Goal: Communication & Community: Answer question/provide support

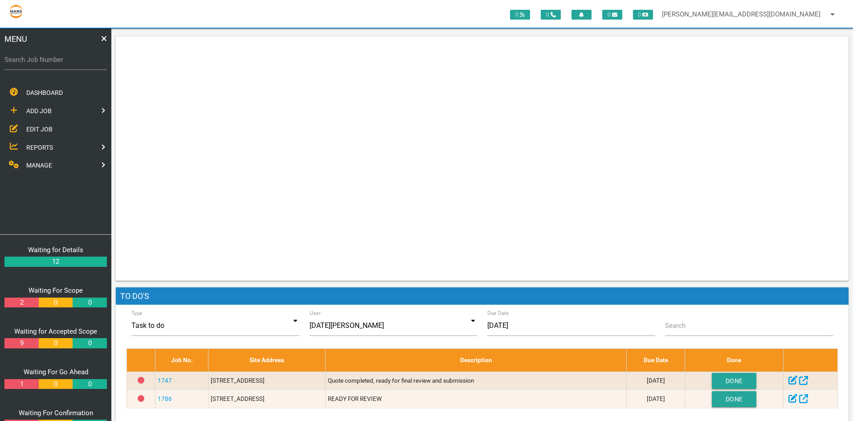
click at [21, 60] on label "Search Job Number" at bounding box center [55, 60] width 102 height 10
click at [21, 60] on input "Search Job Number" at bounding box center [55, 59] width 102 height 20
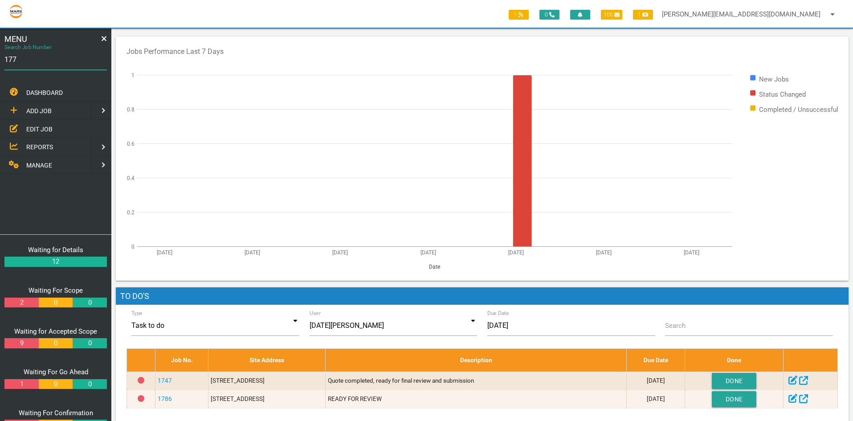
type input "1774"
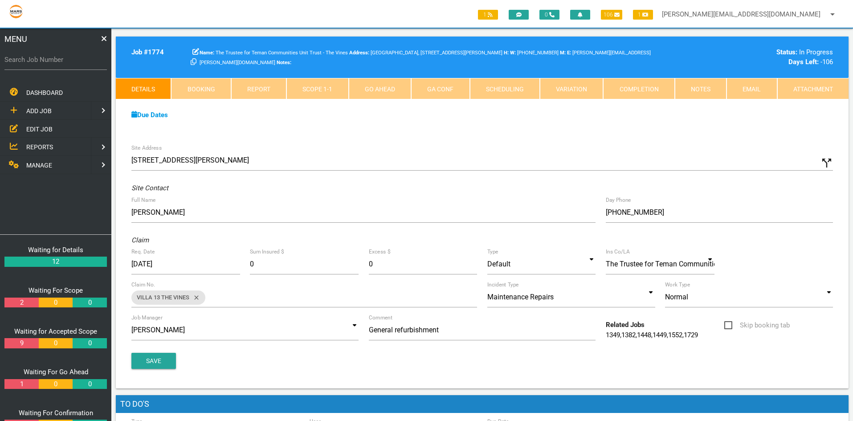
click at [302, 86] on link "Scope 1 - 1" at bounding box center [317, 88] width 62 height 21
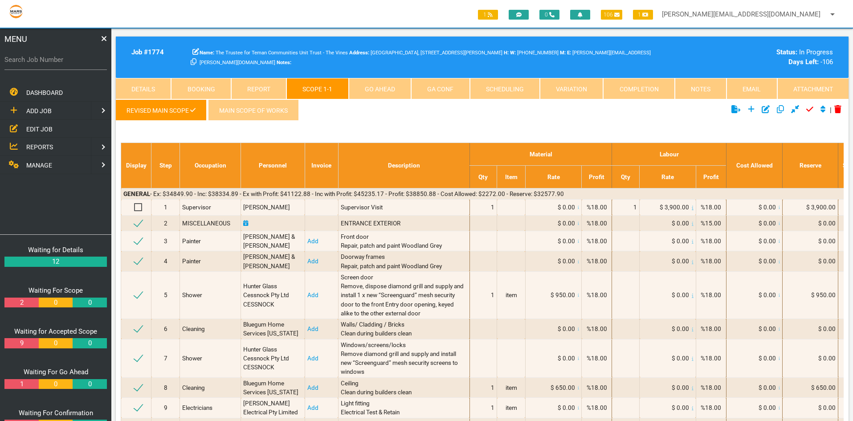
click at [514, 86] on link "Scheduling" at bounding box center [505, 88] width 70 height 21
select select "8"
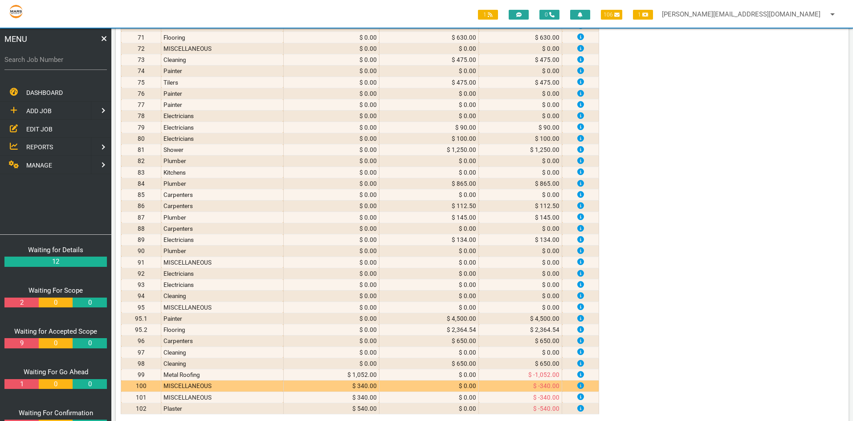
scroll to position [846, 0]
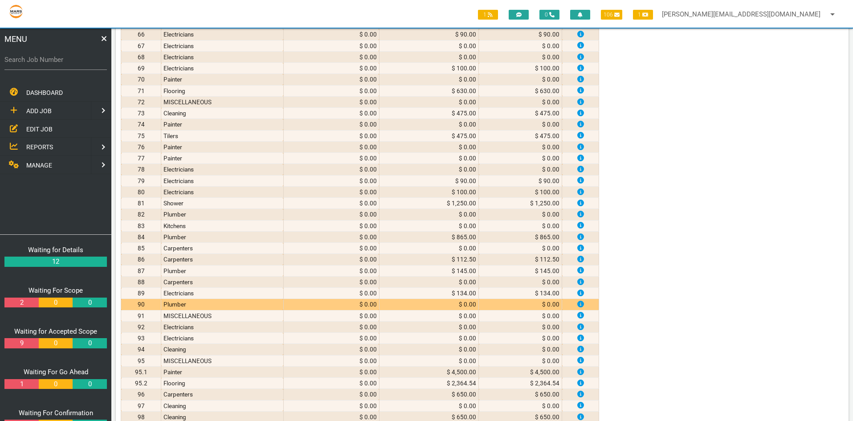
click at [200, 302] on td "Plumber" at bounding box center [222, 304] width 122 height 11
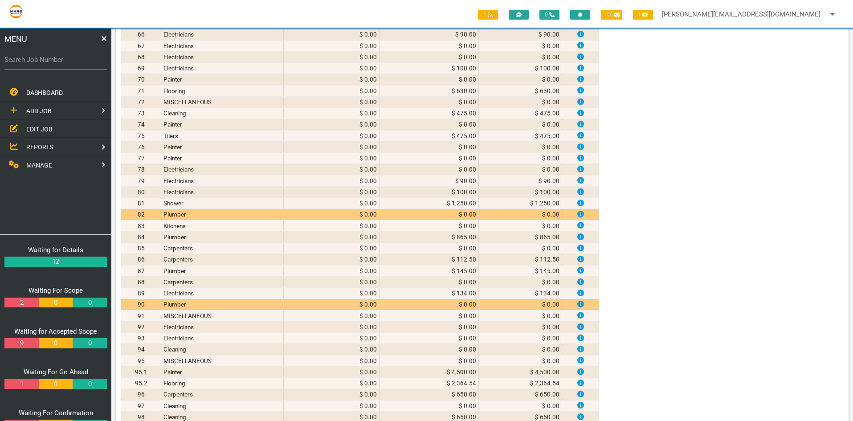
click at [202, 211] on td "Plumber" at bounding box center [222, 214] width 122 height 11
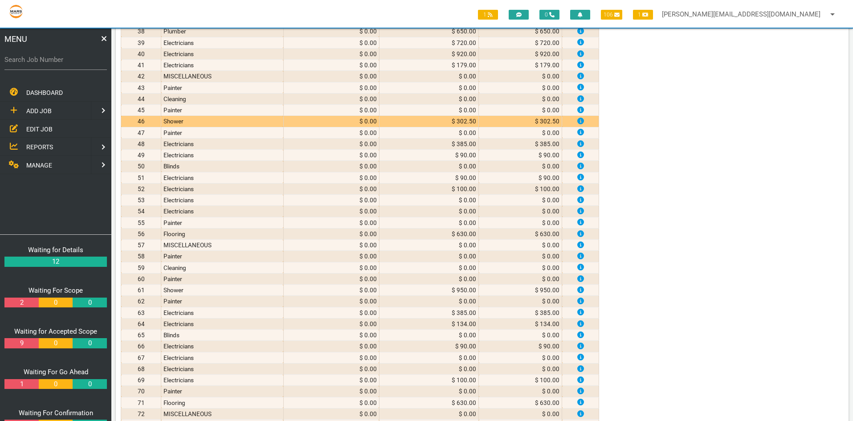
scroll to position [490, 0]
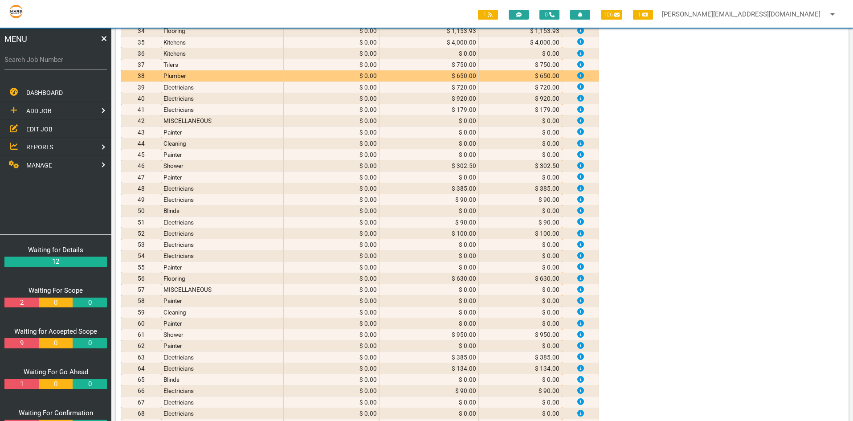
click at [208, 77] on td "Plumber" at bounding box center [222, 75] width 122 height 11
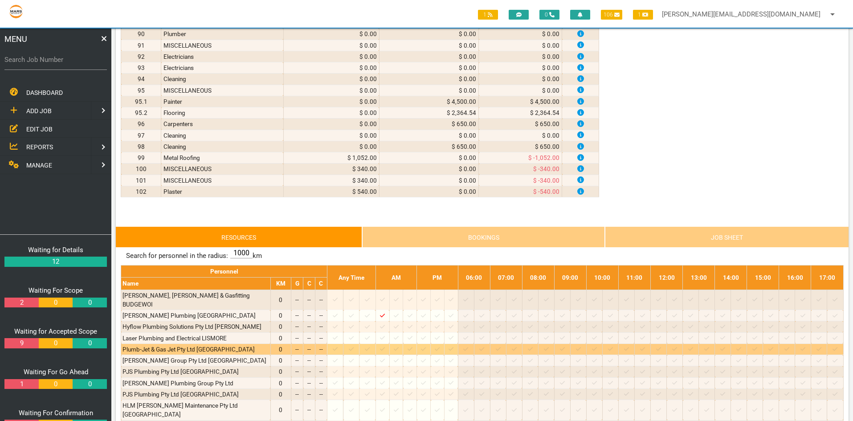
scroll to position [1158, 0]
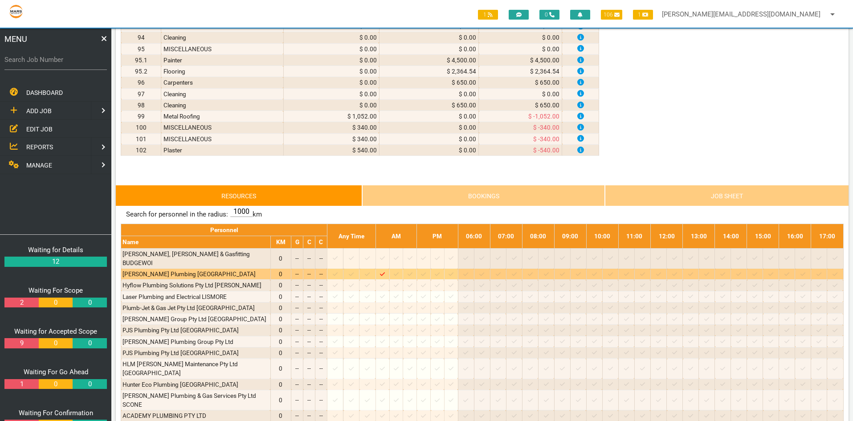
click at [385, 271] on icon "Job: 1774 Scope: Revised Main scope Suburb: Cessnock Customer: The Trustee for …" at bounding box center [382, 274] width 5 height 6
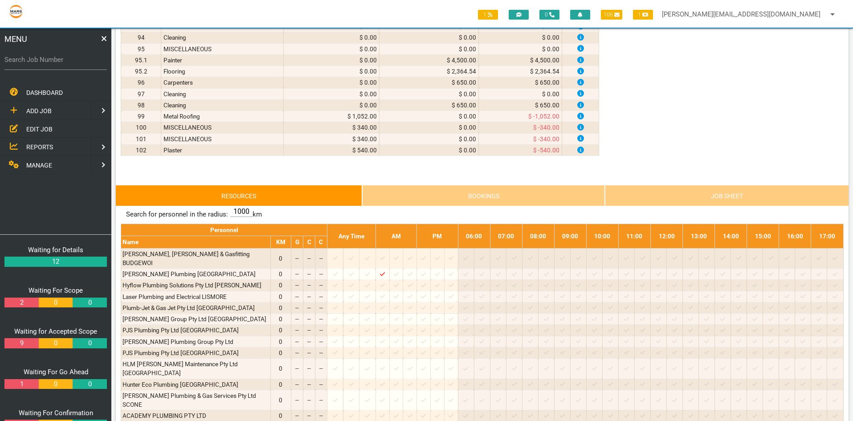
scroll to position [1114, 0]
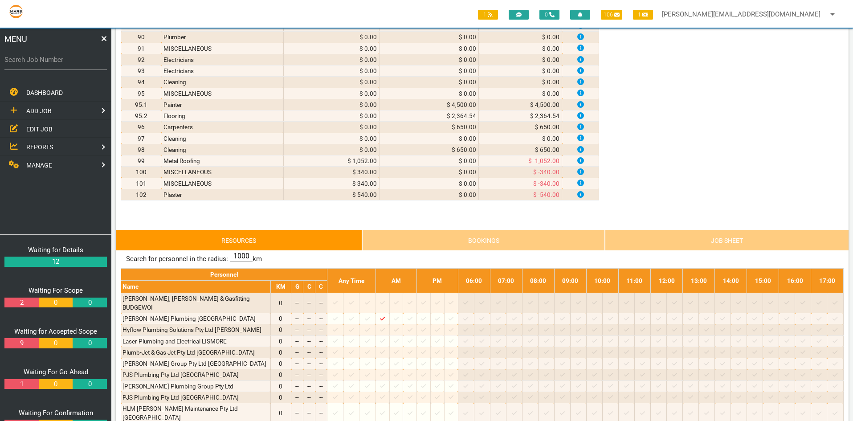
click at [465, 245] on link "Bookings" at bounding box center [483, 239] width 243 height 21
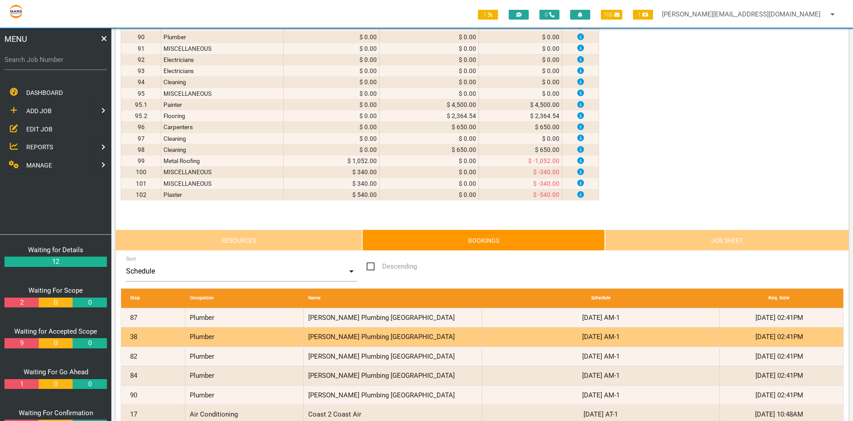
scroll to position [1203, 0]
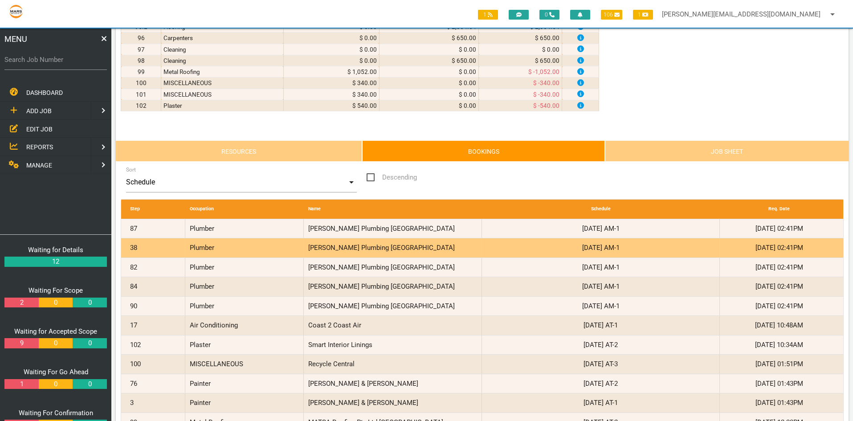
click at [202, 247] on div "Plumber" at bounding box center [244, 247] width 119 height 19
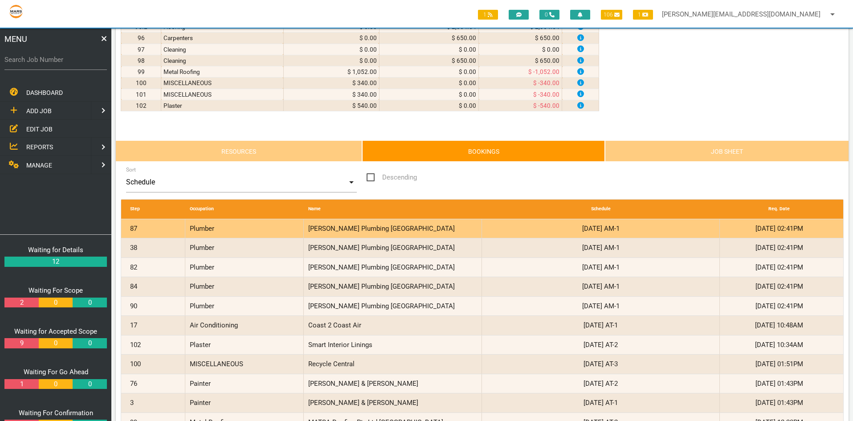
click at [268, 227] on div "Plumber" at bounding box center [244, 228] width 119 height 19
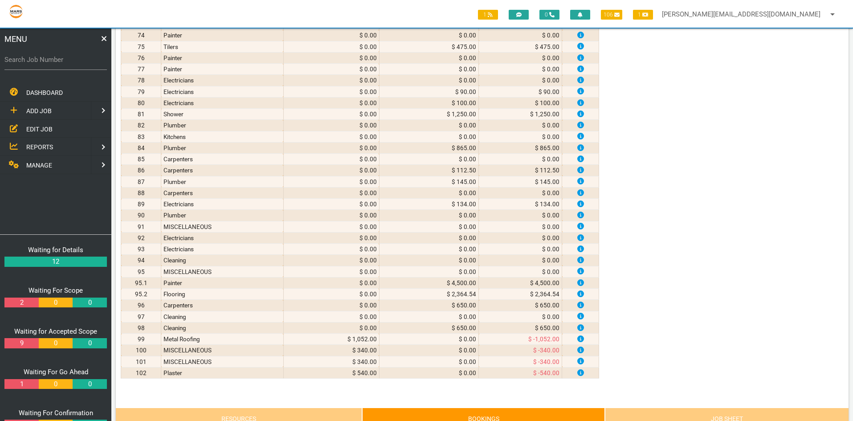
scroll to position [1114, 0]
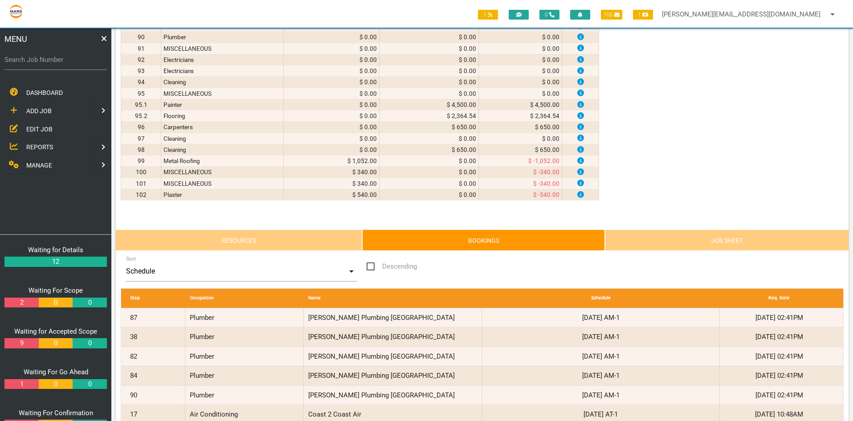
click at [708, 238] on link "Job Sheet" at bounding box center [727, 239] width 244 height 21
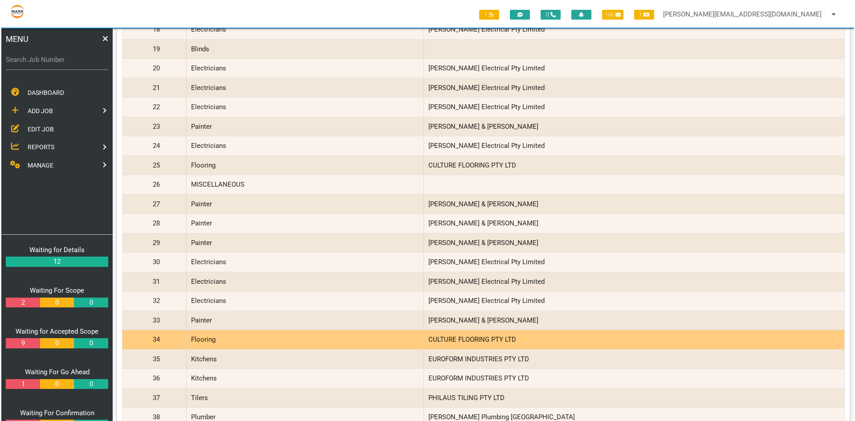
scroll to position [1782, 0]
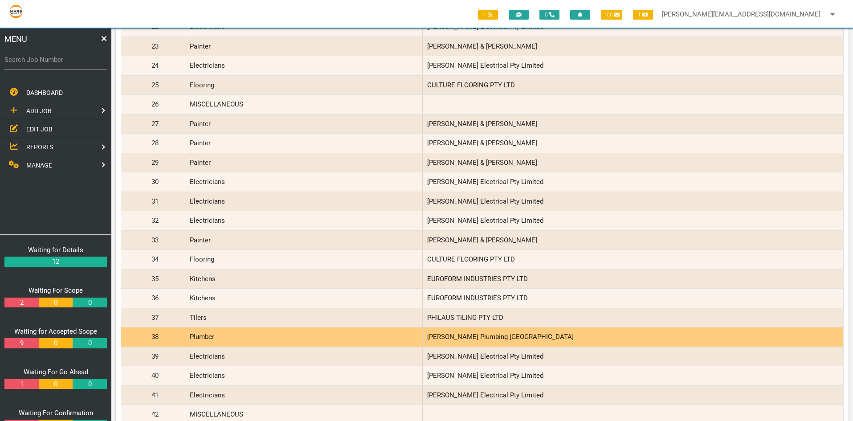
click at [155, 335] on div "38" at bounding box center [155, 336] width 59 height 19
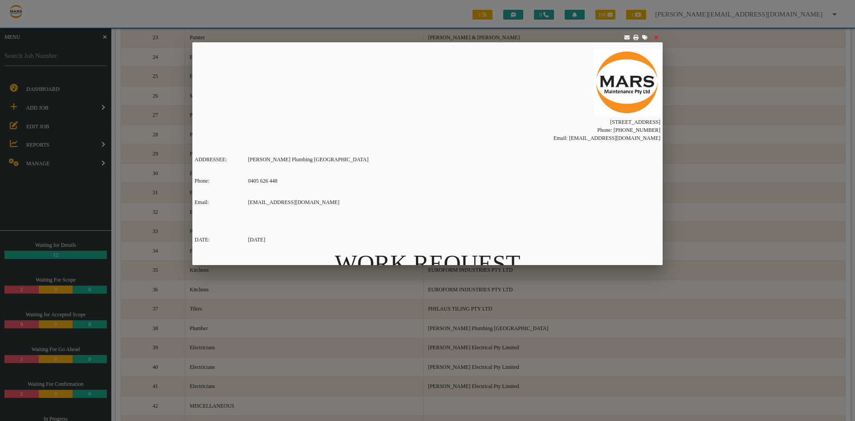
scroll to position [1774, 0]
click at [655, 37] on icon at bounding box center [656, 37] width 4 height 5
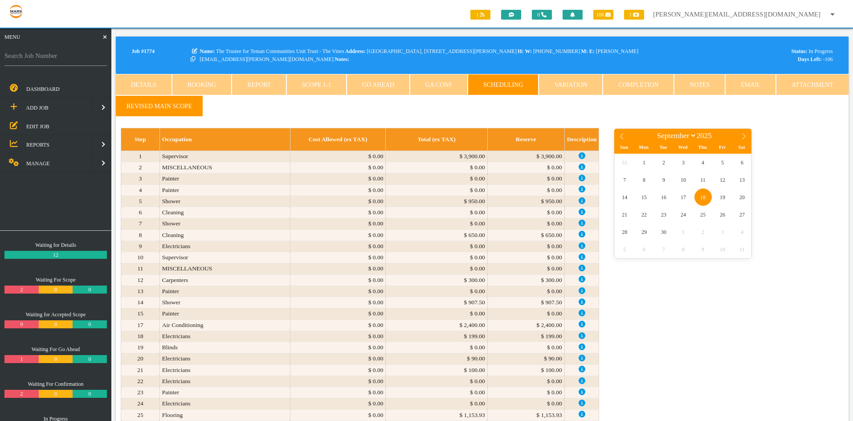
click at [702, 198] on span "18" at bounding box center [702, 196] width 17 height 17
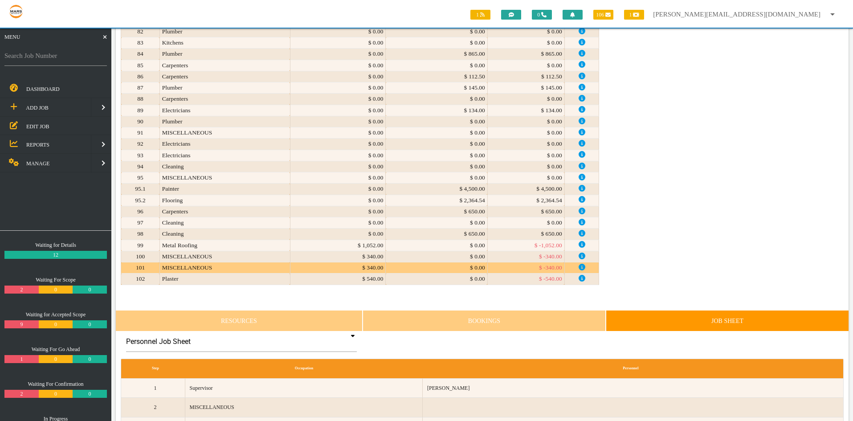
scroll to position [1247, 0]
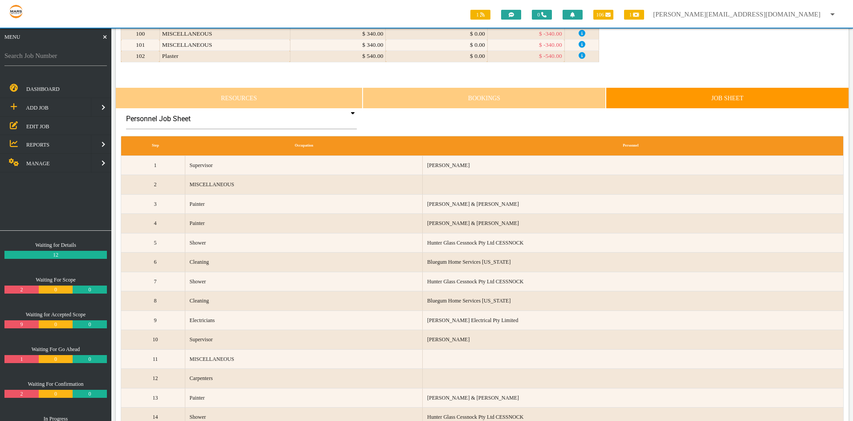
click at [473, 101] on link "Bookings" at bounding box center [484, 97] width 243 height 21
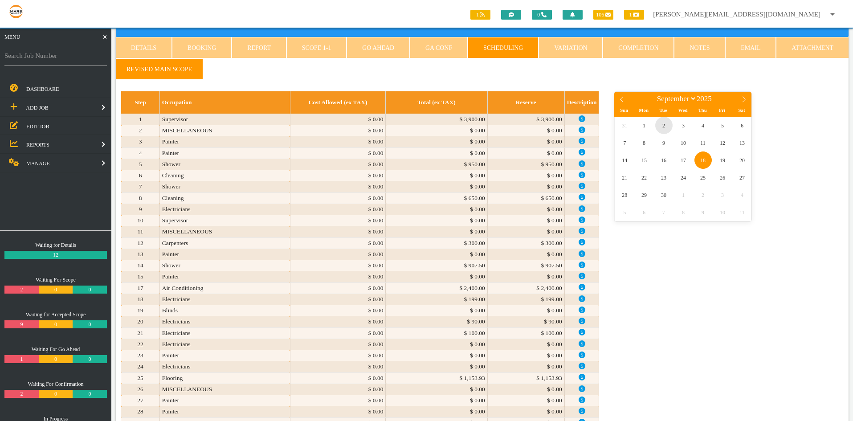
scroll to position [0, 0]
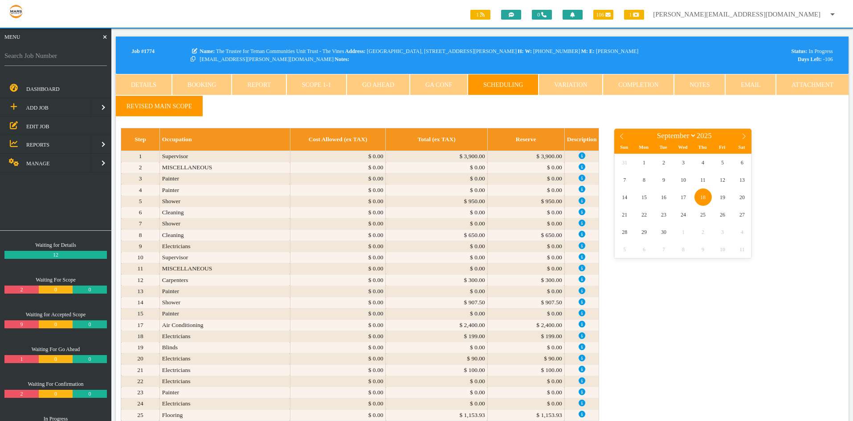
click at [704, 195] on span "18" at bounding box center [702, 196] width 17 height 17
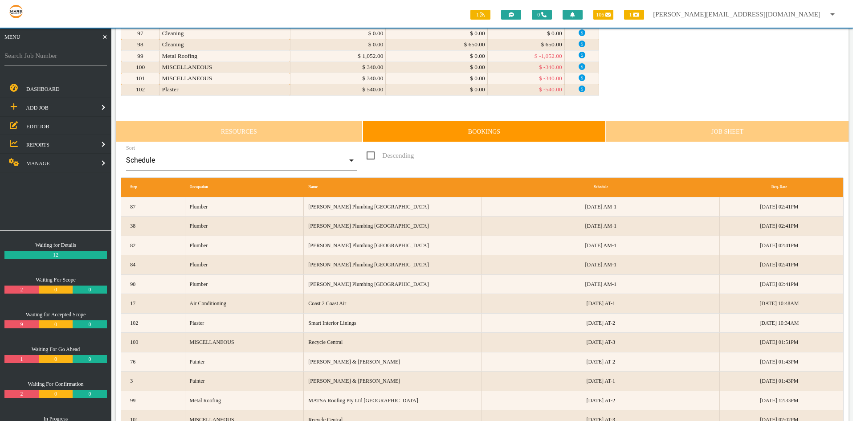
scroll to position [1292, 0]
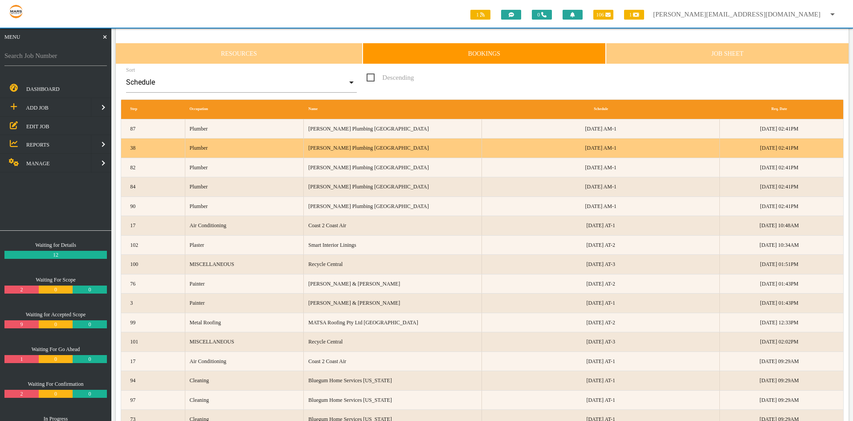
click at [154, 149] on div "38" at bounding box center [155, 148] width 59 height 19
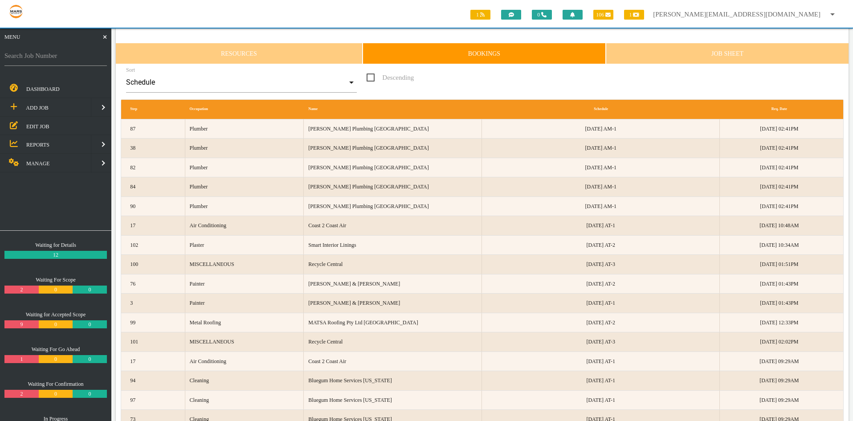
click at [254, 52] on link "Resources" at bounding box center [239, 53] width 247 height 21
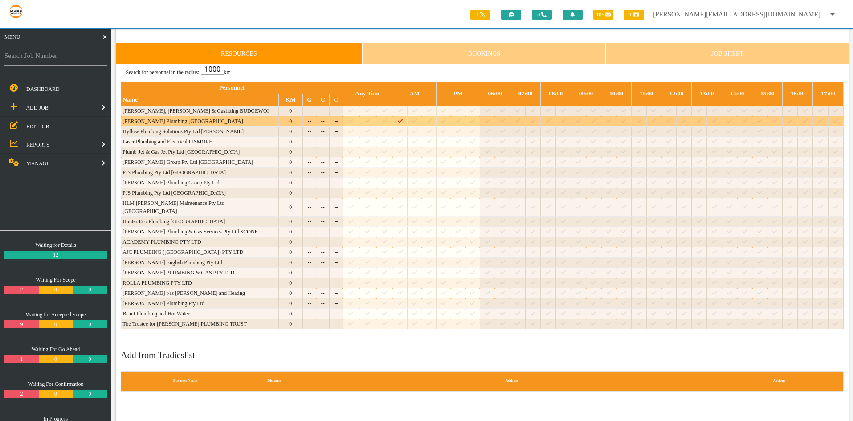
click at [398, 124] on icon "Job: 1774 Scope: Revised Main scope Suburb: Cessnock Customer: The Trustee for …" at bounding box center [400, 121] width 5 height 6
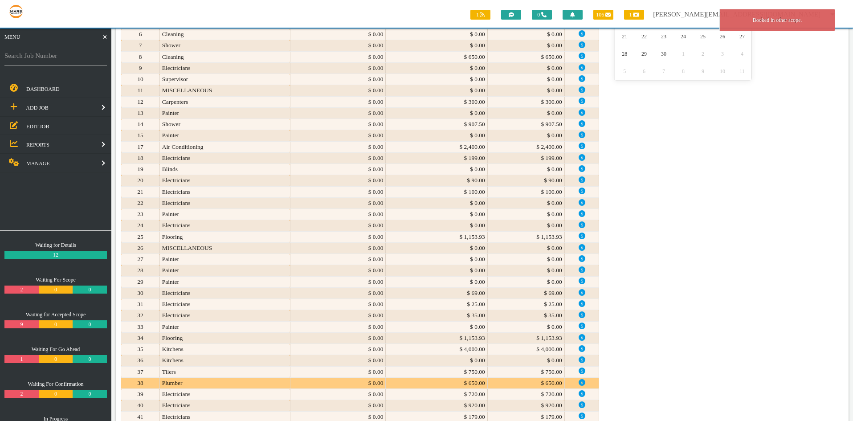
scroll to position [0, 0]
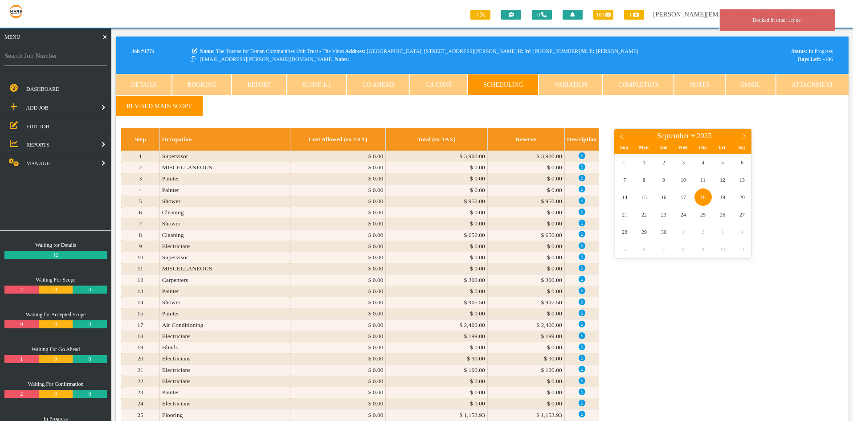
click at [705, 196] on span "18" at bounding box center [702, 196] width 17 height 17
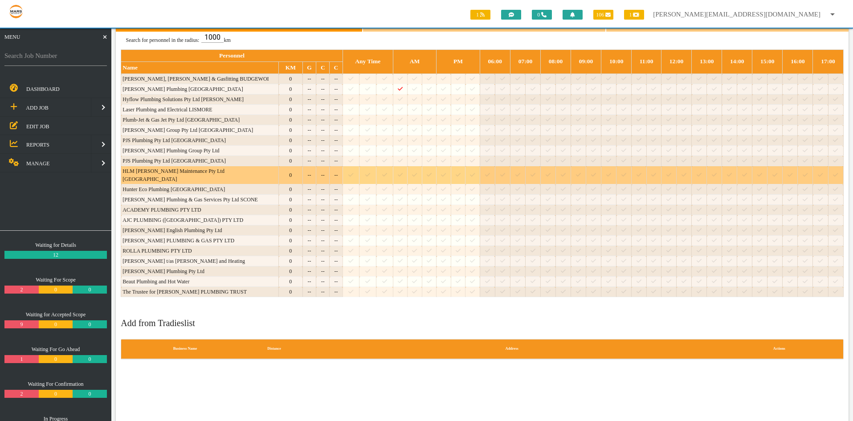
scroll to position [1247, 0]
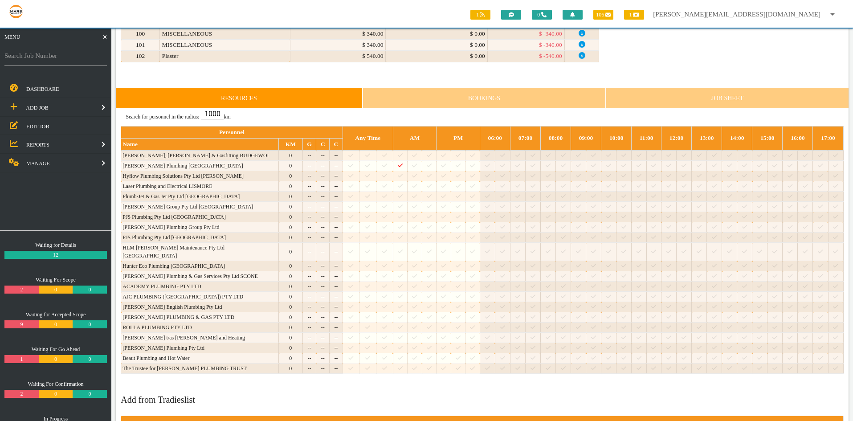
click at [503, 96] on link "Bookings" at bounding box center [484, 97] width 243 height 21
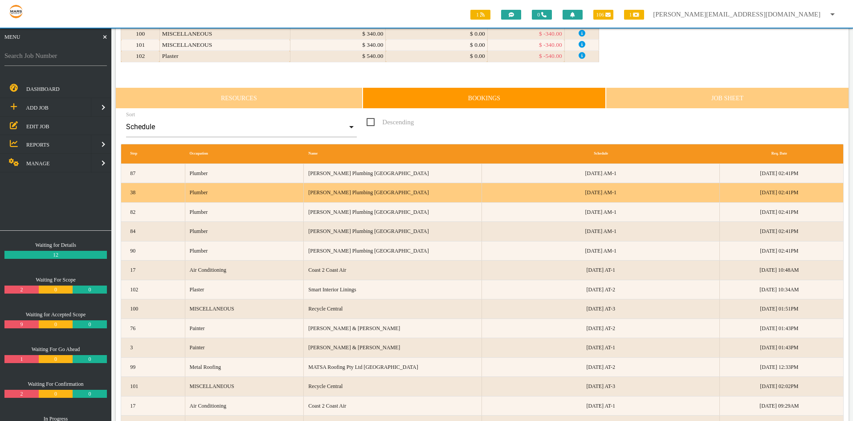
click at [761, 195] on div "[DATE] 02:41PM" at bounding box center [779, 192] width 119 height 19
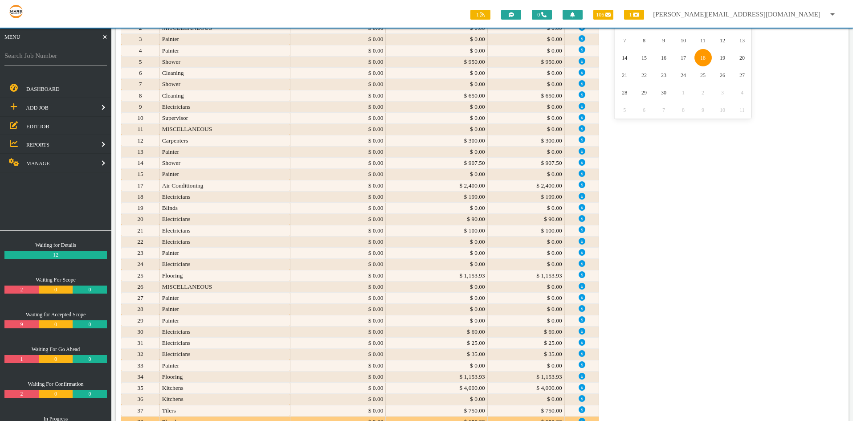
scroll to position [134, 0]
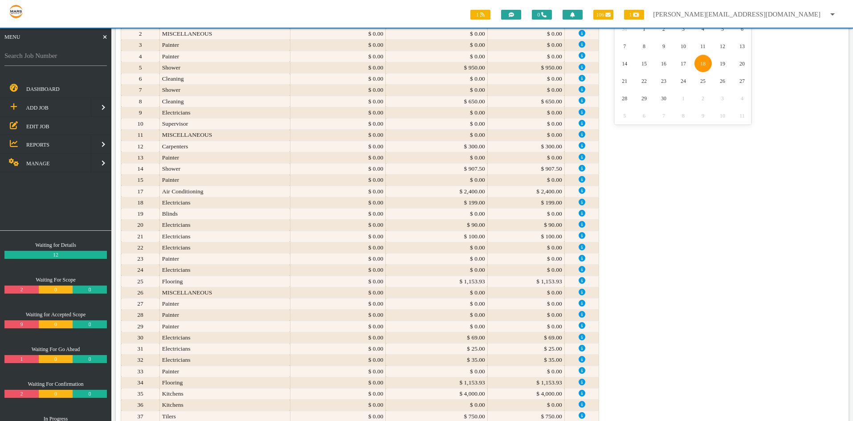
click at [700, 66] on span "18" at bounding box center [702, 63] width 17 height 17
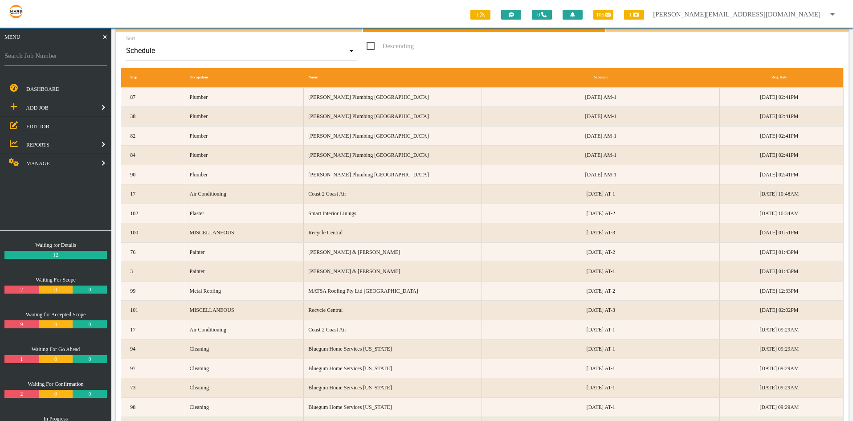
scroll to position [1158, 0]
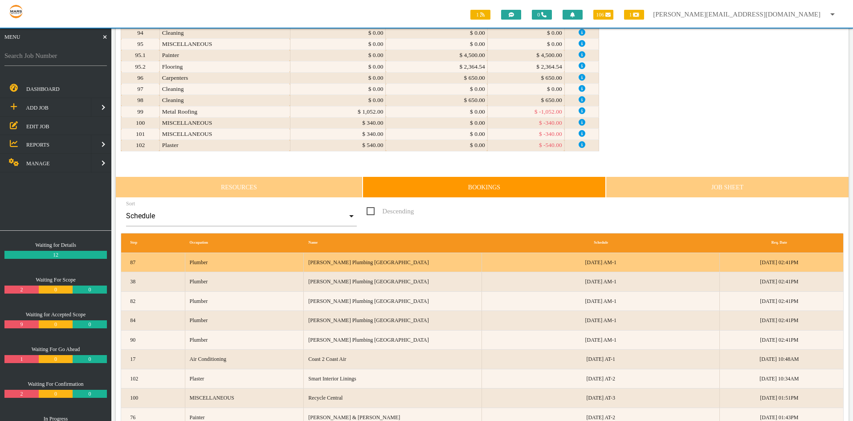
click at [234, 265] on div "Plumber" at bounding box center [244, 262] width 119 height 19
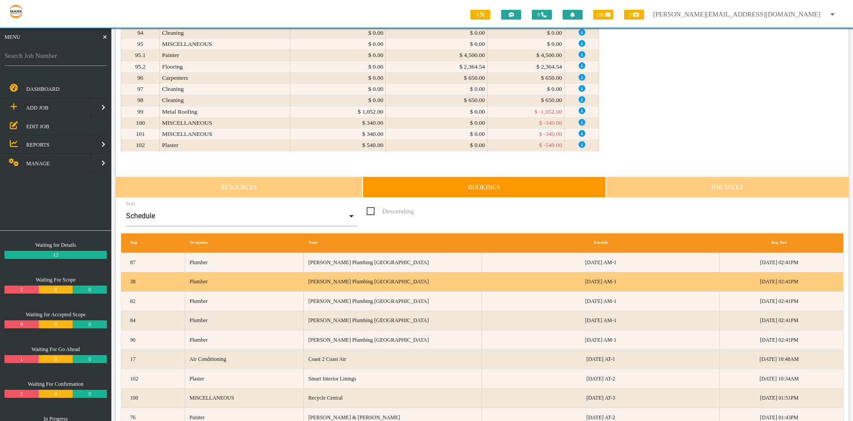
click at [165, 278] on div "38" at bounding box center [155, 281] width 59 height 19
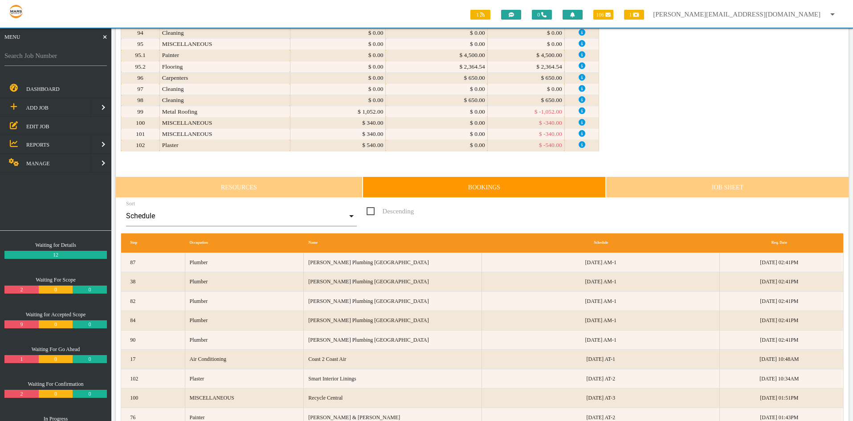
click at [351, 215] on input "Schedule" at bounding box center [241, 216] width 231 height 20
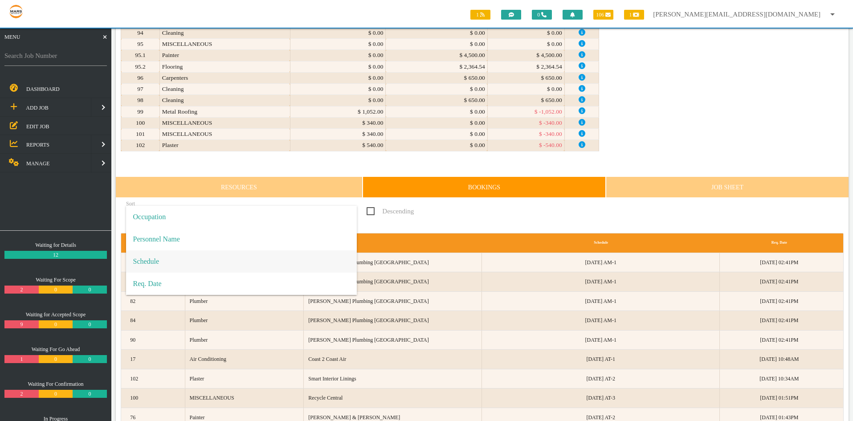
click at [351, 215] on span "Occupation" at bounding box center [241, 217] width 231 height 22
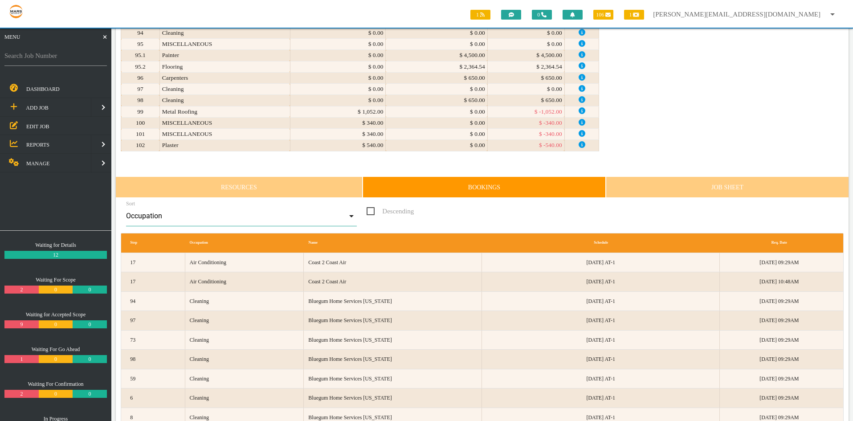
click at [351, 215] on input "Occupation" at bounding box center [241, 216] width 231 height 20
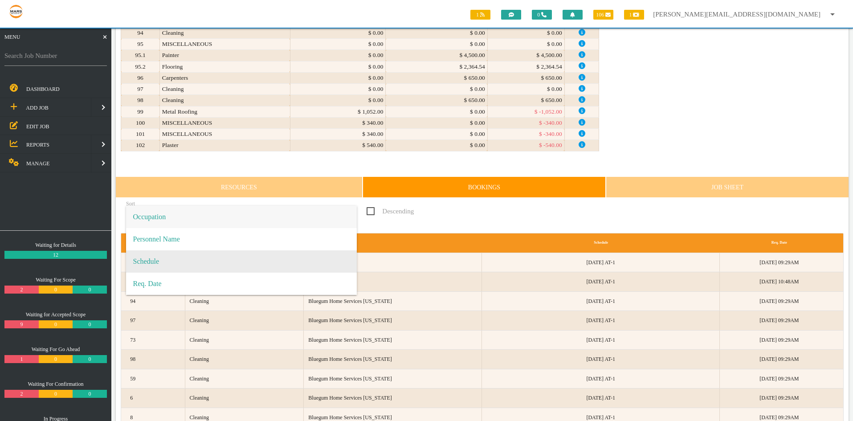
drag, startPoint x: 305, startPoint y: 254, endPoint x: 310, endPoint y: 252, distance: 6.0
click at [307, 253] on span "Schedule" at bounding box center [241, 261] width 231 height 22
type input "Schedule"
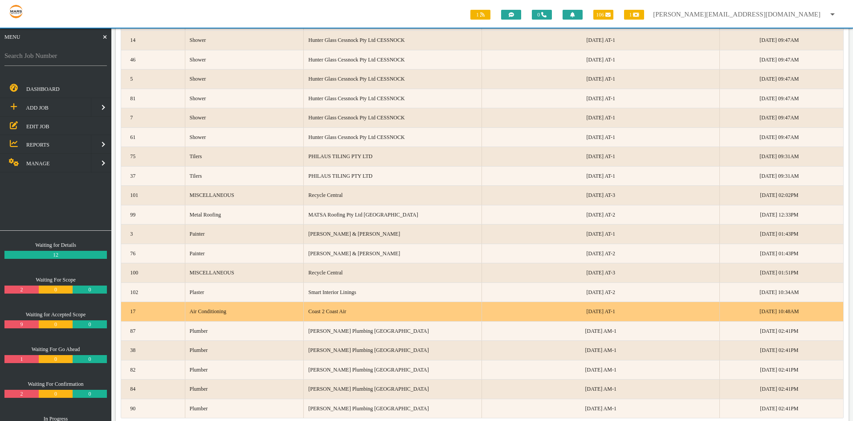
scroll to position [2762, 0]
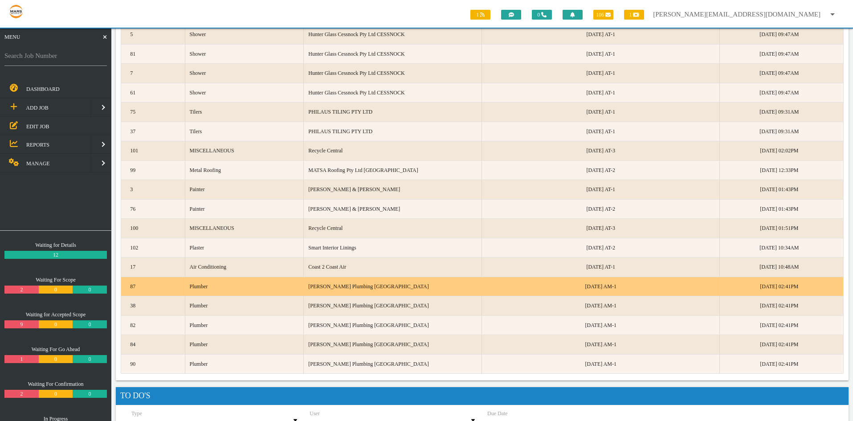
click at [153, 285] on div "87" at bounding box center [155, 286] width 59 height 19
click at [777, 287] on div "[DATE] 02:41PM" at bounding box center [779, 286] width 119 height 19
click at [154, 287] on div "87" at bounding box center [155, 286] width 59 height 19
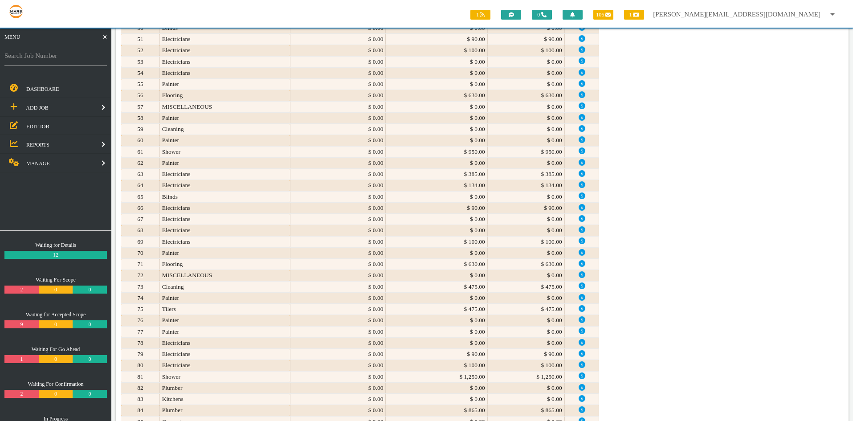
scroll to position [935, 0]
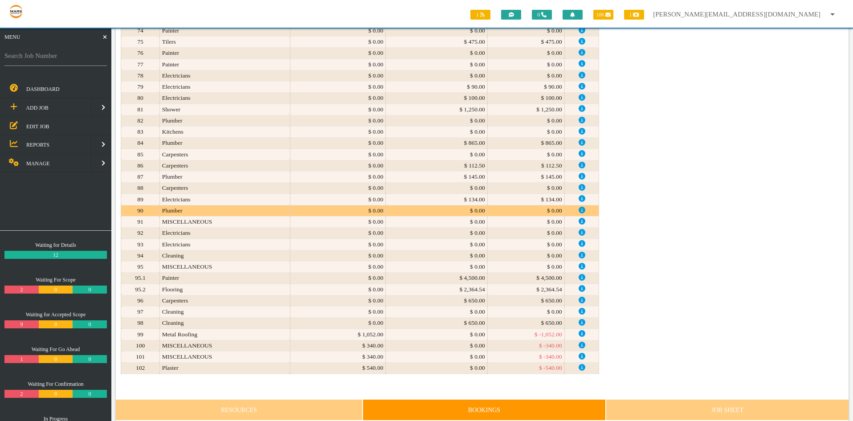
click at [579, 208] on icon at bounding box center [582, 210] width 7 height 7
click at [499, 210] on td "$ 0.00" at bounding box center [525, 210] width 77 height 11
click at [338, 210] on td "$ 0.00" at bounding box center [338, 210] width 96 height 11
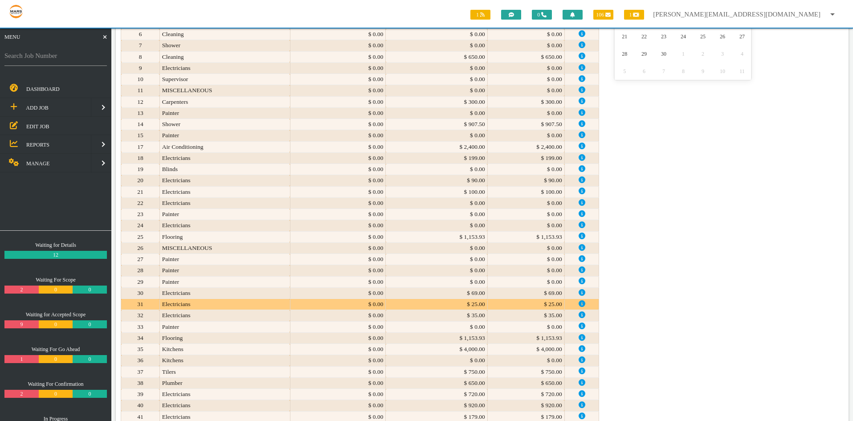
scroll to position [0, 0]
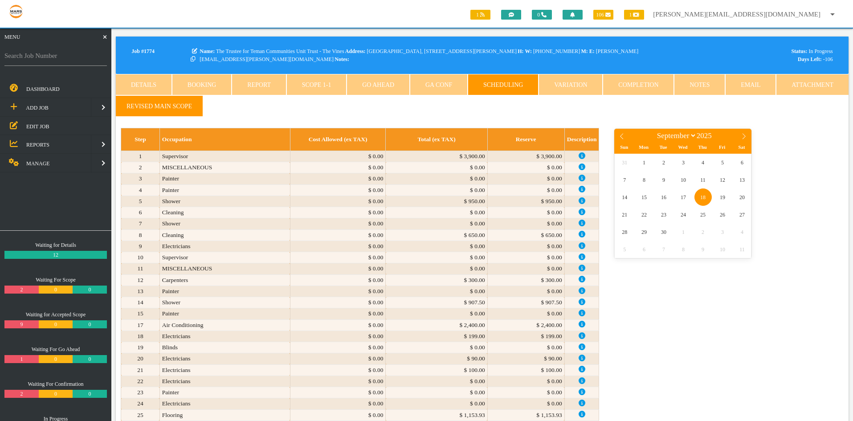
click at [317, 85] on link "Scope 1 - 1" at bounding box center [316, 84] width 61 height 21
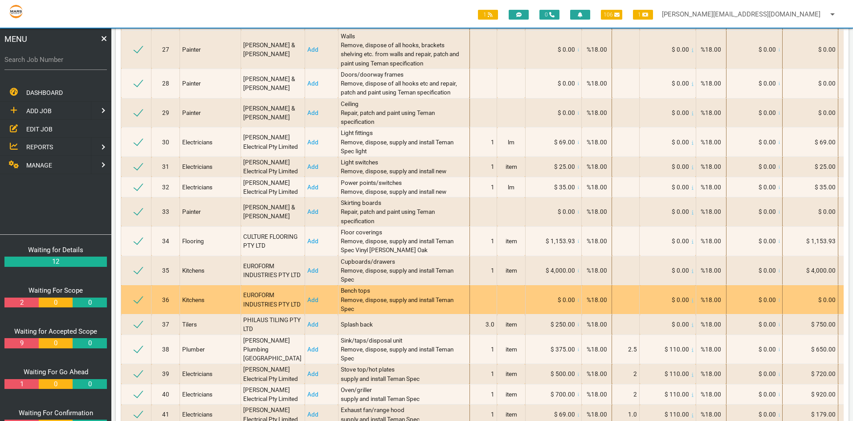
scroll to position [935, 0]
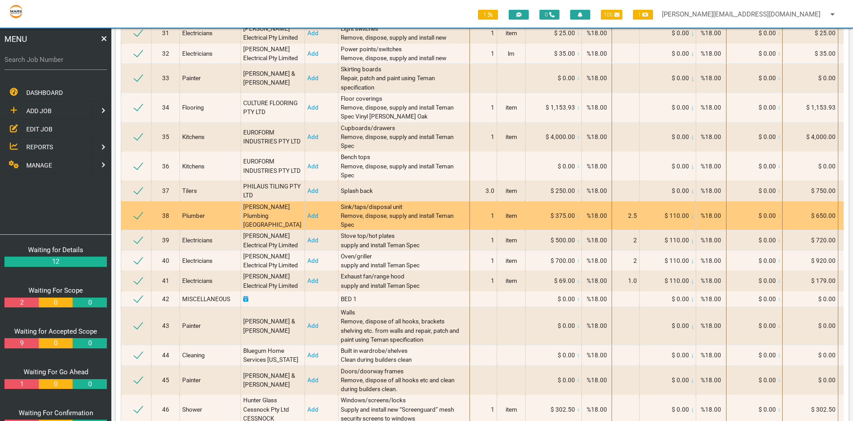
click at [307, 219] on link "Add" at bounding box center [312, 215] width 11 height 7
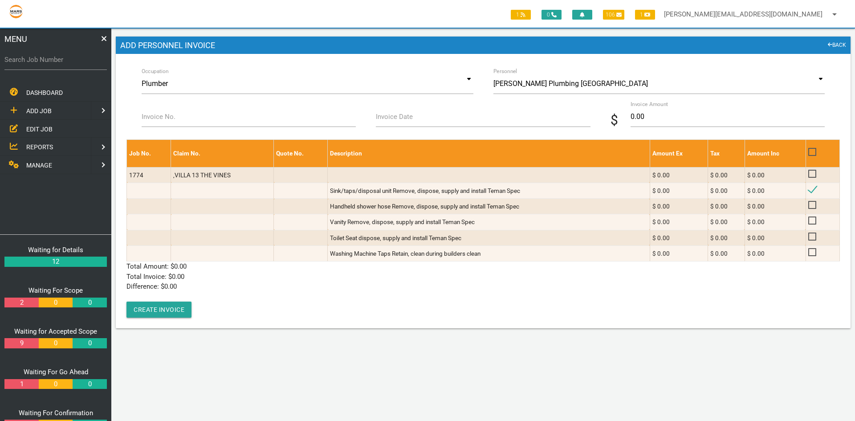
click at [828, 45] on icon at bounding box center [830, 44] width 5 height 5
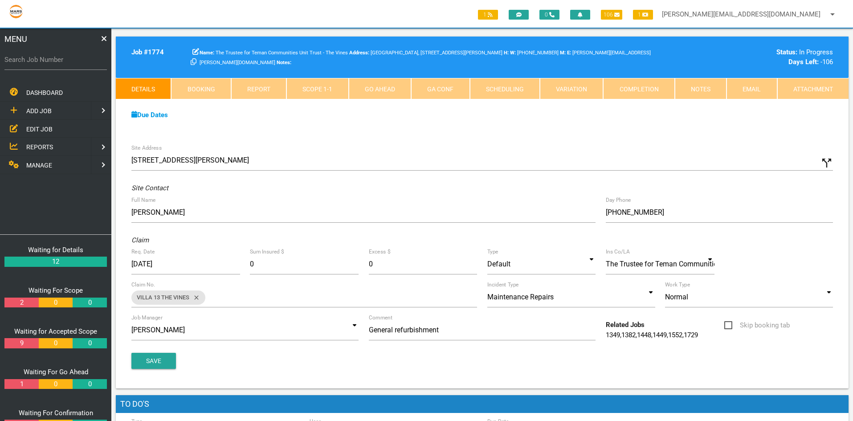
click at [309, 87] on link "Scope 1 - 1" at bounding box center [317, 88] width 62 height 21
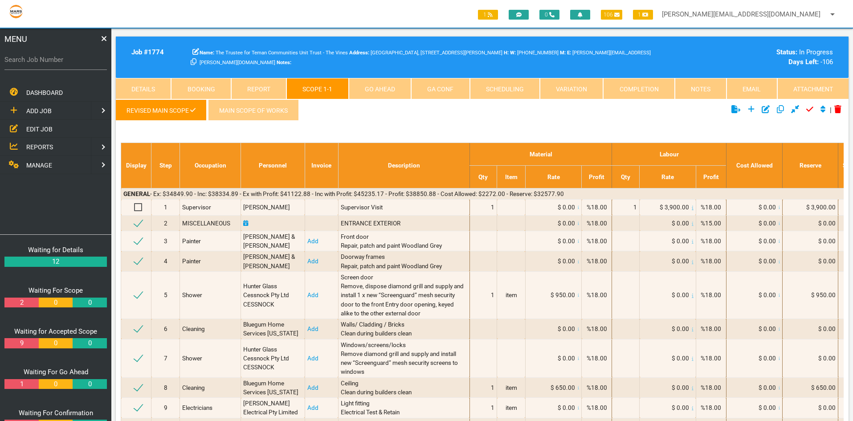
click at [496, 90] on link "Scheduling" at bounding box center [505, 88] width 70 height 21
select select "8"
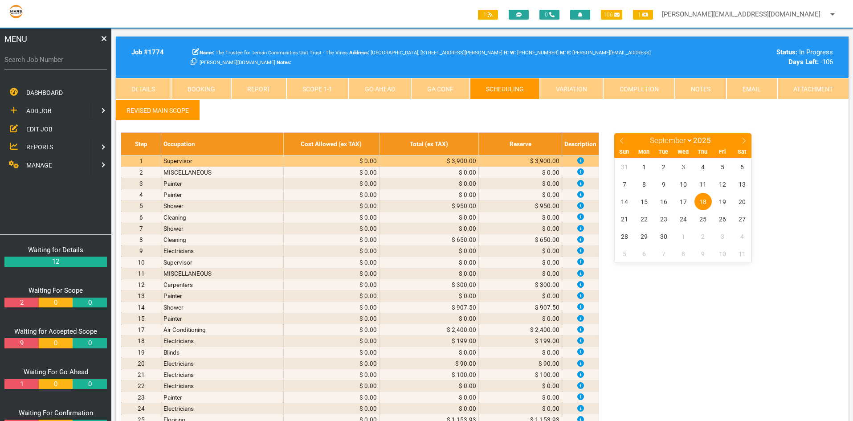
click at [705, 200] on span "18" at bounding box center [702, 201] width 17 height 17
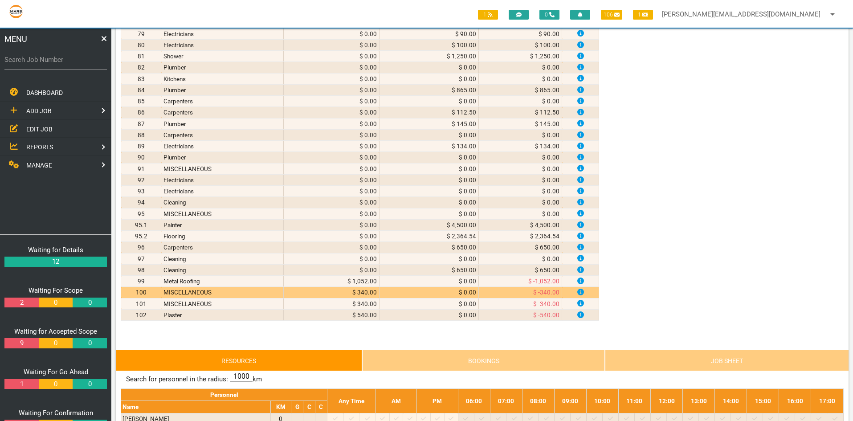
scroll to position [980, 0]
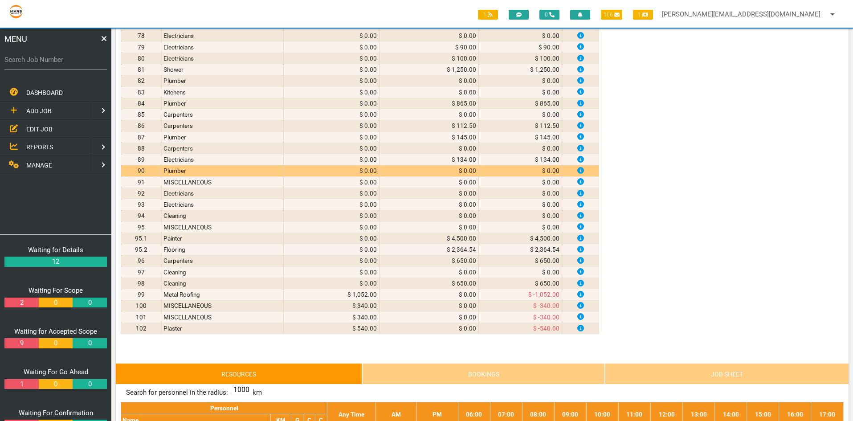
click at [177, 170] on td "Plumber" at bounding box center [222, 170] width 122 height 11
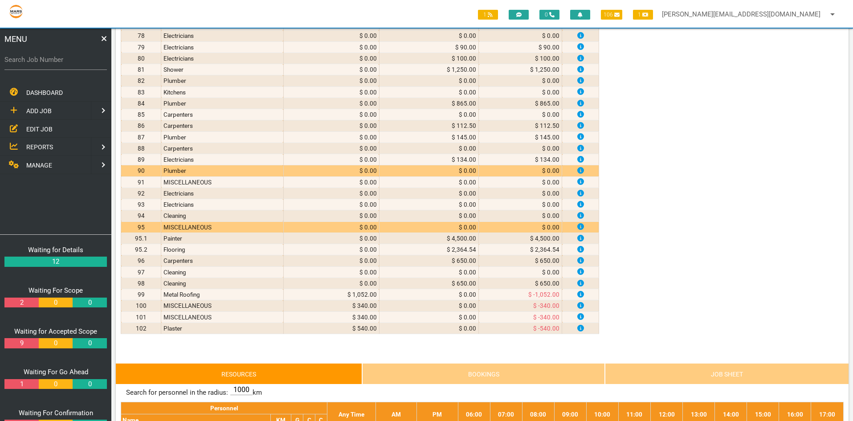
scroll to position [1203, 0]
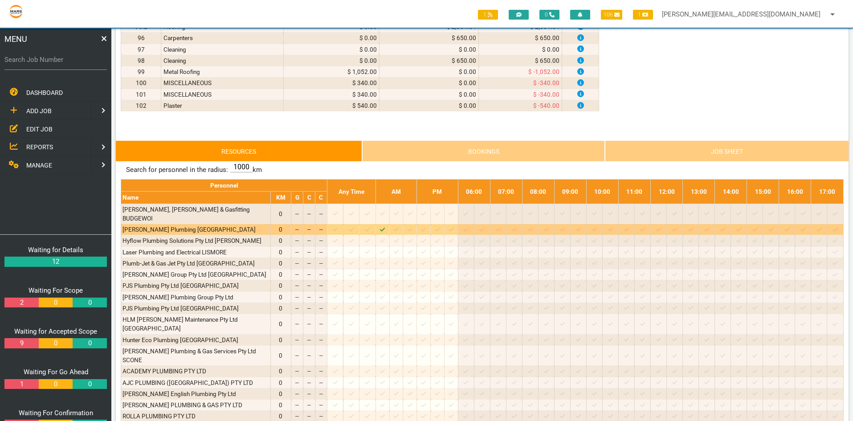
click at [385, 227] on icon "Job: 1774 Scope: Revised Main scope Suburb: Cessnock Customer: The Trustee for …" at bounding box center [382, 230] width 5 height 6
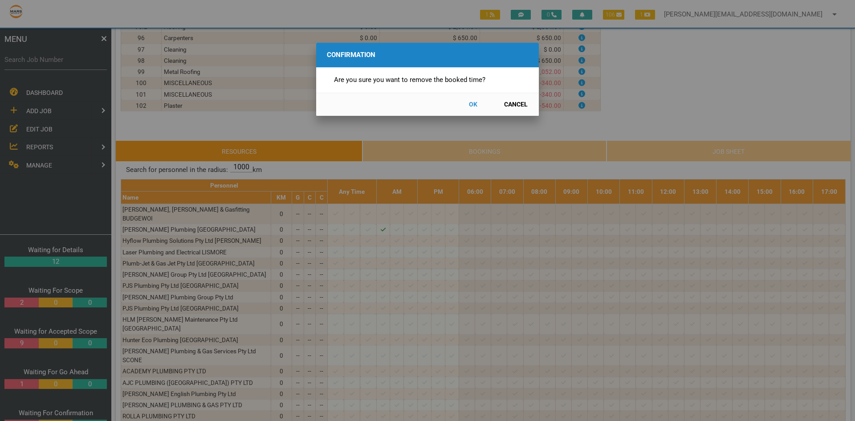
click at [473, 102] on button "OK" at bounding box center [472, 105] width 39 height 16
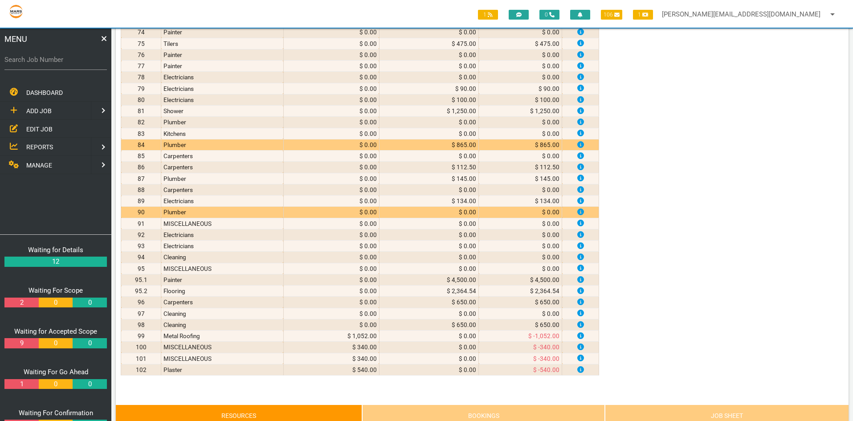
scroll to position [891, 0]
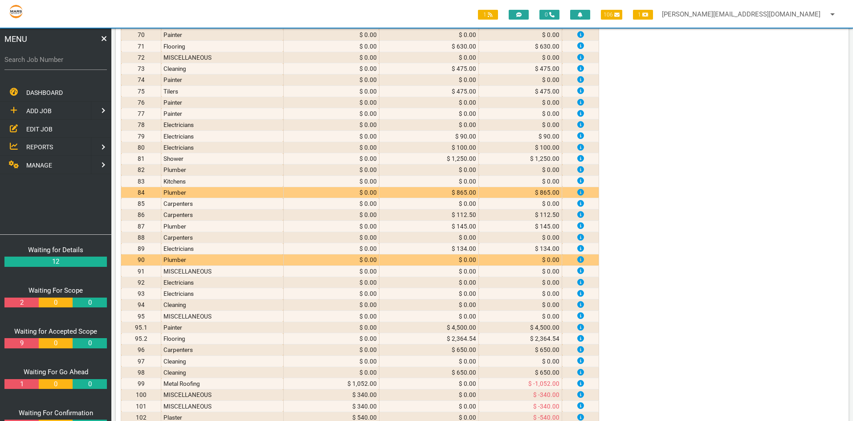
click at [150, 191] on td "84" at bounding box center [141, 192] width 40 height 11
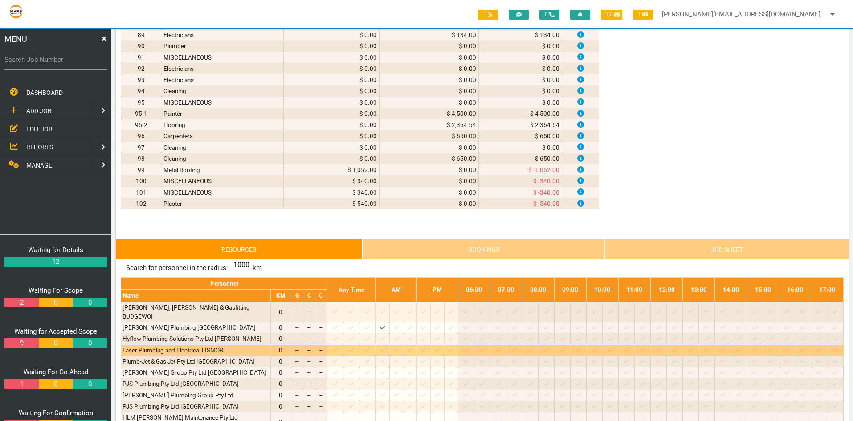
scroll to position [1158, 0]
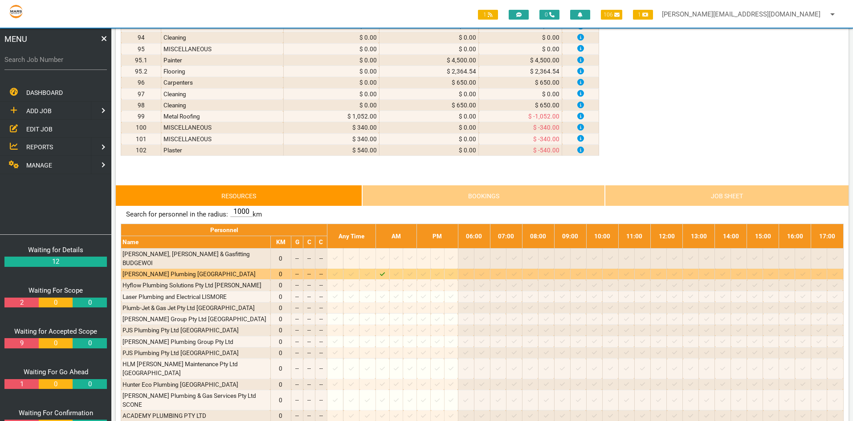
click at [385, 271] on icon "Job: 1774 Scope: Revised Main scope Suburb: Cessnock Customer: The Trustee for …" at bounding box center [382, 274] width 5 height 6
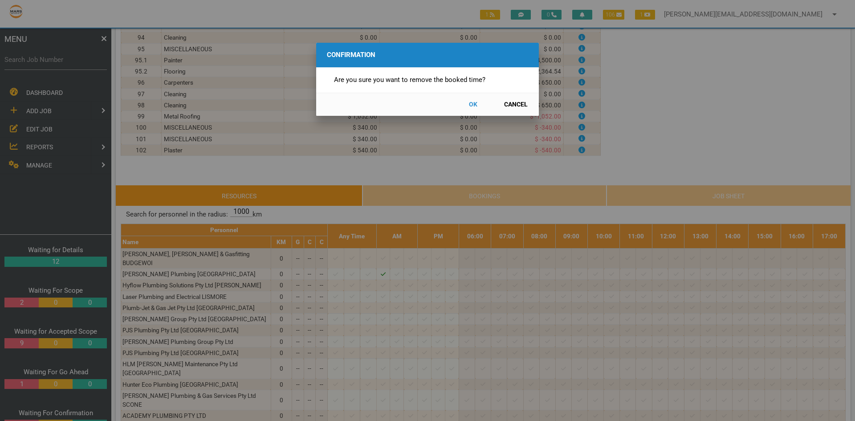
click at [474, 104] on button "OK" at bounding box center [472, 105] width 39 height 16
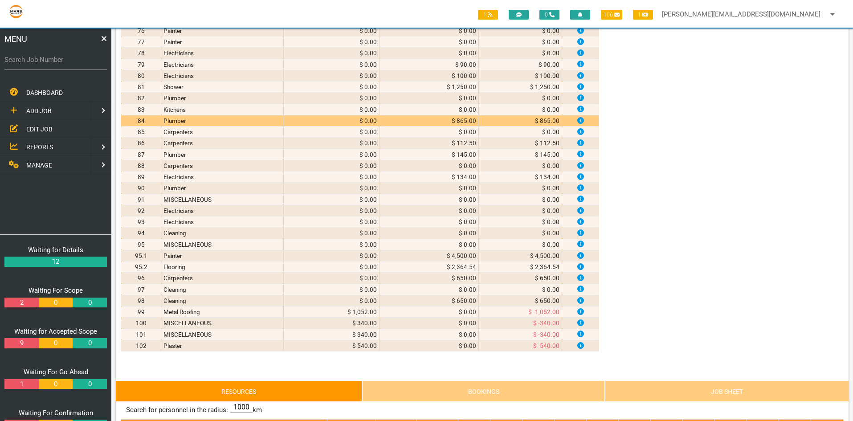
scroll to position [935, 0]
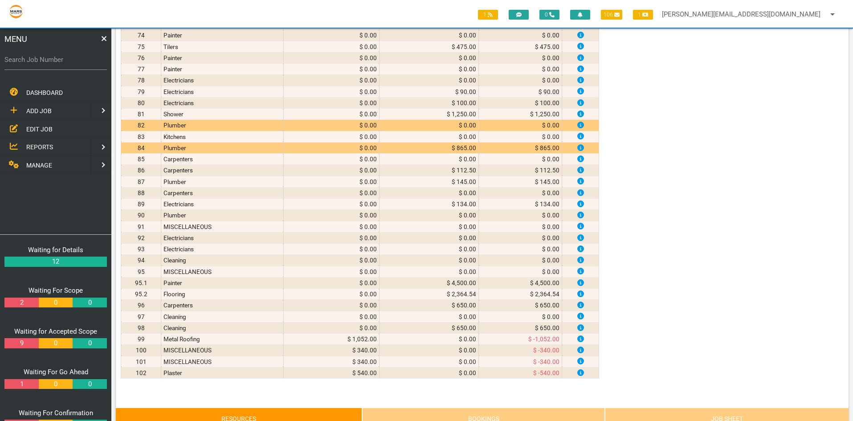
click at [150, 124] on td "82" at bounding box center [141, 125] width 40 height 11
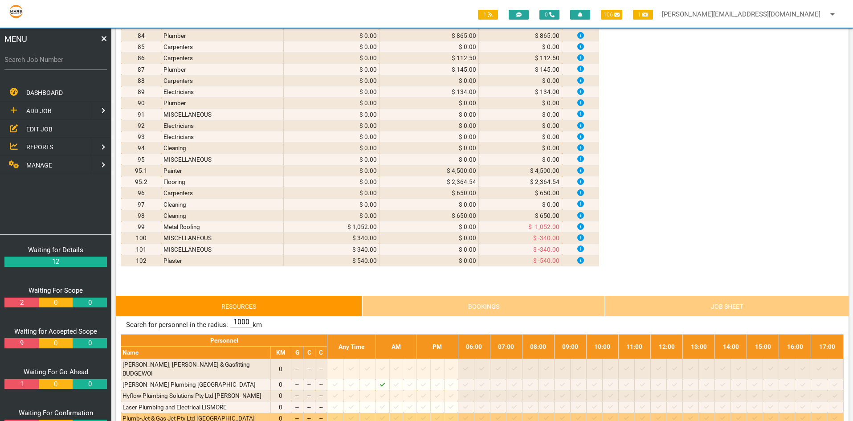
scroll to position [1158, 0]
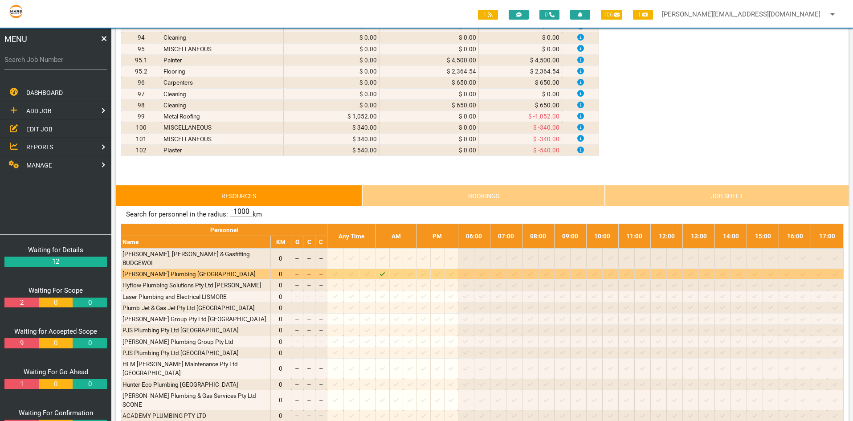
click at [385, 271] on icon "Job: 1774 Scope: Revised Main scope Suburb: Cessnock Customer: The Trustee for …" at bounding box center [382, 274] width 5 height 6
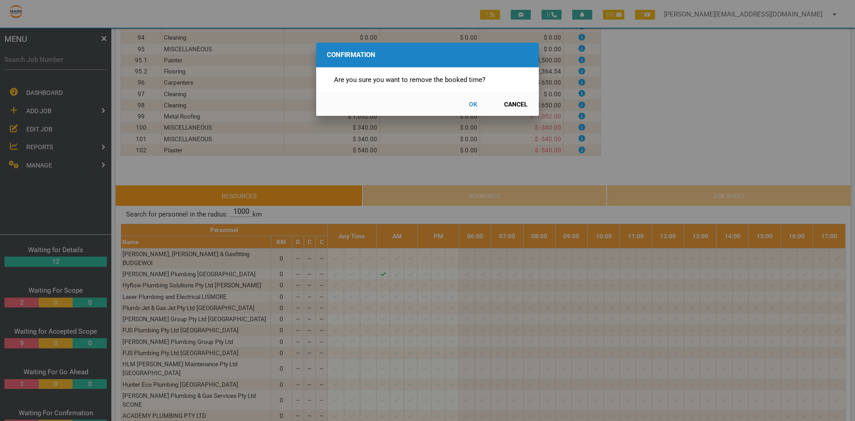
click at [471, 103] on button "OK" at bounding box center [472, 105] width 39 height 16
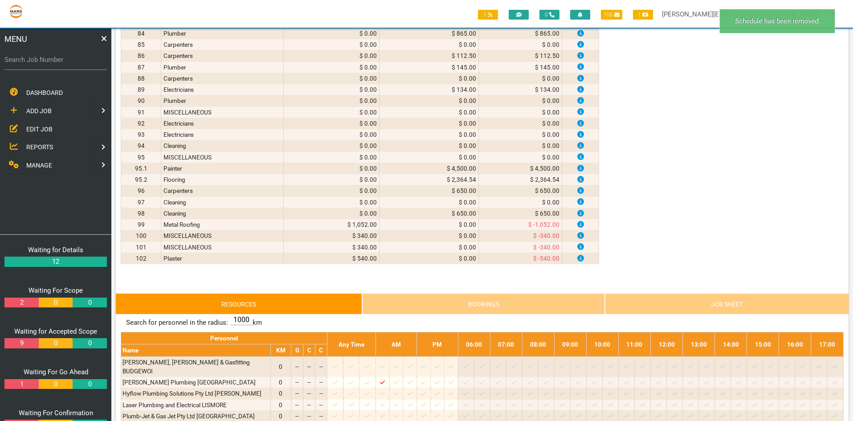
scroll to position [980, 0]
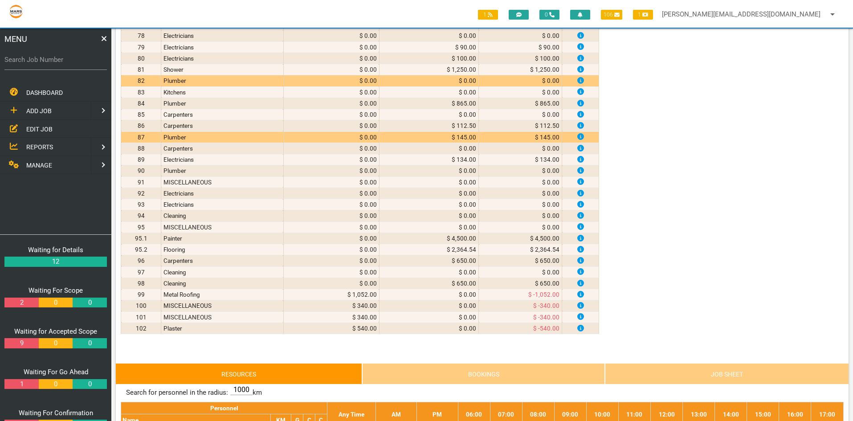
click at [155, 138] on td "87" at bounding box center [141, 136] width 40 height 11
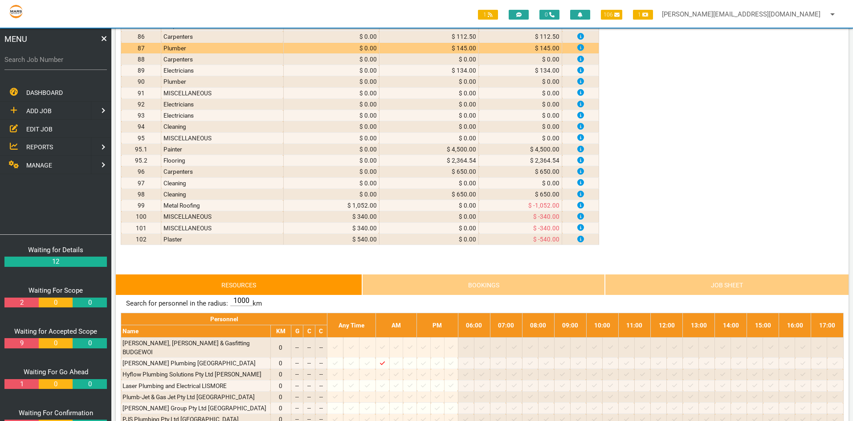
scroll to position [1158, 0]
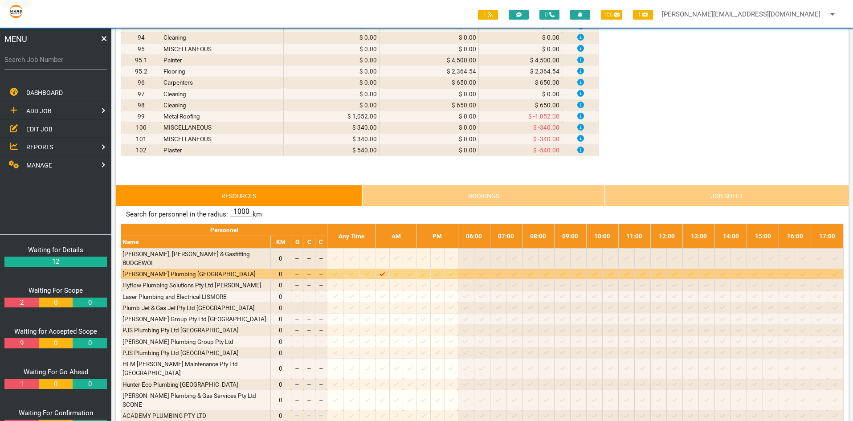
click at [385, 271] on icon "Job: 1774 Scope: Revised Main scope Suburb: Cessnock Customer: The Trustee for …" at bounding box center [382, 274] width 5 height 6
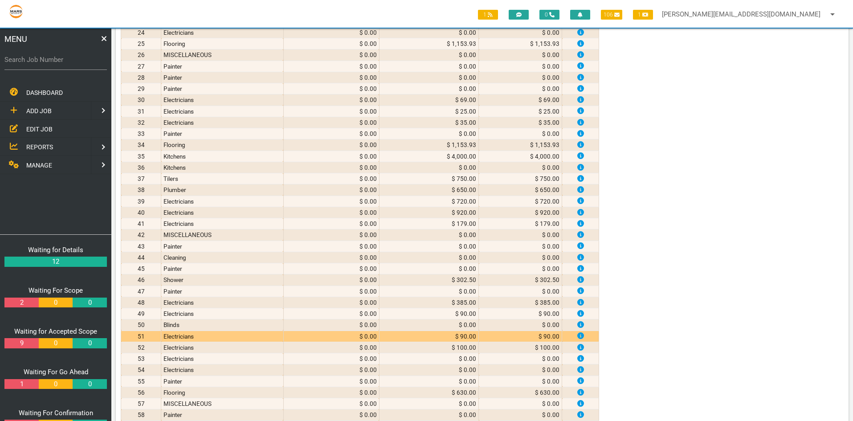
scroll to position [312, 0]
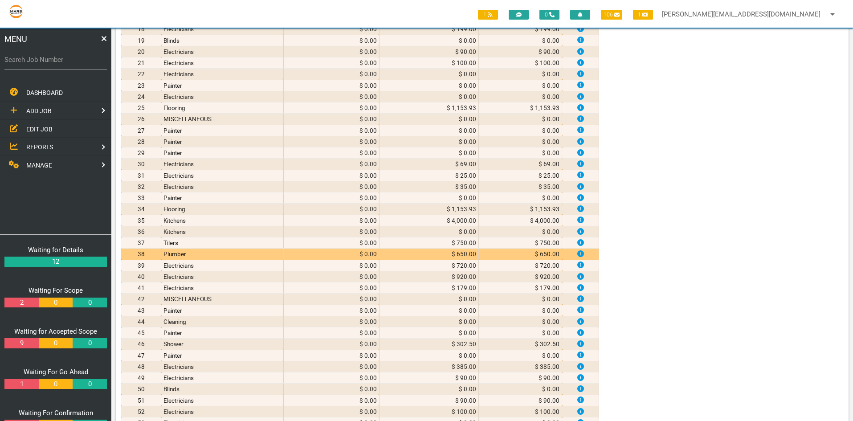
click at [155, 253] on td "38" at bounding box center [141, 254] width 40 height 11
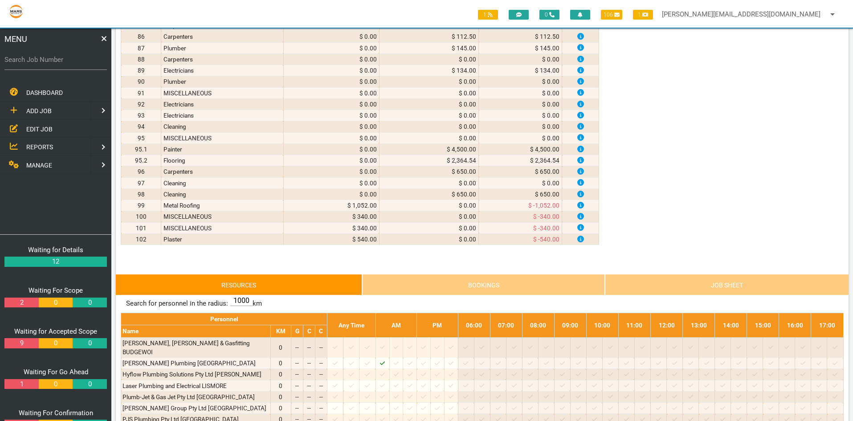
scroll to position [1158, 0]
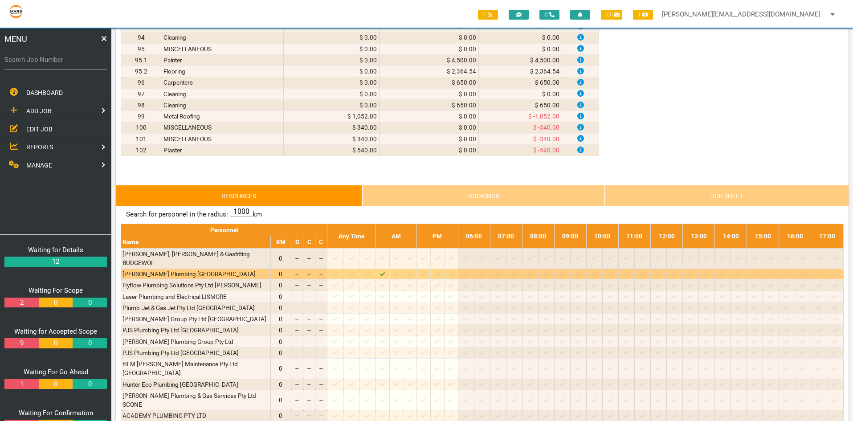
click at [385, 271] on icon "Job: 1774 Scope: Revised Main scope Suburb: Cessnock Customer: The Trustee for …" at bounding box center [382, 274] width 5 height 6
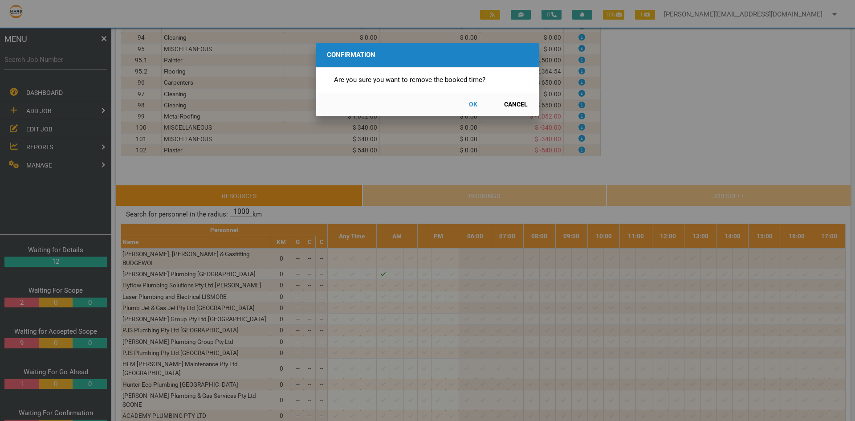
click at [471, 102] on button "OK" at bounding box center [472, 105] width 39 height 16
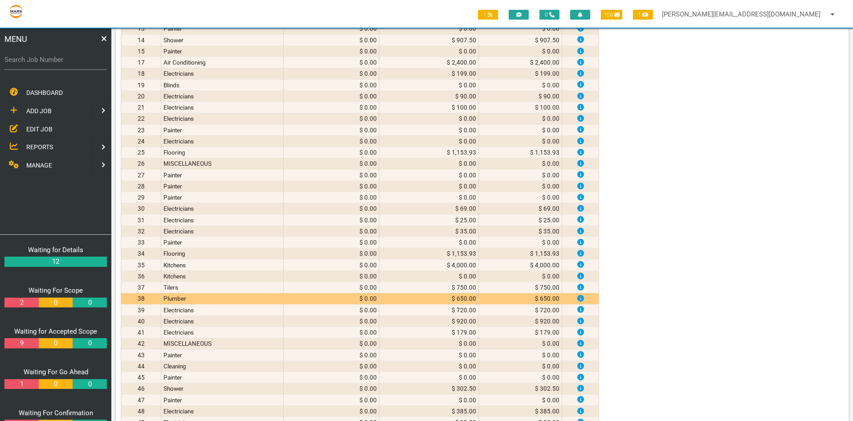
scroll to position [45, 0]
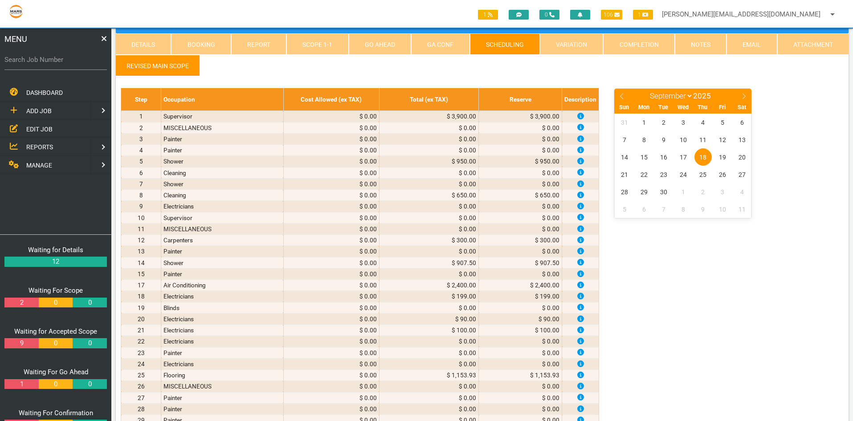
click at [309, 47] on link "Scope 1 - 1" at bounding box center [317, 43] width 62 height 21
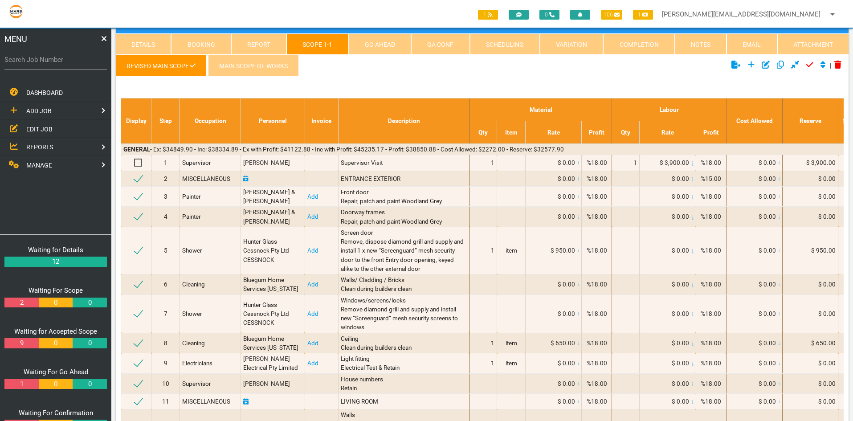
click at [265, 61] on link "MAIN SCOPE OF WORKS" at bounding box center [253, 65] width 91 height 21
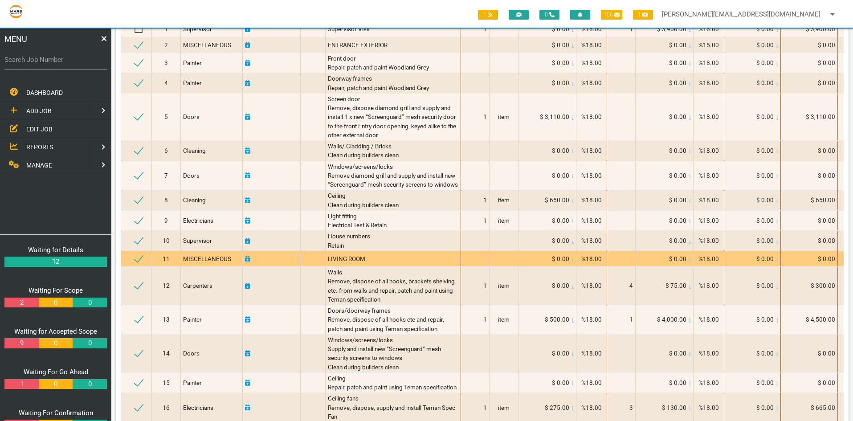
scroll to position [0, 0]
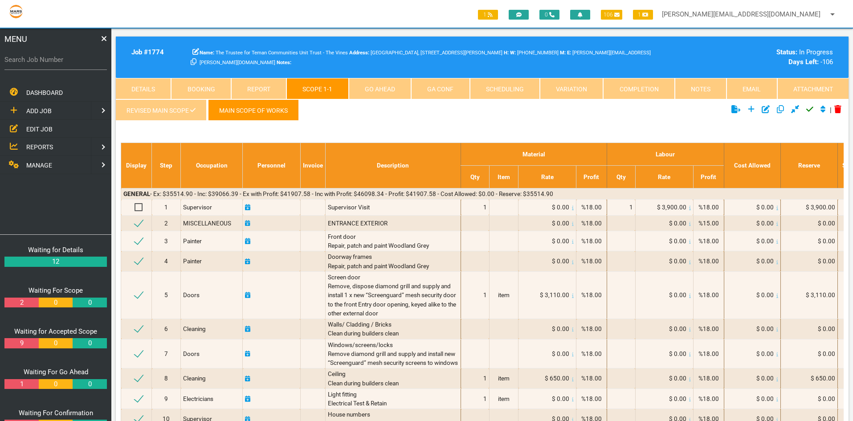
click at [142, 109] on link "Revised Main scope" at bounding box center [161, 109] width 90 height 21
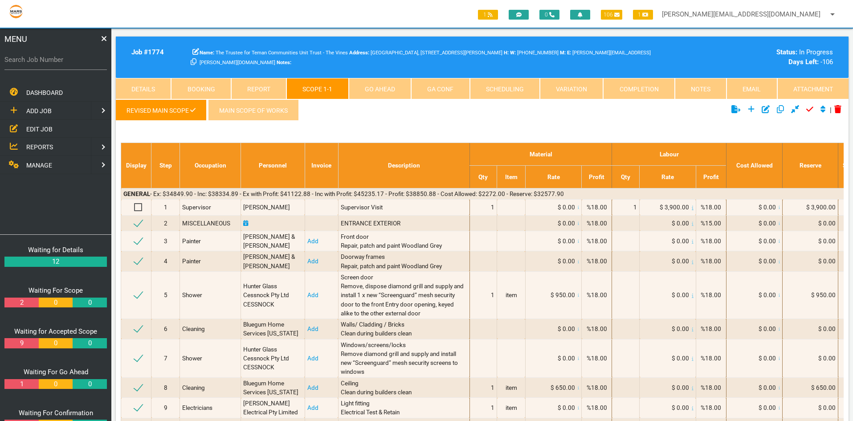
click at [497, 87] on link "Scheduling" at bounding box center [505, 88] width 70 height 21
select select "8"
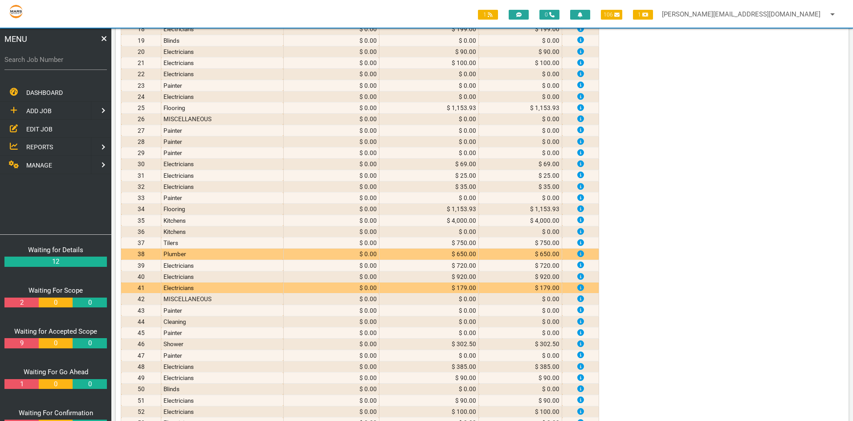
scroll to position [490, 0]
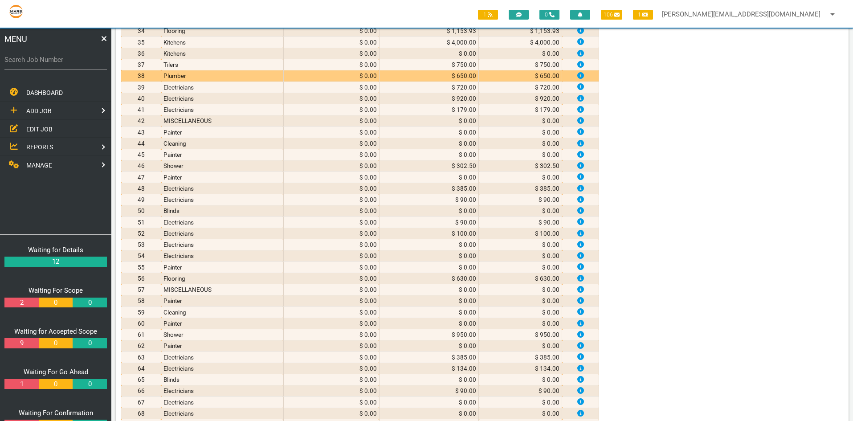
click at [153, 73] on td "38" at bounding box center [141, 75] width 40 height 11
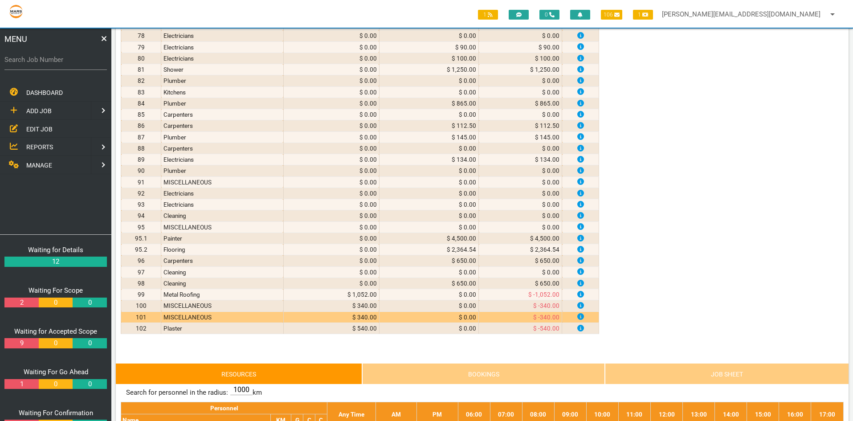
scroll to position [1069, 0]
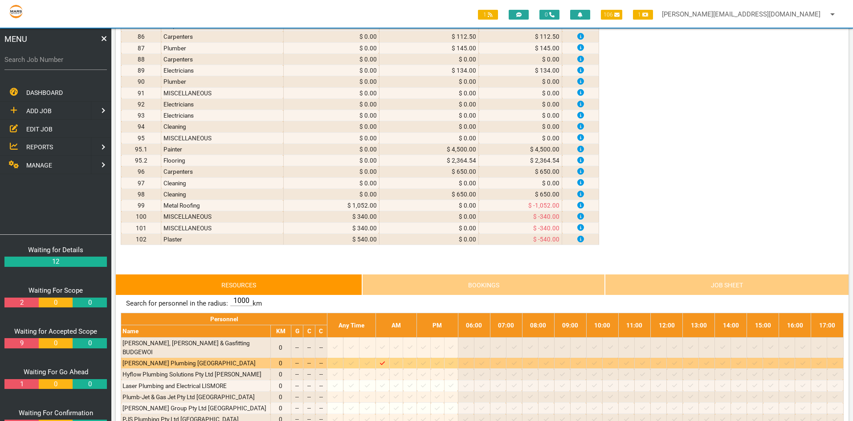
click at [385, 360] on icon "Job: 1774 Scope: Revised Main scope Suburb: Cessnock Customer: The Trustee for …" at bounding box center [382, 363] width 5 height 6
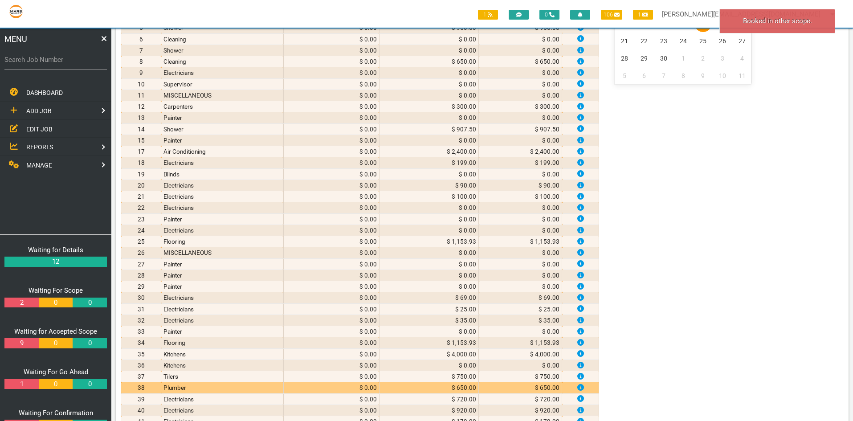
scroll to position [0, 0]
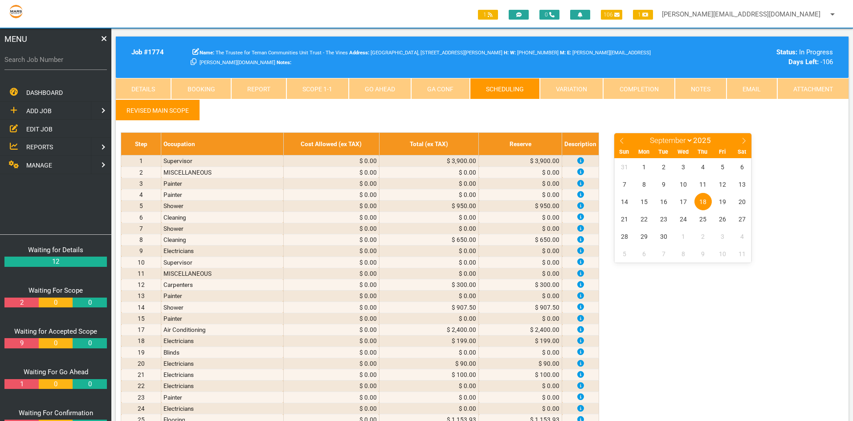
click at [328, 91] on link "Scope 1 - 1" at bounding box center [317, 88] width 62 height 21
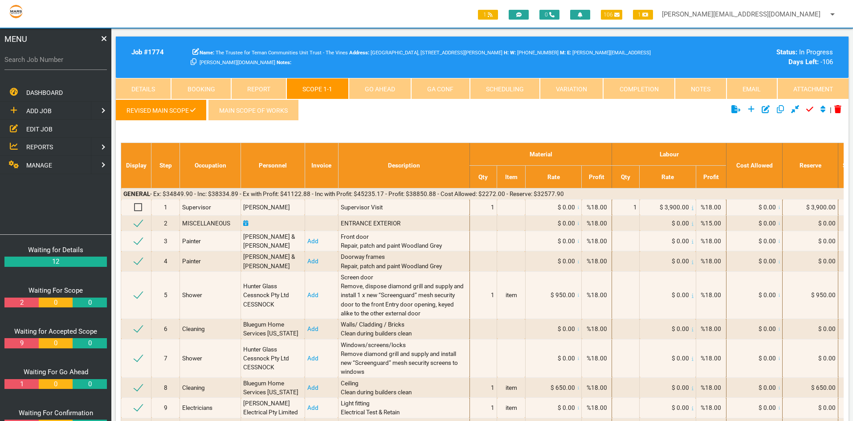
click at [235, 110] on link "MAIN SCOPE OF WORKS" at bounding box center [253, 109] width 91 height 21
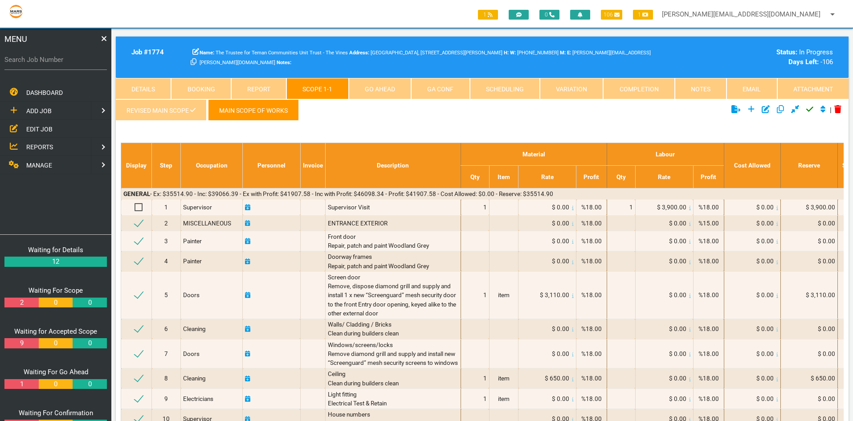
click at [158, 111] on link "Revised Main scope" at bounding box center [161, 109] width 90 height 21
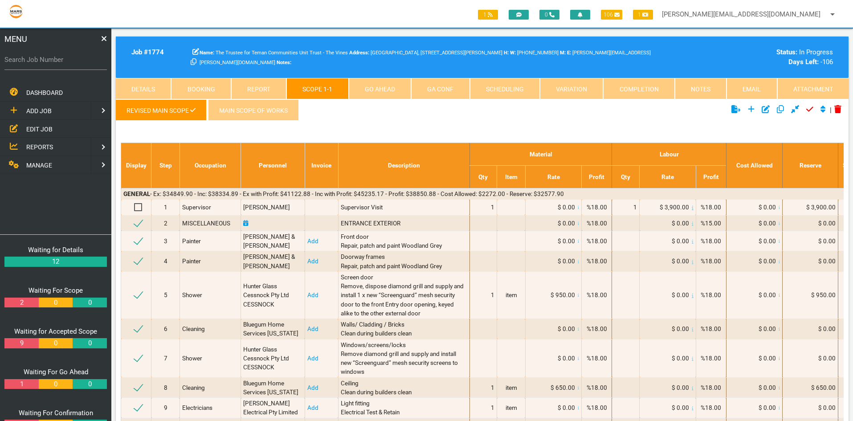
click at [495, 86] on link "Scheduling" at bounding box center [505, 88] width 70 height 21
select select "8"
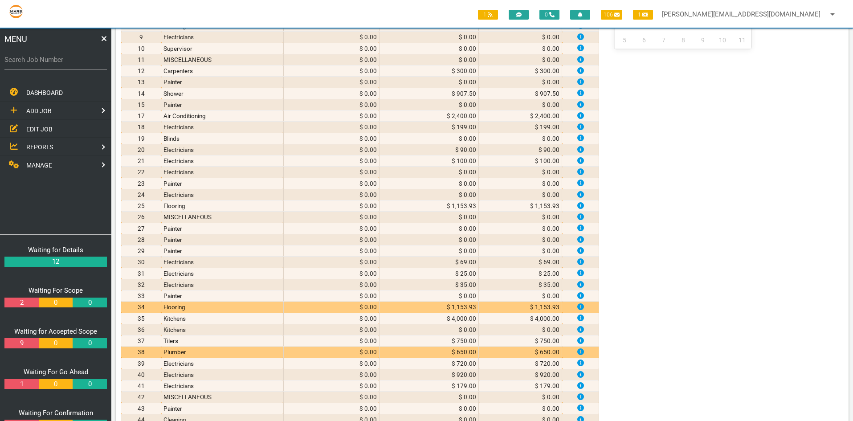
scroll to position [267, 0]
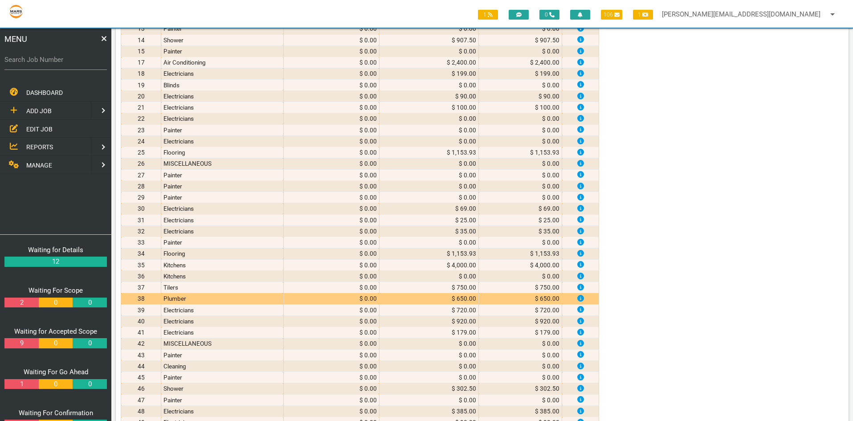
click at [149, 297] on td "38" at bounding box center [141, 298] width 40 height 11
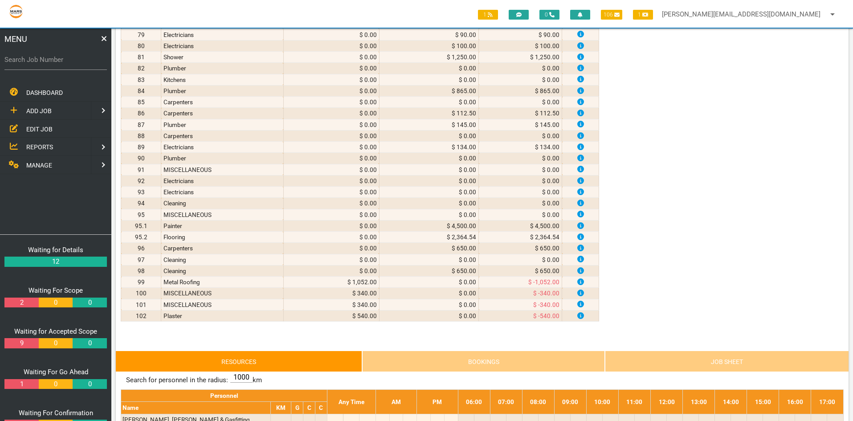
scroll to position [1069, 0]
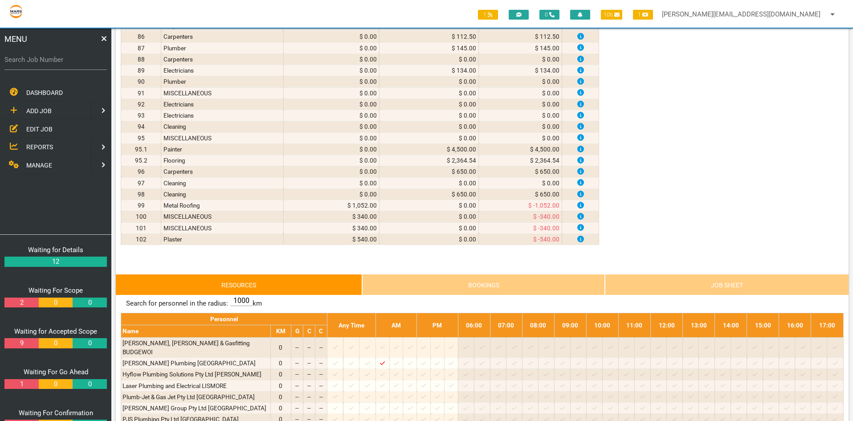
click at [503, 282] on link "Bookings" at bounding box center [483, 284] width 243 height 21
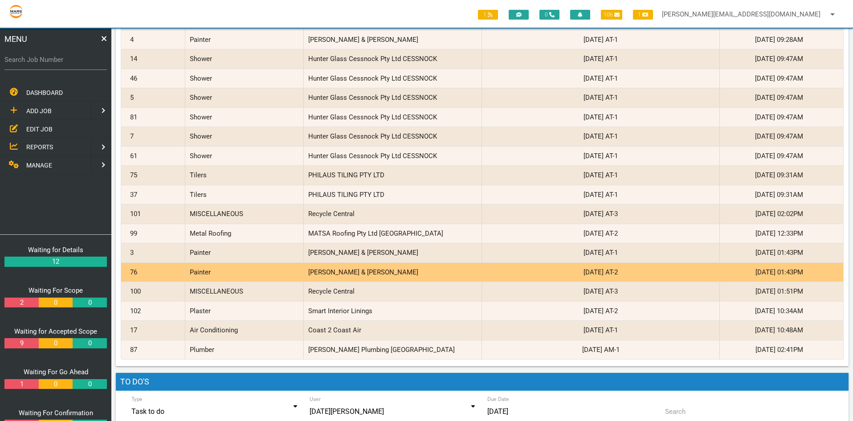
scroll to position [2717, 0]
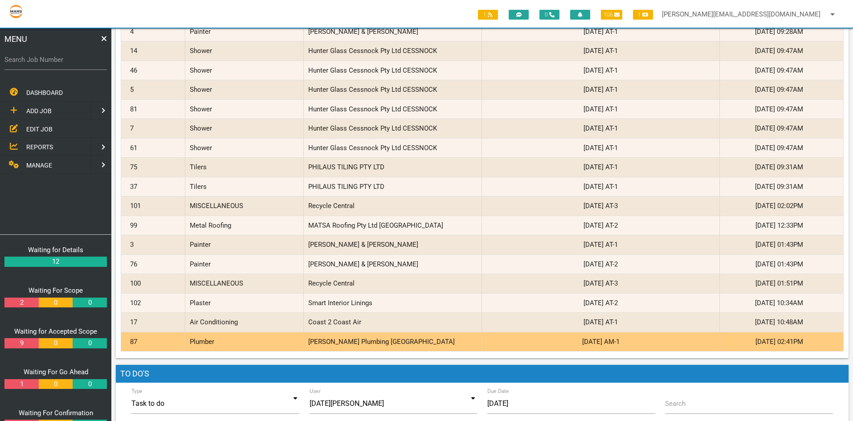
click at [211, 344] on div "Plumber" at bounding box center [244, 341] width 119 height 19
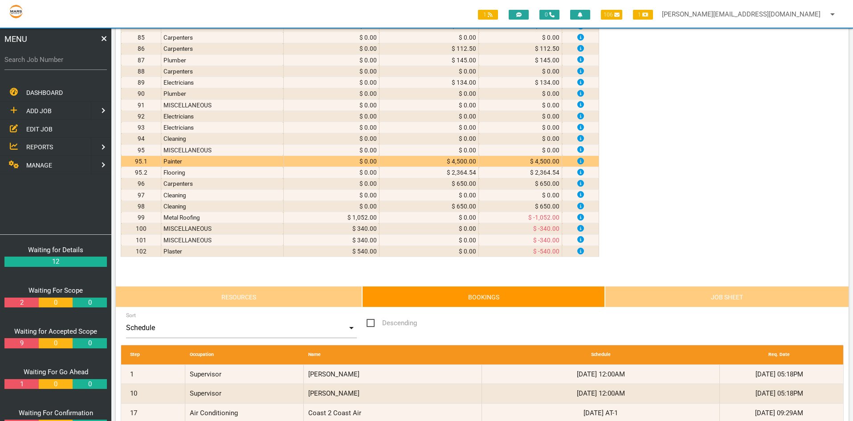
scroll to position [1025, 0]
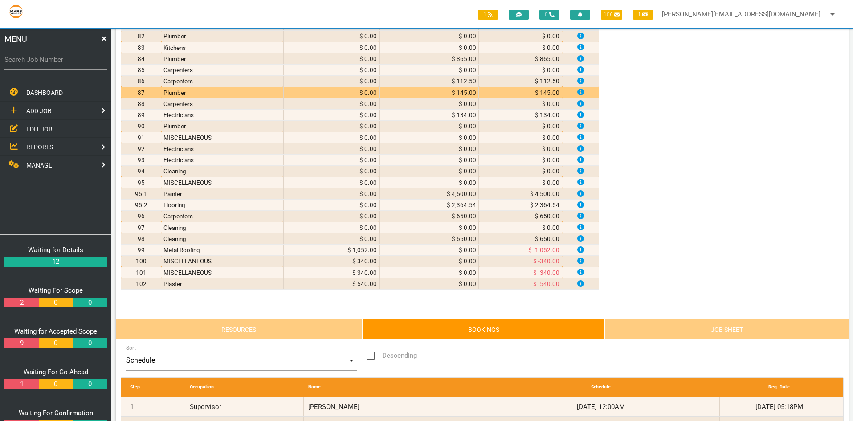
click at [151, 91] on td "87" at bounding box center [141, 92] width 40 height 11
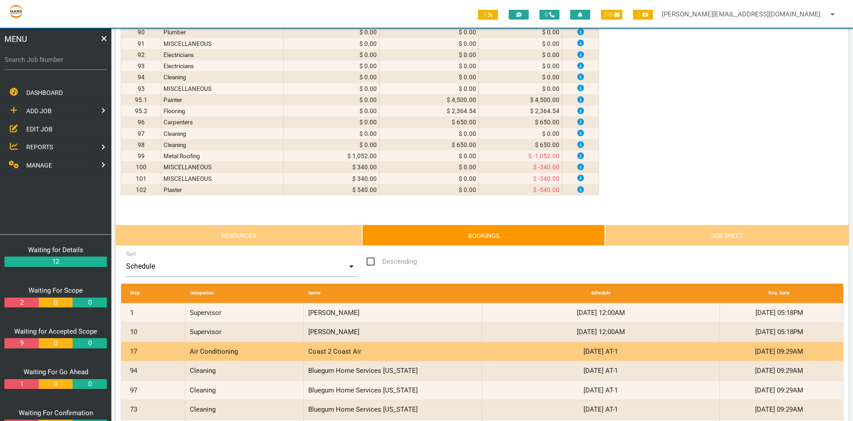
scroll to position [1114, 0]
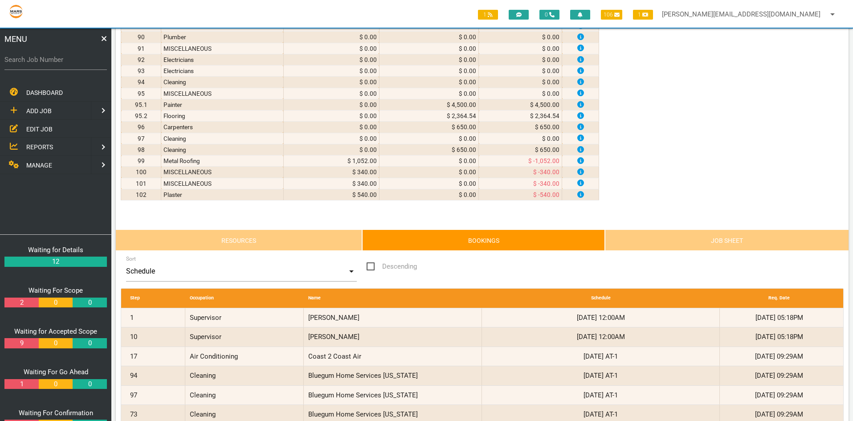
click at [243, 237] on link "Resources" at bounding box center [239, 239] width 246 height 21
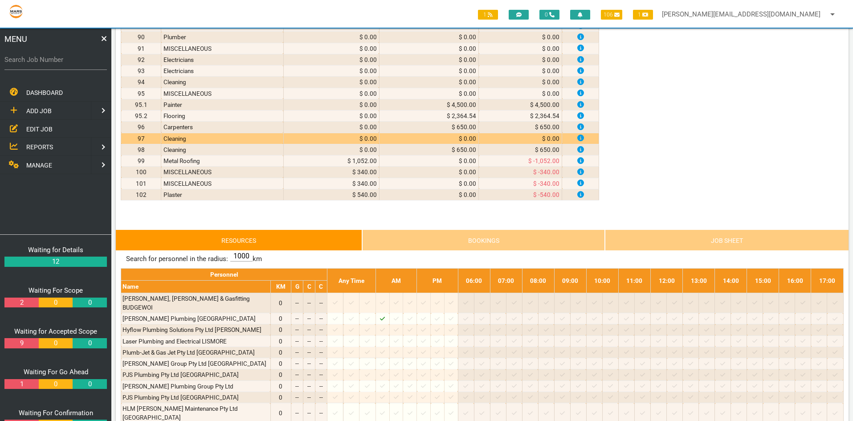
scroll to position [1069, 0]
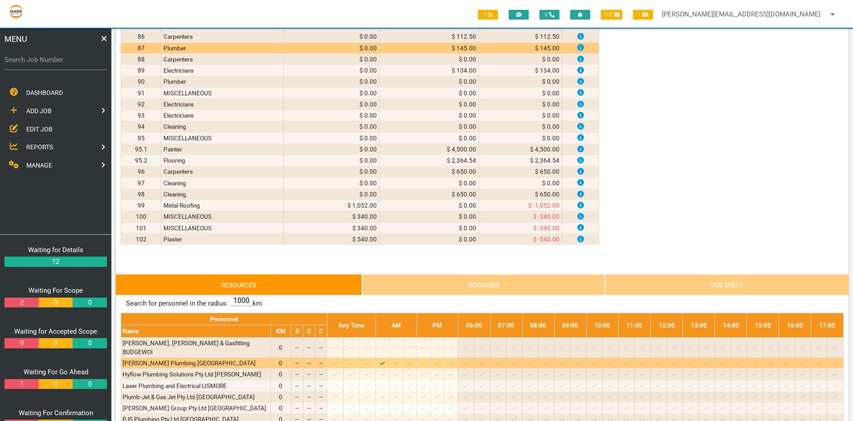
click at [385, 360] on icon "Job: 1774 Scope: Revised Main scope Suburb: Cessnock Customer: The Trustee for …" at bounding box center [382, 363] width 5 height 6
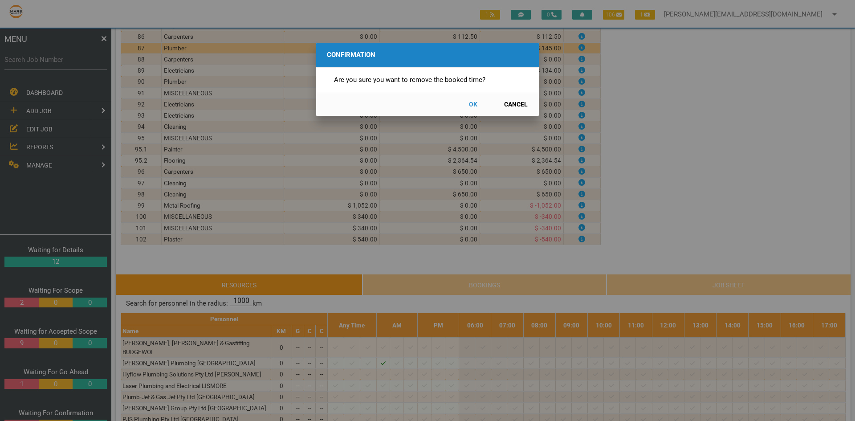
click at [471, 105] on button "OK" at bounding box center [472, 105] width 39 height 16
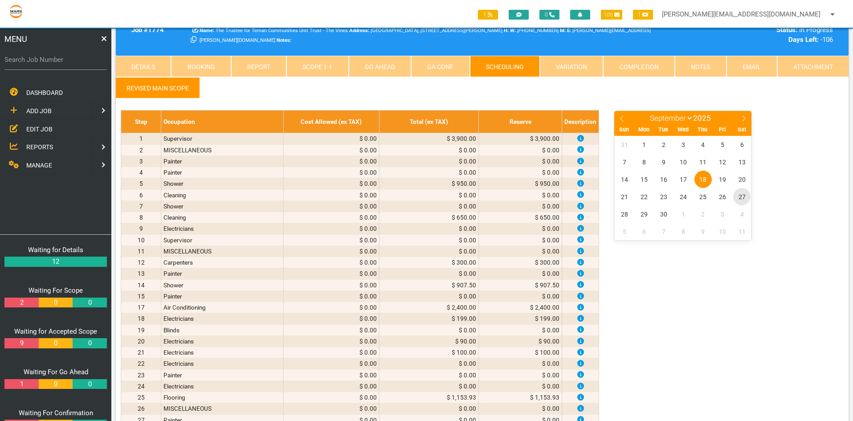
scroll to position [0, 0]
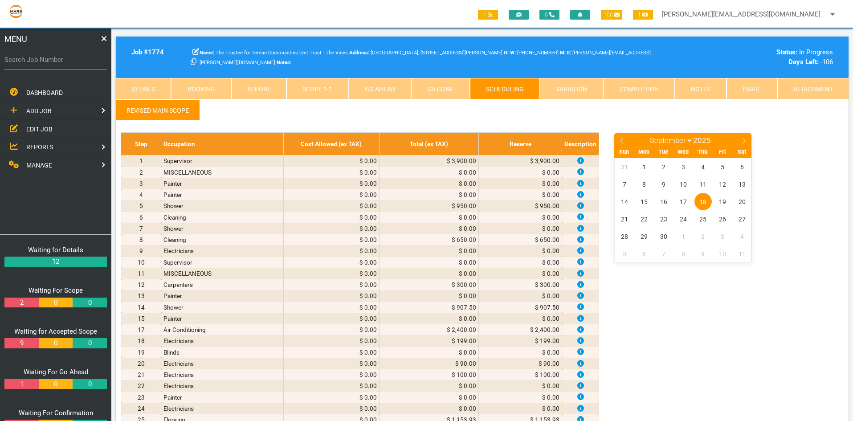
click at [326, 87] on link "Scope 1 - 1" at bounding box center [317, 88] width 62 height 21
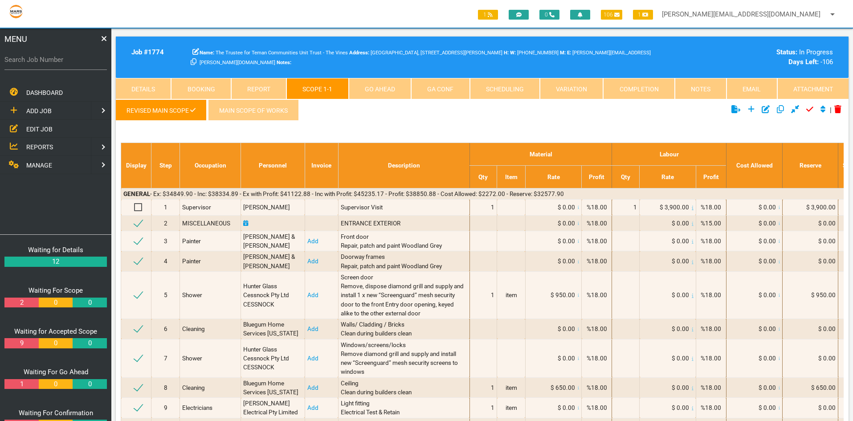
click at [516, 87] on link "Scheduling" at bounding box center [505, 88] width 70 height 21
select select "8"
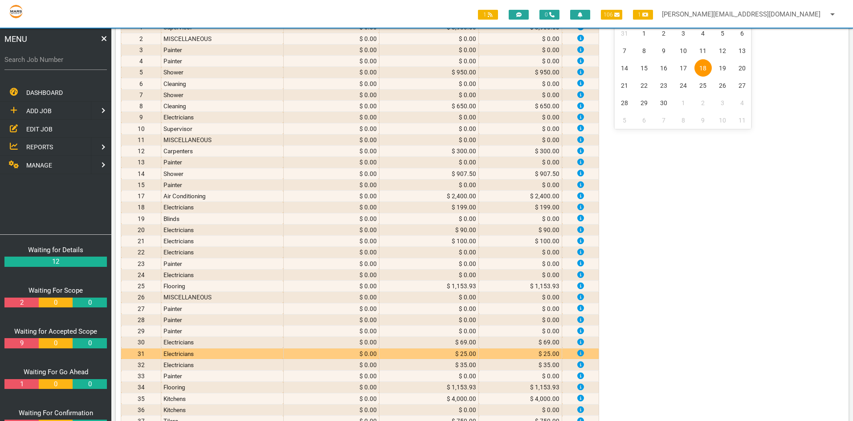
scroll to position [312, 0]
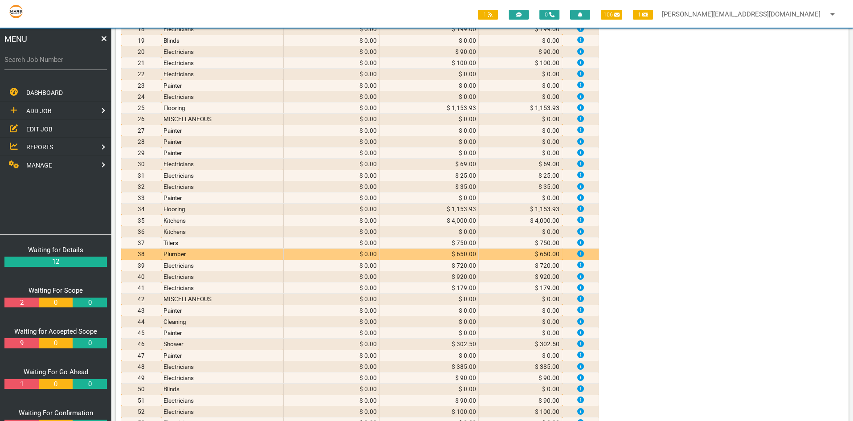
click at [148, 253] on td "38" at bounding box center [141, 254] width 40 height 11
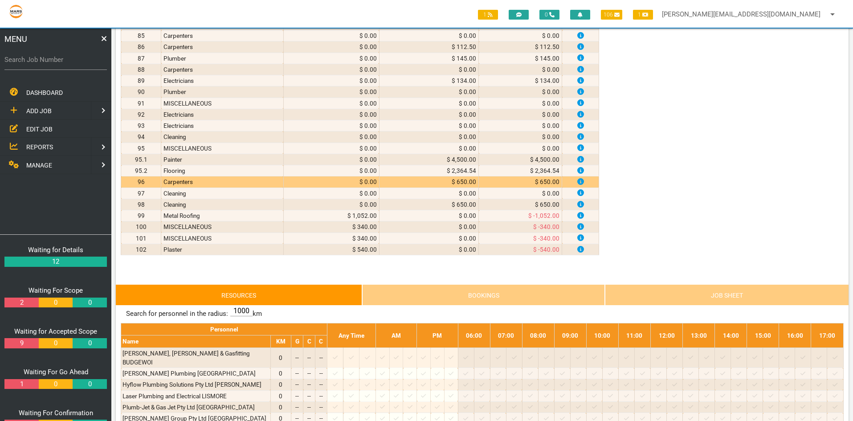
scroll to position [1069, 0]
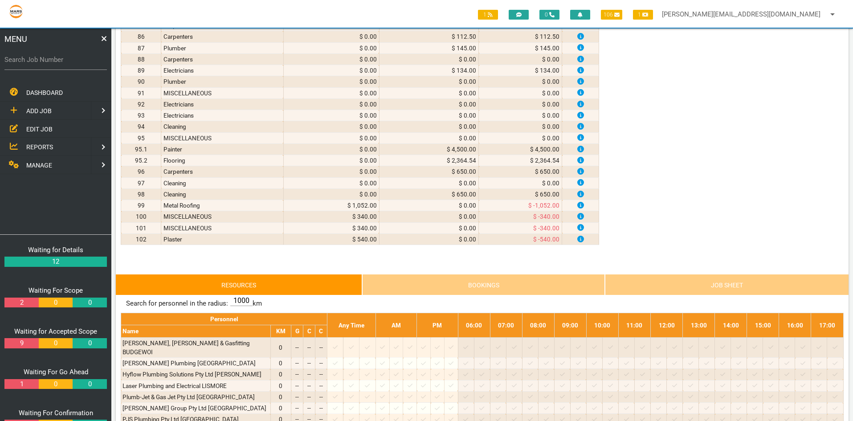
click at [452, 281] on link "Bookings" at bounding box center [483, 284] width 243 height 21
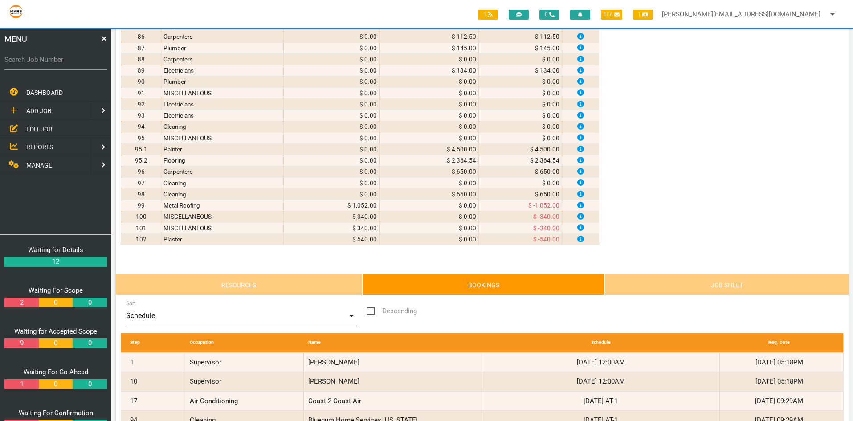
click at [173, 286] on link "Resources" at bounding box center [239, 284] width 246 height 21
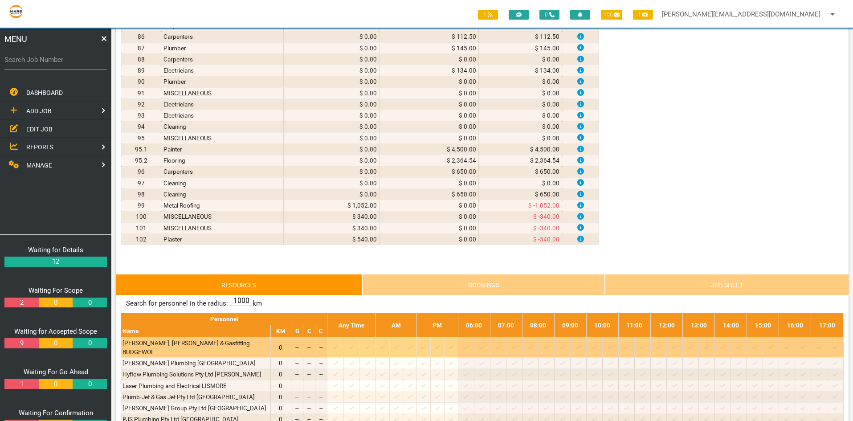
click at [501, 344] on icon at bounding box center [498, 347] width 5 height 6
click at [508, 342] on body "1 0 106 1 [PERSON_NAME][EMAIL_ADDRESS][DOMAIN_NAME] arrow_drop_down Account Pre…" at bounding box center [426, 139] width 853 height 2360
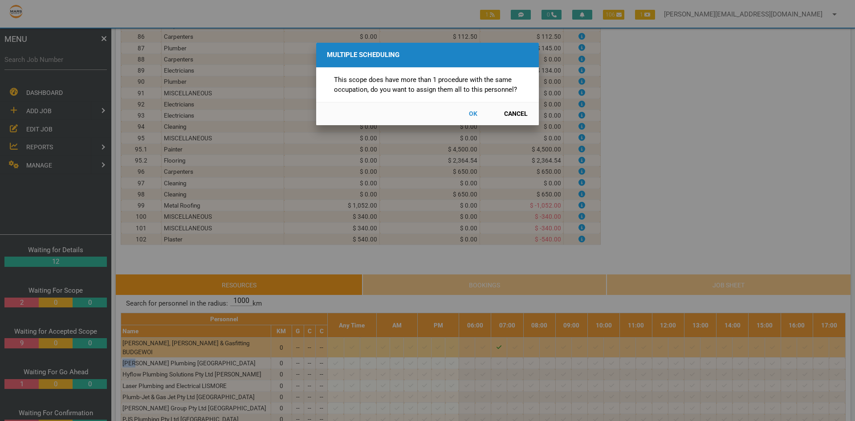
click at [472, 114] on button "OK" at bounding box center [472, 114] width 39 height 16
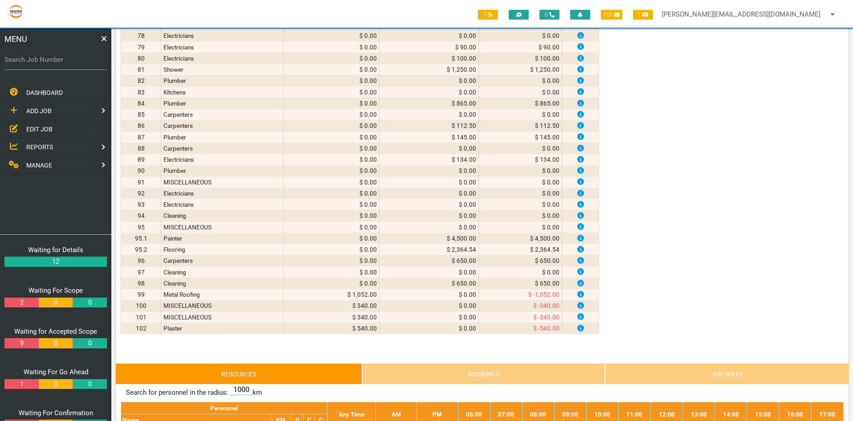
scroll to position [1114, 0]
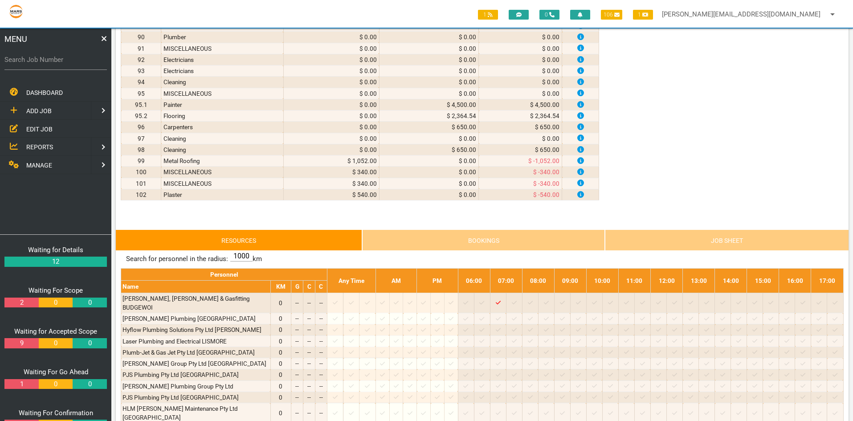
click at [466, 241] on link "Bookings" at bounding box center [483, 239] width 243 height 21
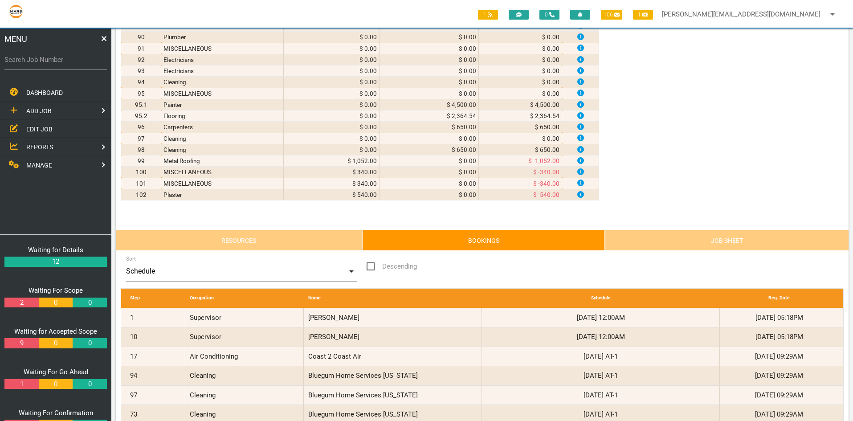
click at [661, 234] on link "Job Sheet" at bounding box center [727, 239] width 244 height 21
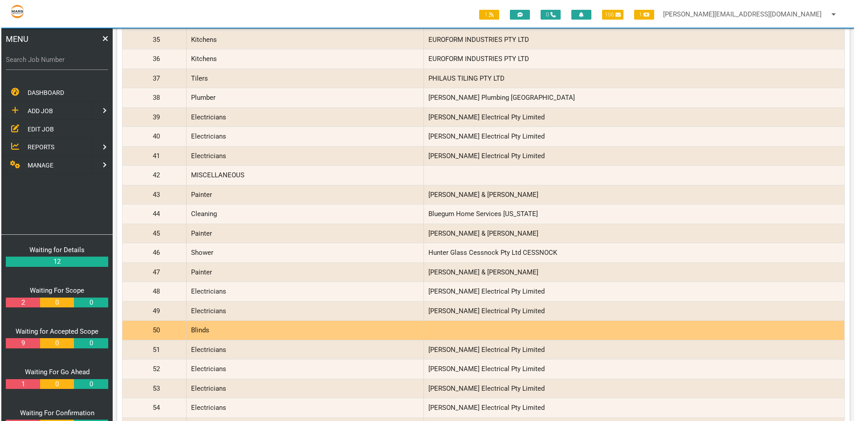
scroll to position [1960, 0]
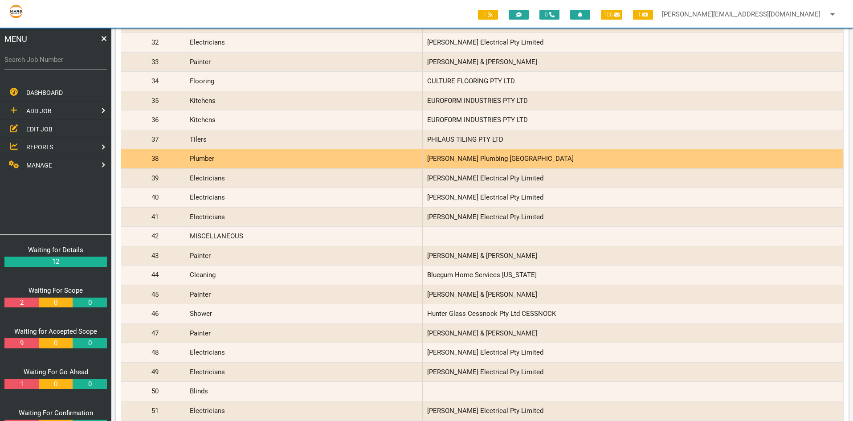
click at [196, 157] on div "Plumber" at bounding box center [303, 158] width 237 height 19
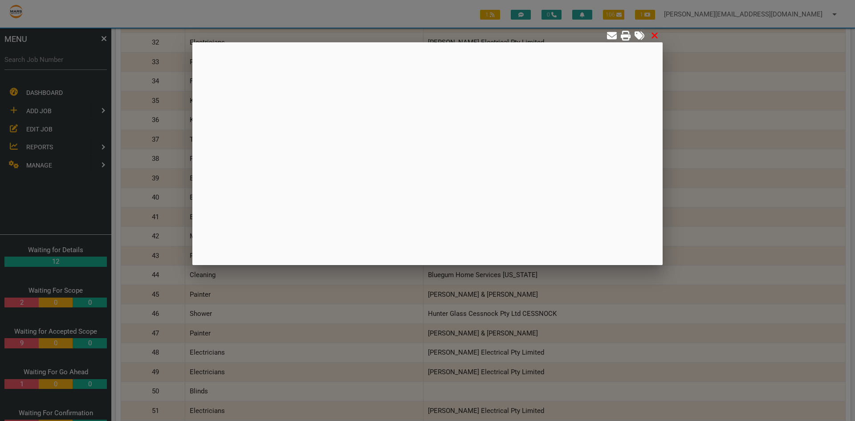
click at [656, 34] on icon at bounding box center [655, 36] width 8 height 10
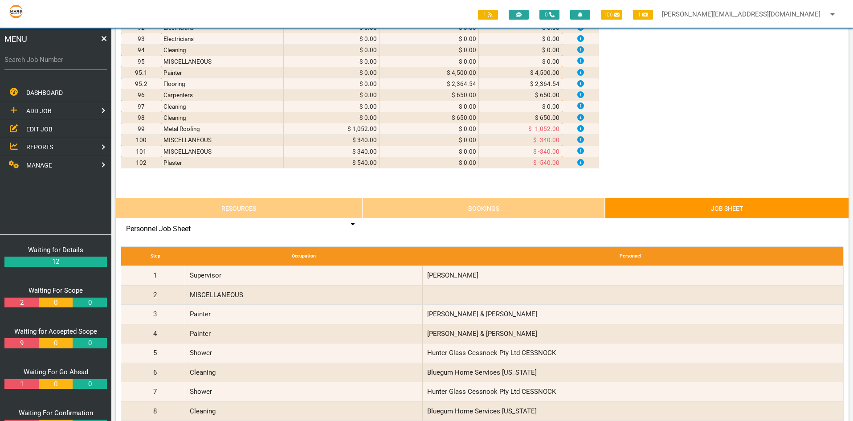
scroll to position [1114, 0]
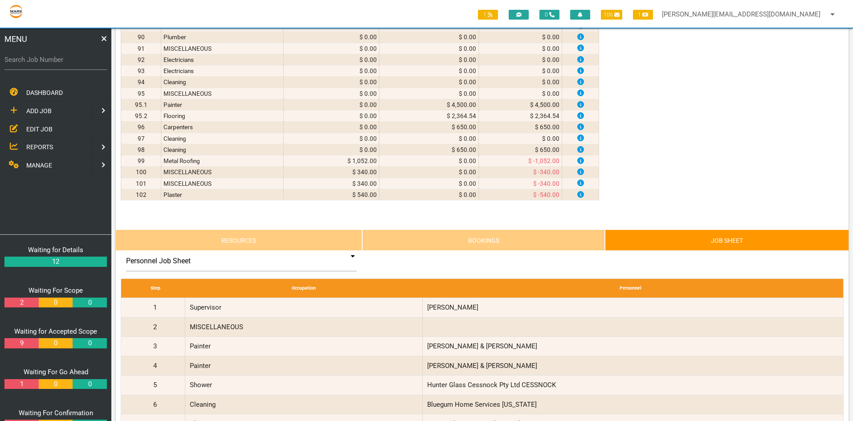
click at [501, 237] on link "Bookings" at bounding box center [483, 239] width 243 height 21
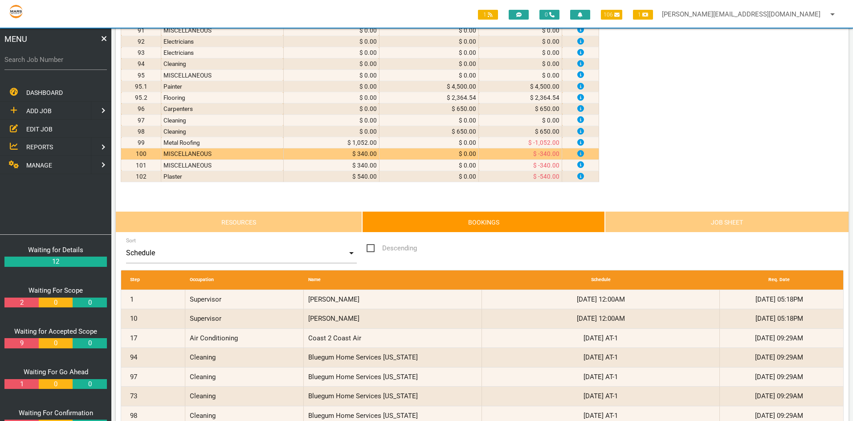
scroll to position [1069, 0]
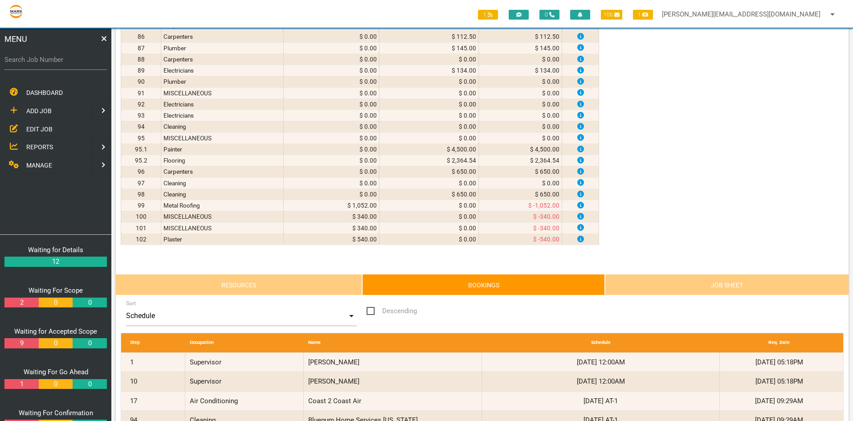
click at [701, 278] on link "Job Sheet" at bounding box center [727, 284] width 244 height 21
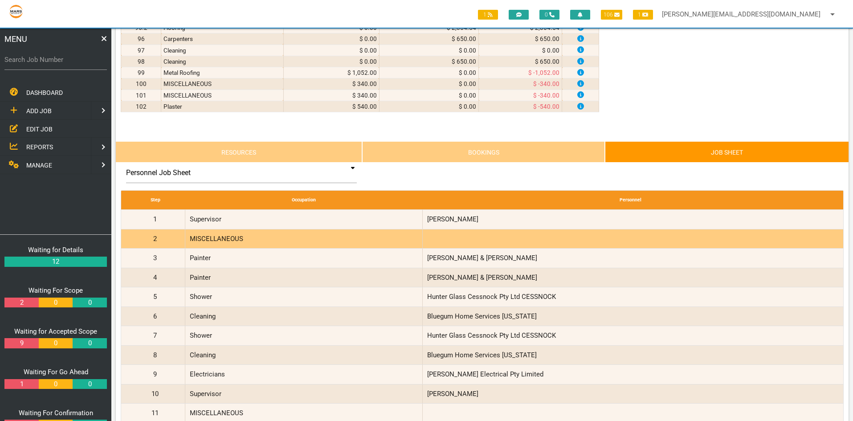
scroll to position [1203, 0]
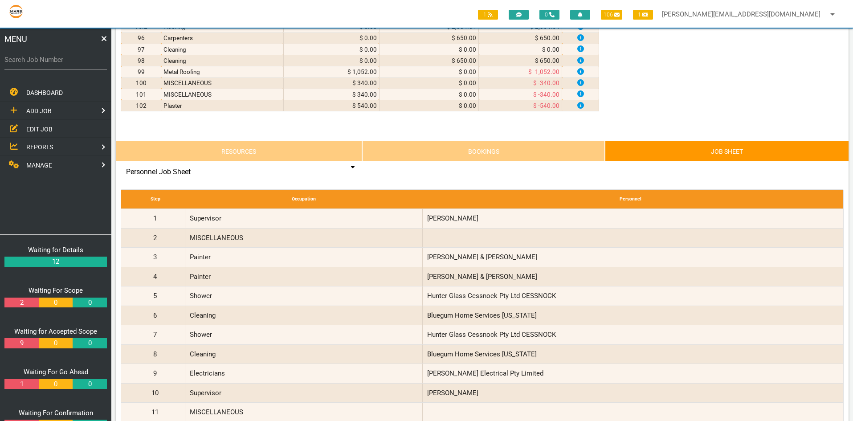
click at [414, 150] on link "Bookings" at bounding box center [483, 150] width 243 height 21
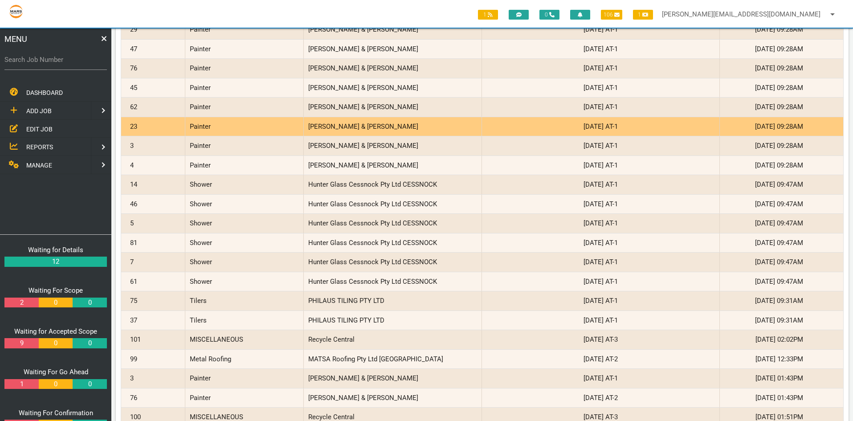
scroll to position [2762, 0]
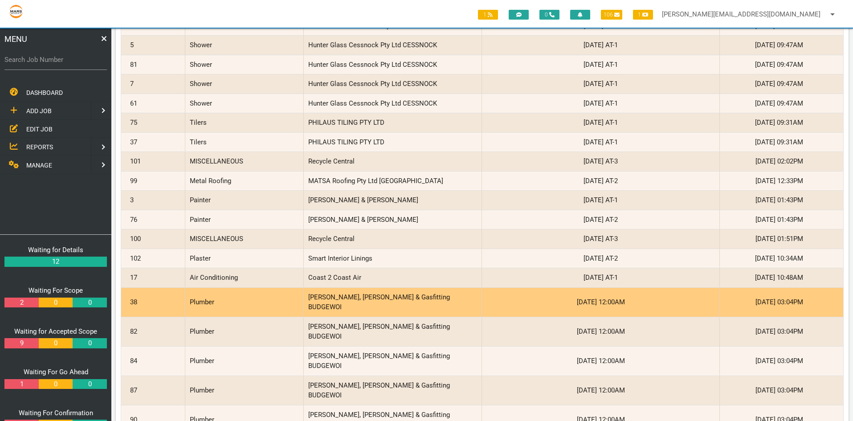
click at [144, 298] on div "38" at bounding box center [155, 302] width 59 height 29
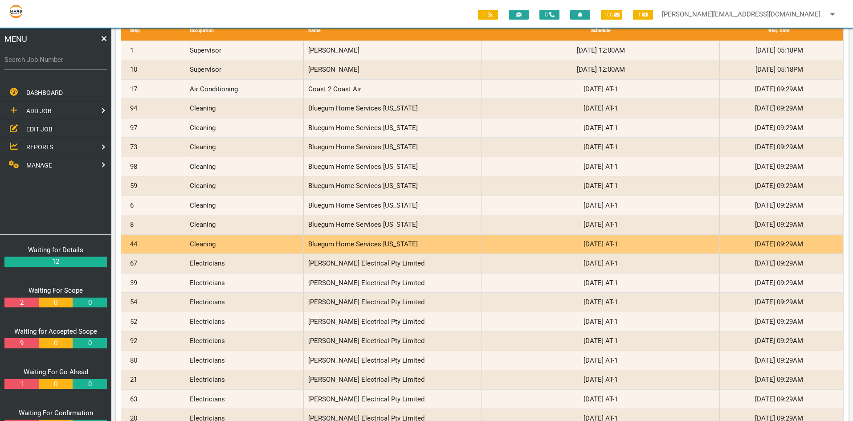
scroll to position [1114, 0]
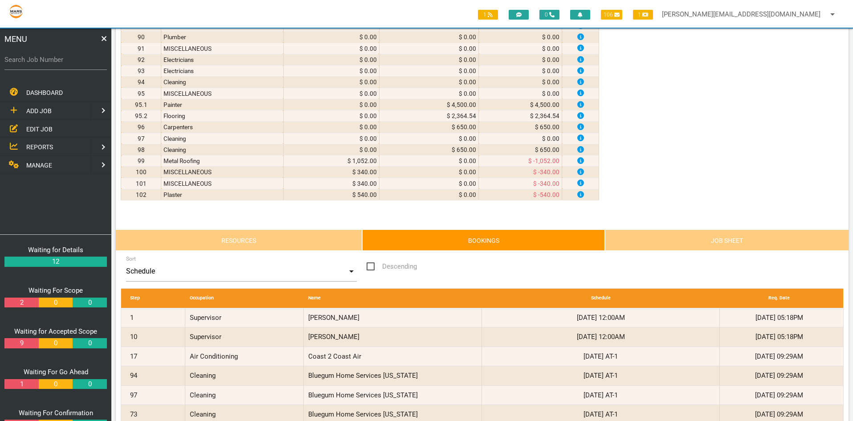
click at [223, 239] on link "Resources" at bounding box center [239, 239] width 246 height 21
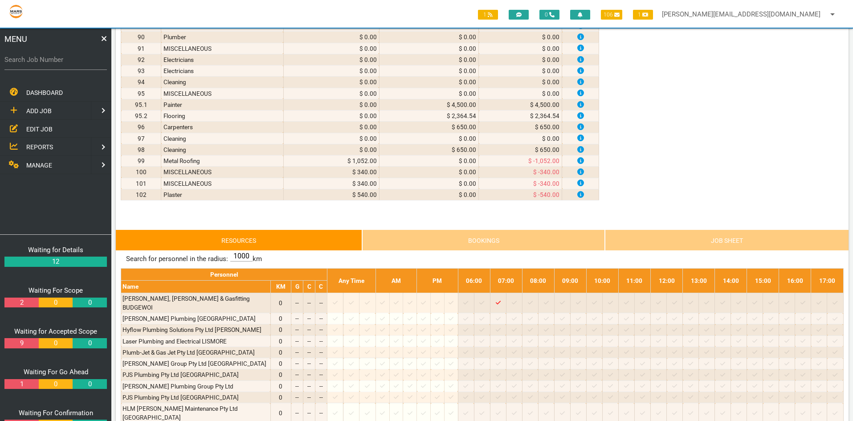
click at [442, 240] on link "Bookings" at bounding box center [483, 239] width 243 height 21
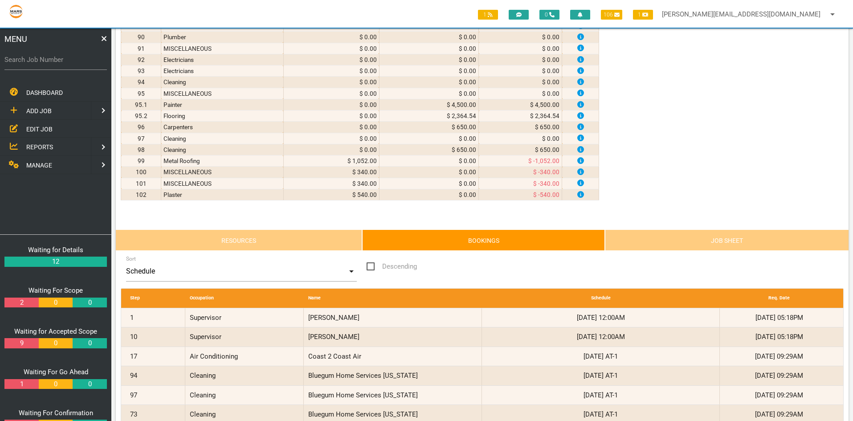
click at [682, 241] on link "Job Sheet" at bounding box center [727, 239] width 244 height 21
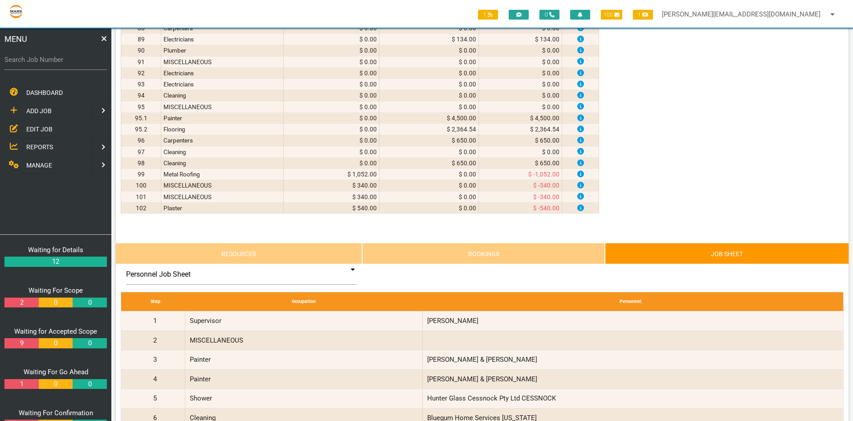
scroll to position [1069, 0]
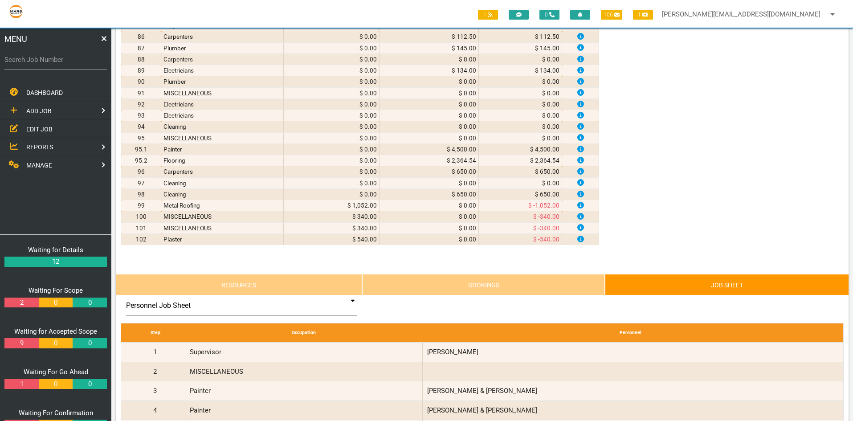
click at [173, 283] on link "Resources" at bounding box center [239, 284] width 246 height 21
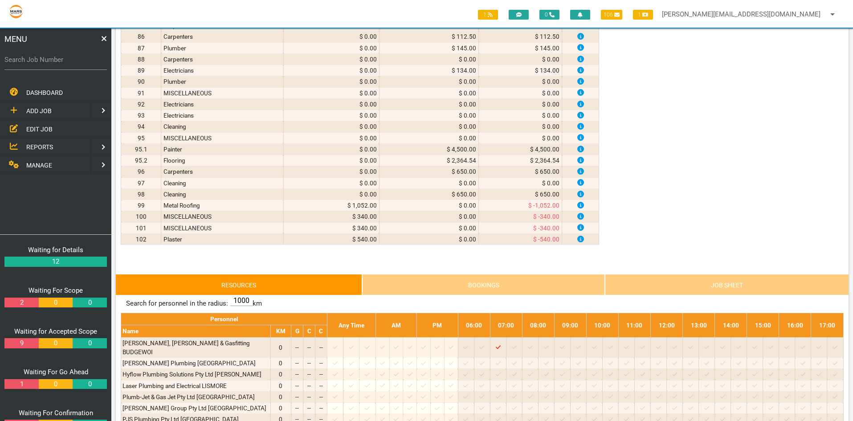
drag, startPoint x: 826, startPoint y: 281, endPoint x: 803, endPoint y: 287, distance: 24.0
click at [826, 281] on link "Job Sheet" at bounding box center [727, 284] width 244 height 21
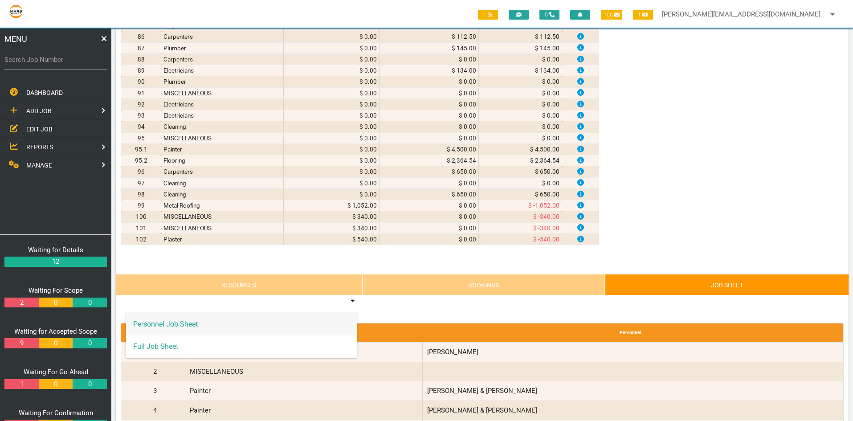
click at [351, 302] on input at bounding box center [241, 305] width 231 height 20
click at [159, 325] on span "Personnel Job Sheet" at bounding box center [241, 324] width 231 height 22
type input "Personnel Job Sheet"
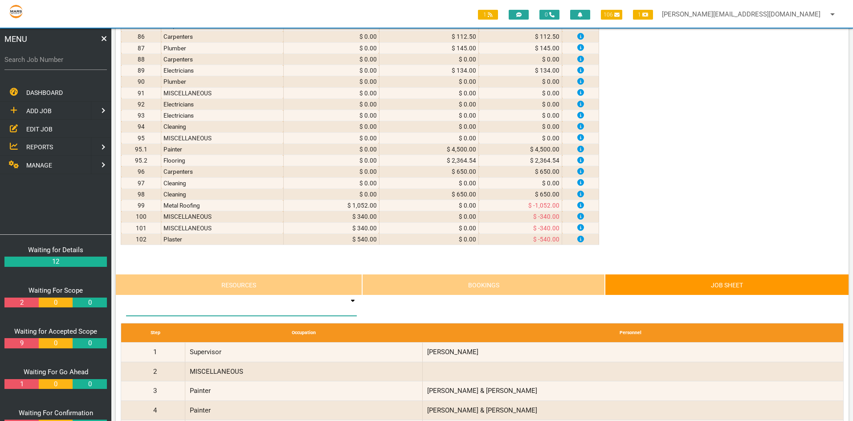
click at [351, 301] on input at bounding box center [241, 305] width 231 height 20
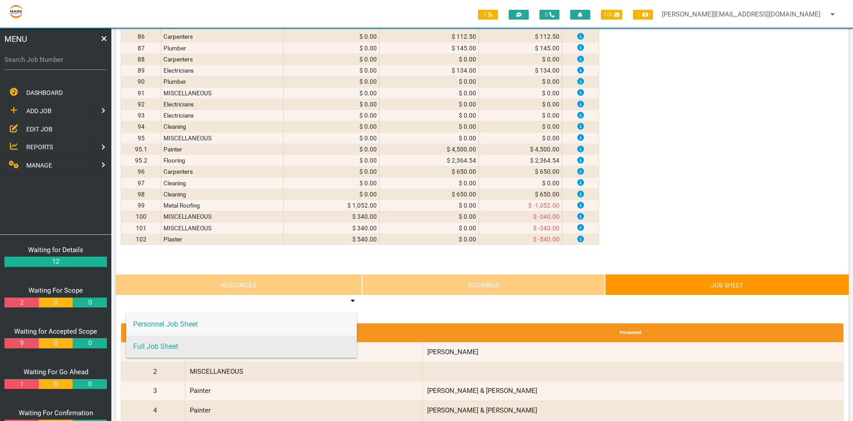
click at [161, 345] on span "Full Job Sheet" at bounding box center [241, 346] width 231 height 22
type input "Full Job Sheet"
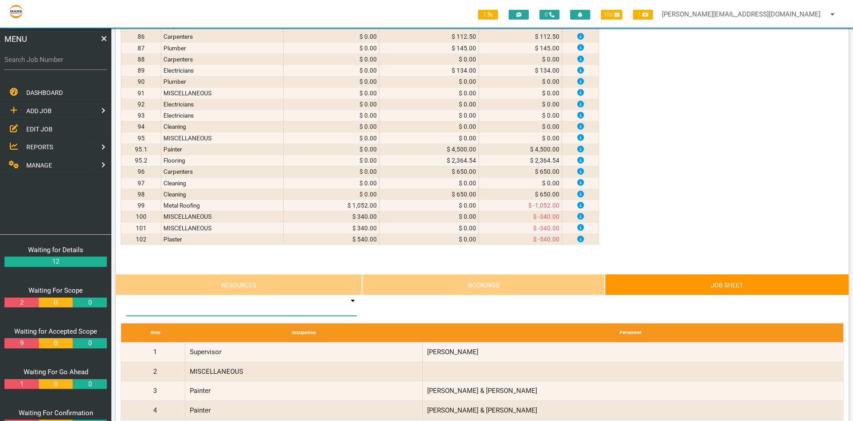
click at [349, 302] on input at bounding box center [241, 305] width 231 height 20
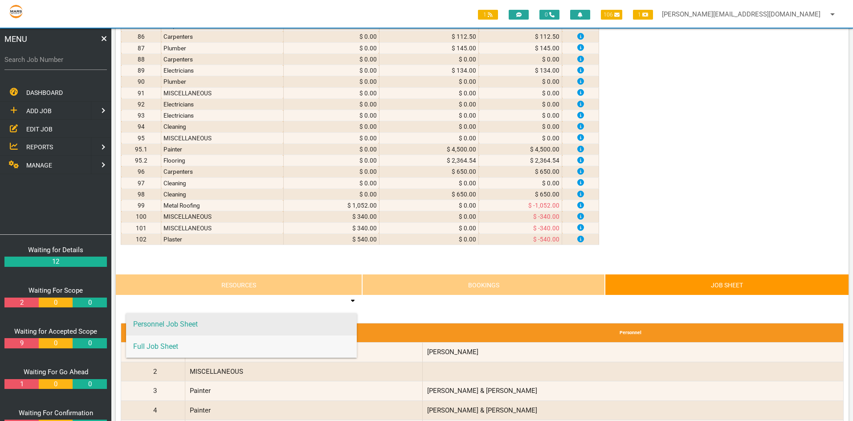
click at [269, 321] on span "Personnel Job Sheet" at bounding box center [241, 324] width 231 height 22
type input "Personnel Job Sheet"
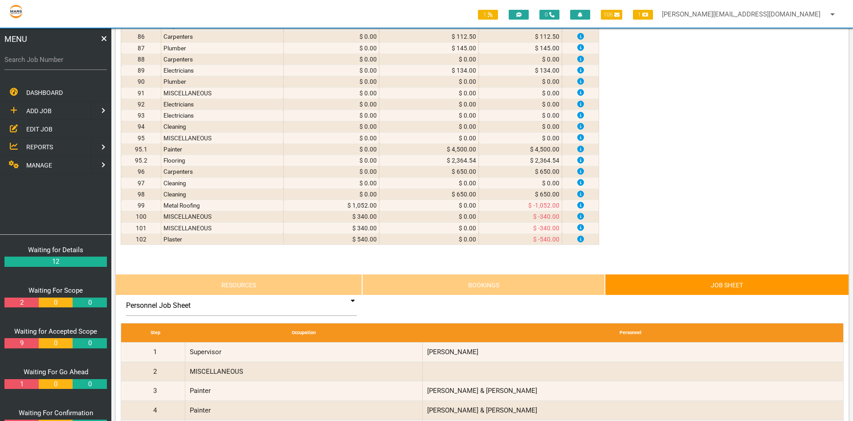
click at [262, 286] on link "Resources" at bounding box center [239, 284] width 246 height 21
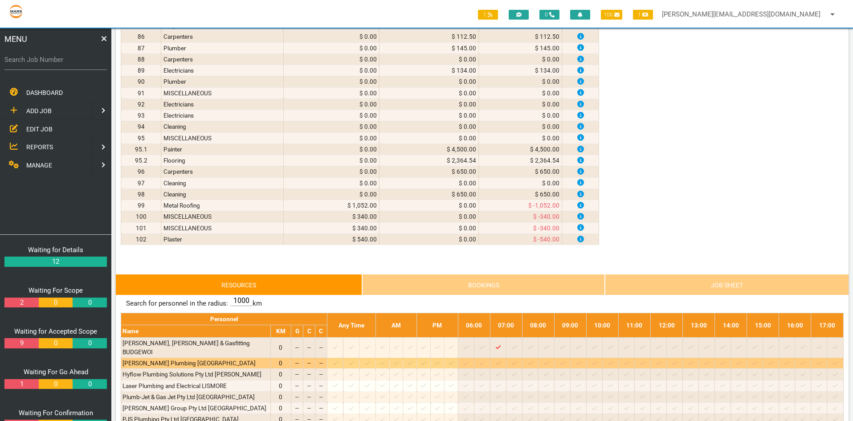
click at [201, 359] on div "[PERSON_NAME] Plumbing [GEOGRAPHIC_DATA]" at bounding box center [195, 363] width 146 height 9
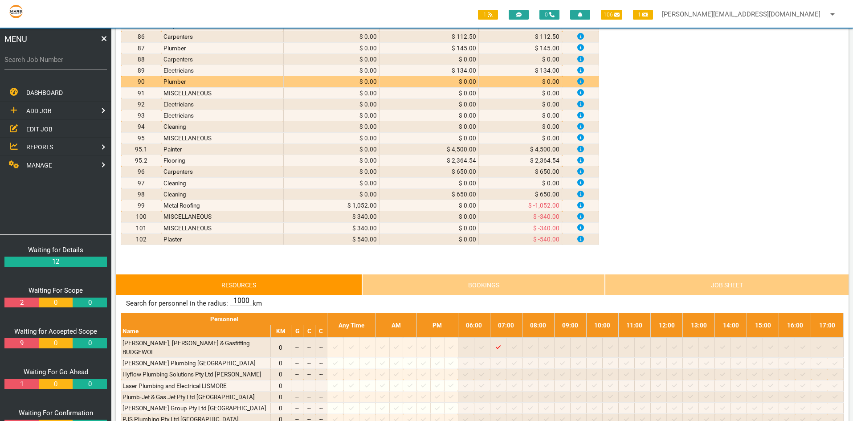
click at [143, 80] on td "90" at bounding box center [141, 81] width 40 height 11
click at [733, 285] on link "Job Sheet" at bounding box center [727, 284] width 244 height 21
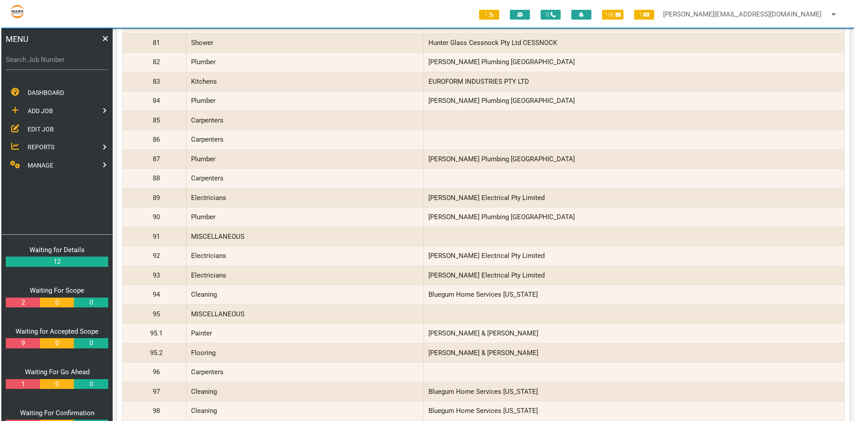
scroll to position [2895, 0]
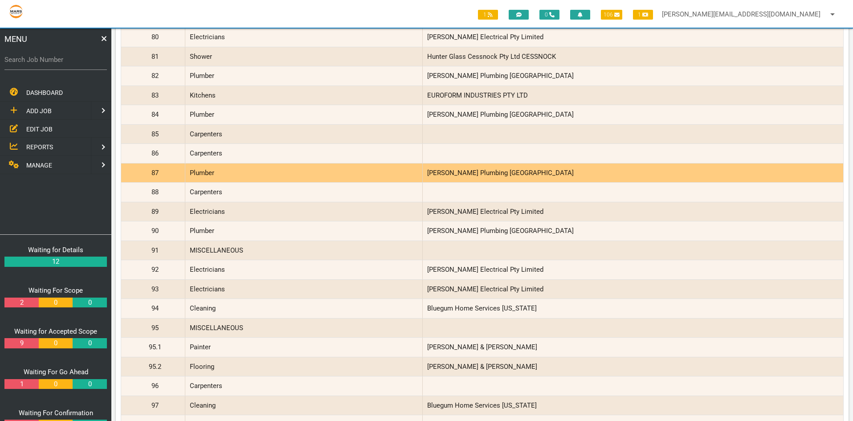
click at [536, 171] on div "[PERSON_NAME] Plumbing [GEOGRAPHIC_DATA]" at bounding box center [631, 172] width 416 height 19
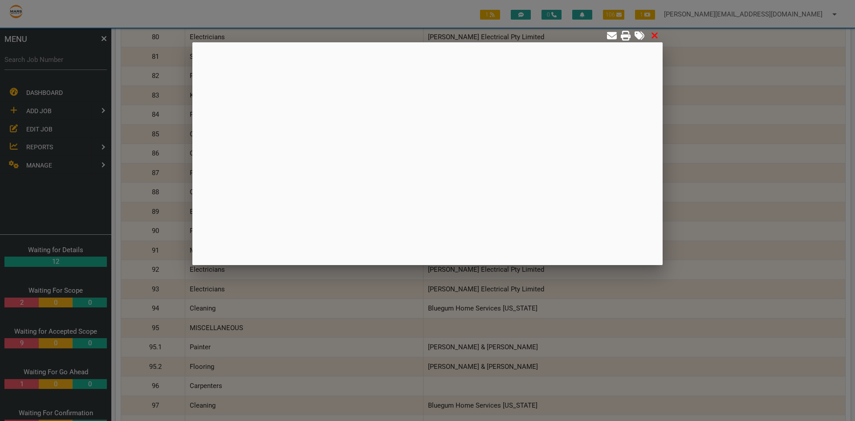
click at [654, 36] on icon at bounding box center [655, 36] width 6 height 6
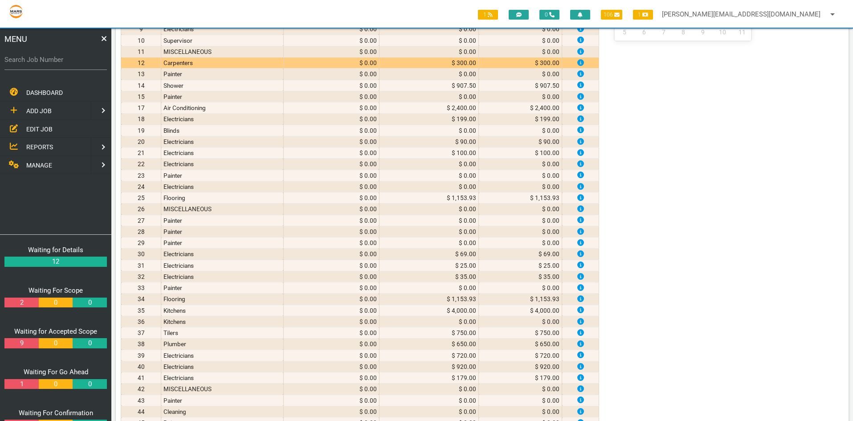
scroll to position [223, 0]
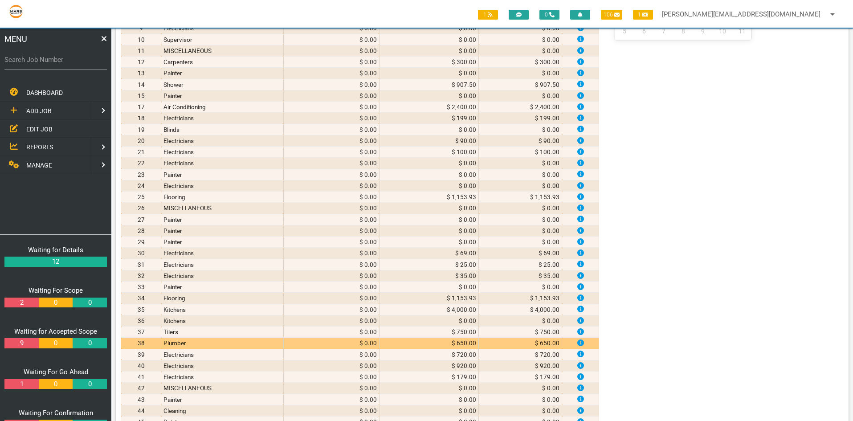
click at [187, 345] on td "Plumber" at bounding box center [222, 343] width 122 height 11
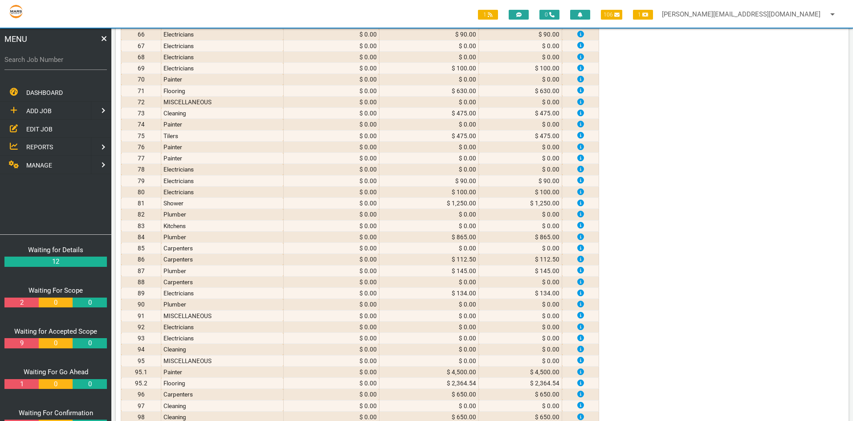
scroll to position [1069, 0]
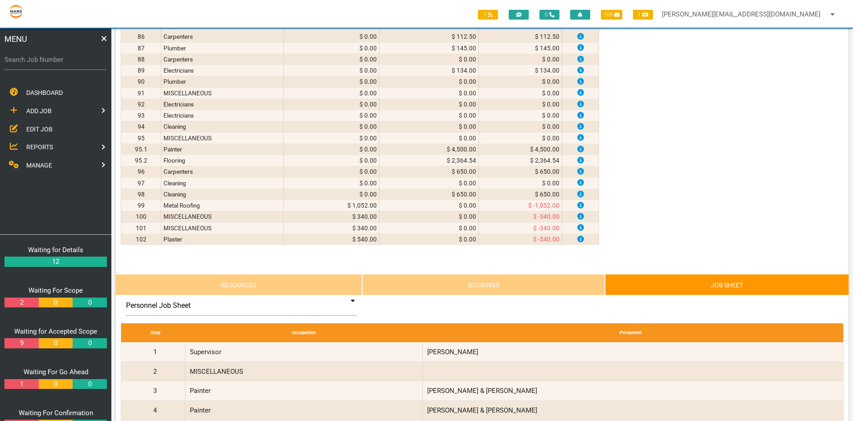
click at [416, 284] on link "Bookings" at bounding box center [483, 284] width 243 height 21
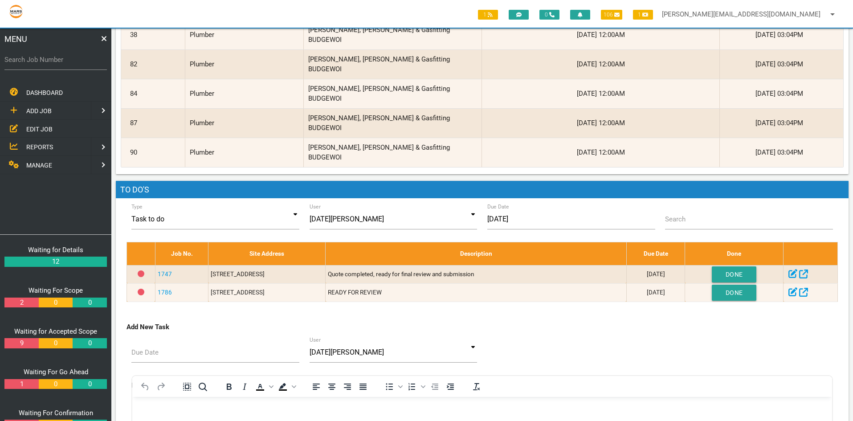
scroll to position [2895, 0]
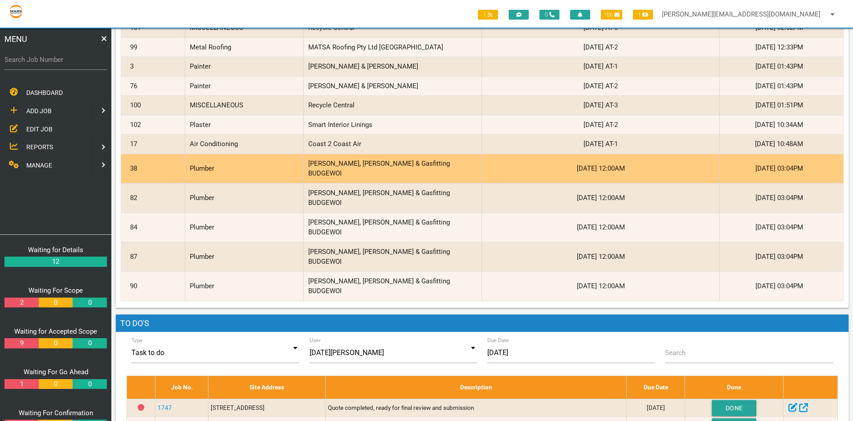
click at [136, 163] on div "38" at bounding box center [155, 168] width 59 height 29
click at [158, 163] on div "38" at bounding box center [155, 168] width 59 height 29
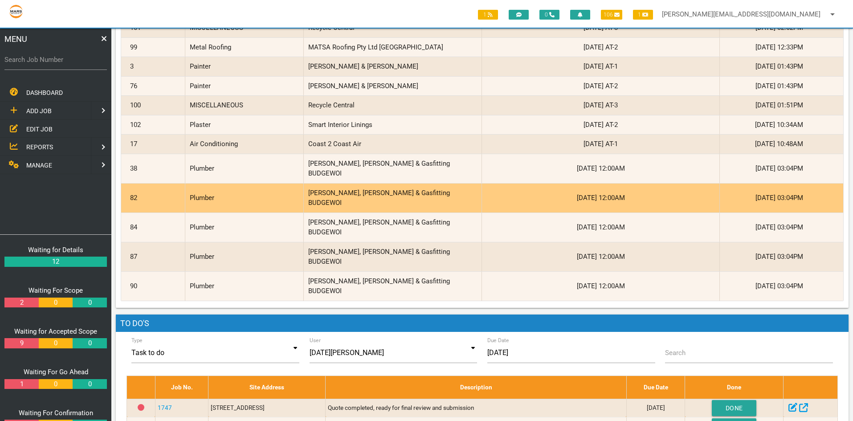
click at [153, 184] on div "82" at bounding box center [155, 198] width 59 height 29
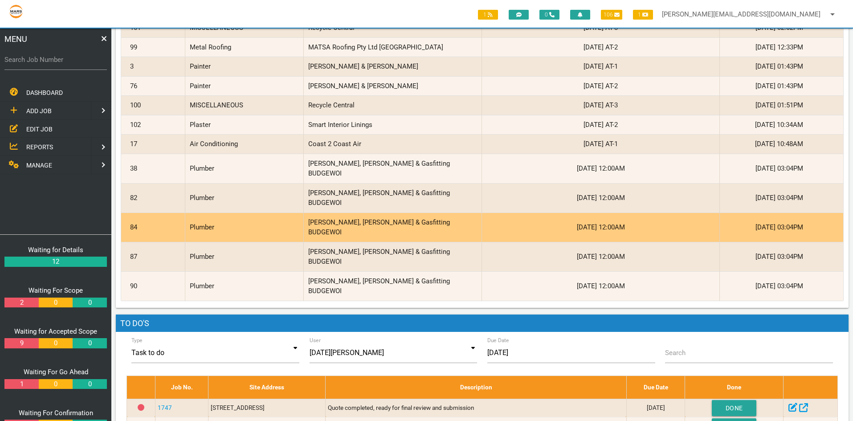
click at [149, 213] on div "84" at bounding box center [155, 227] width 59 height 29
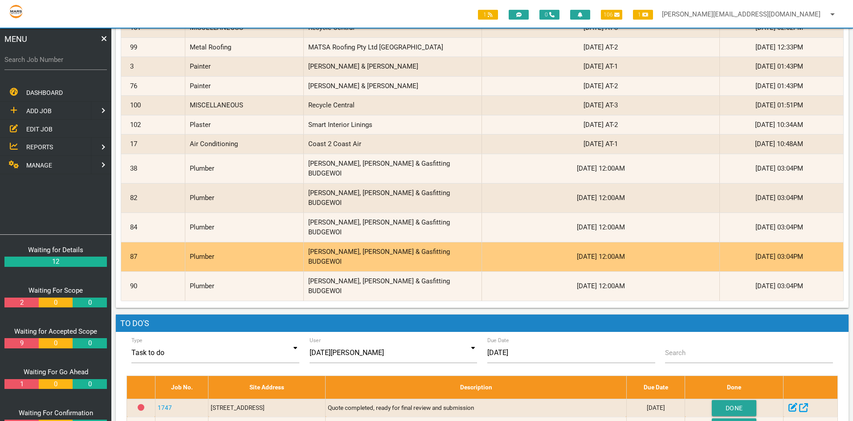
click at [150, 242] on div "87" at bounding box center [155, 256] width 59 height 29
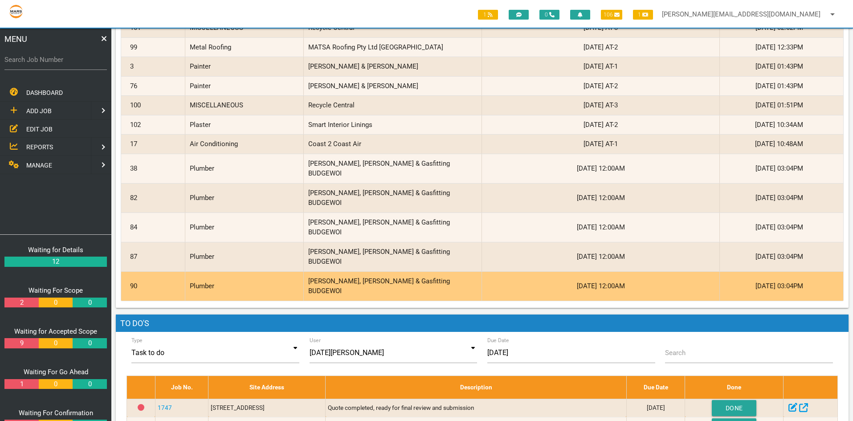
click at [135, 272] on div "90" at bounding box center [155, 286] width 59 height 29
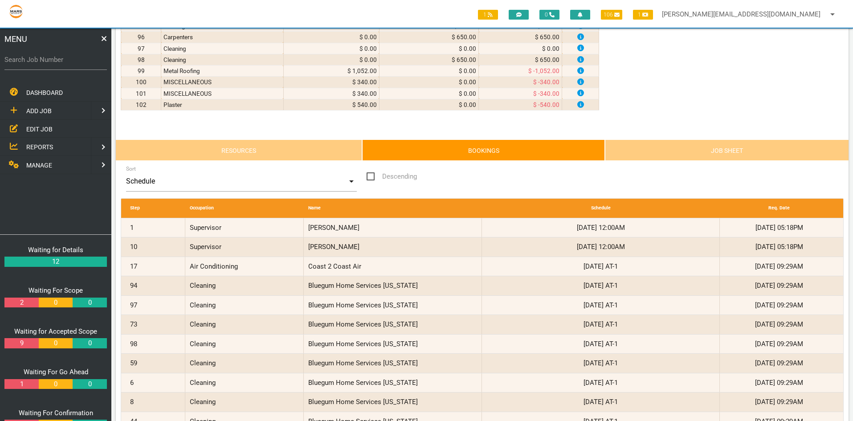
scroll to position [1203, 0]
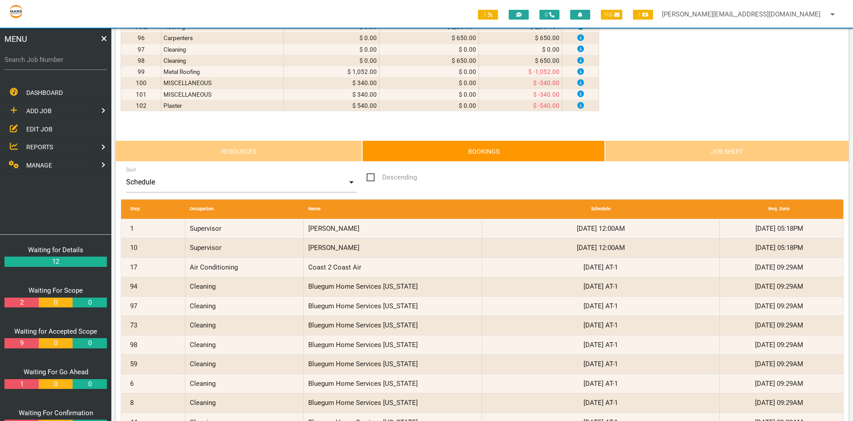
click at [632, 148] on link "Job Sheet" at bounding box center [727, 150] width 244 height 21
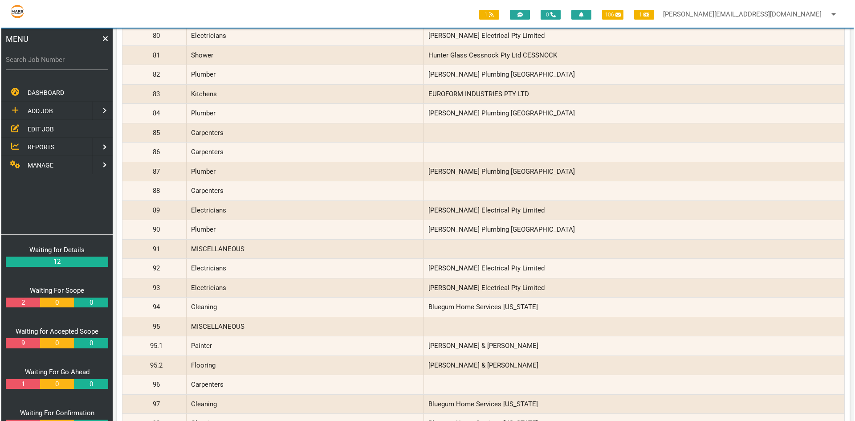
scroll to position [2895, 0]
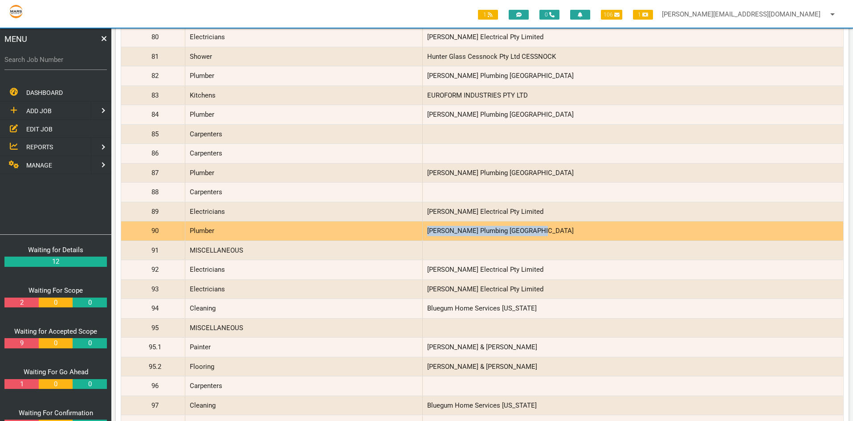
drag, startPoint x: 536, startPoint y: 232, endPoint x: 426, endPoint y: 233, distance: 110.5
click at [426, 233] on div "[PERSON_NAME] Plumbing [GEOGRAPHIC_DATA]" at bounding box center [631, 230] width 416 height 19
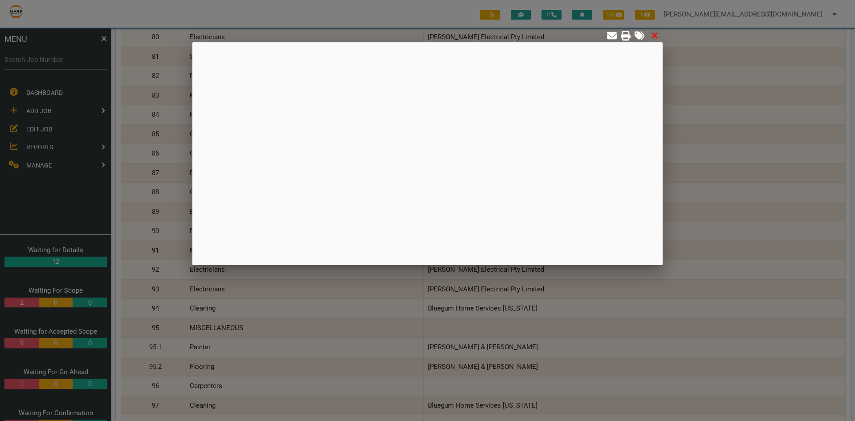
click at [656, 33] on icon at bounding box center [655, 36] width 8 height 10
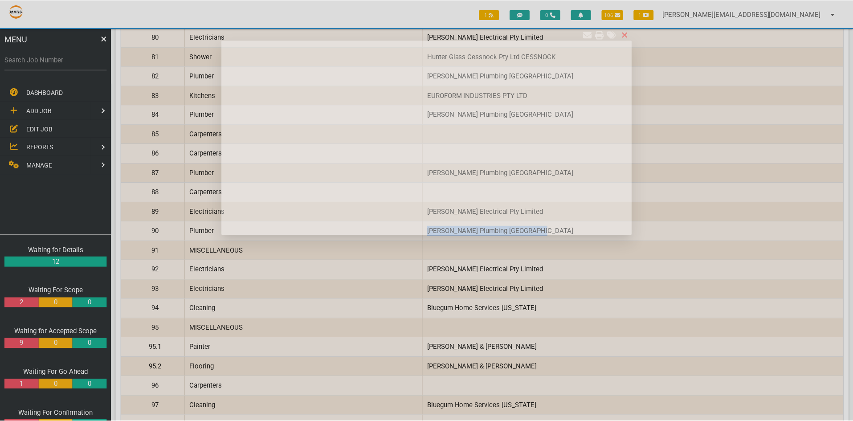
scroll to position [0, 0]
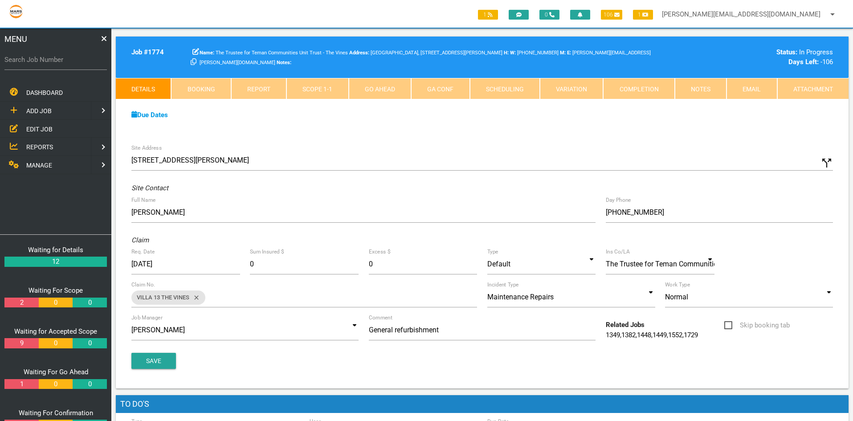
click at [312, 85] on link "Scope 1 - 1" at bounding box center [317, 88] width 62 height 21
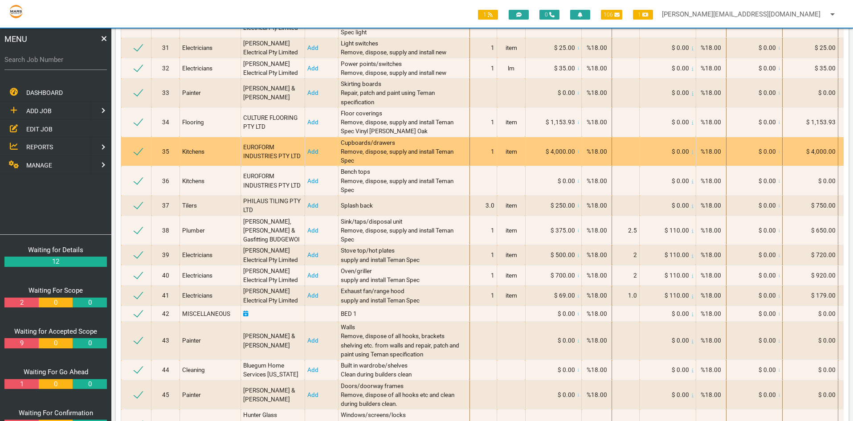
scroll to position [935, 0]
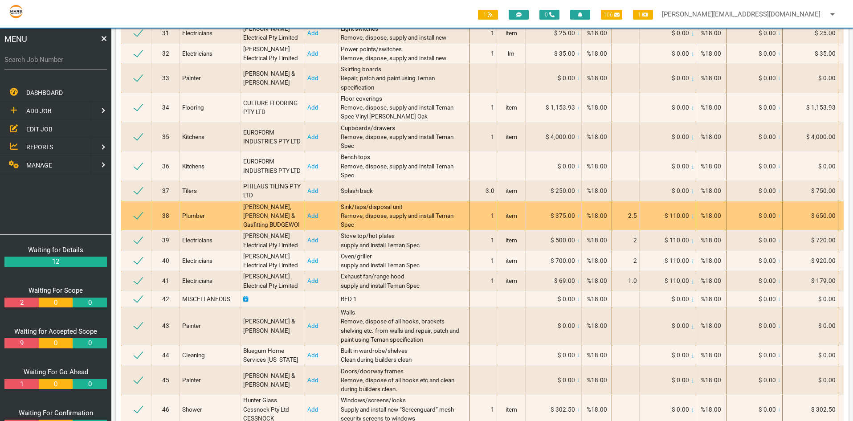
click at [261, 230] on td "[PERSON_NAME], [PERSON_NAME] & Gasfitting BUDGEWOI" at bounding box center [273, 215] width 64 height 29
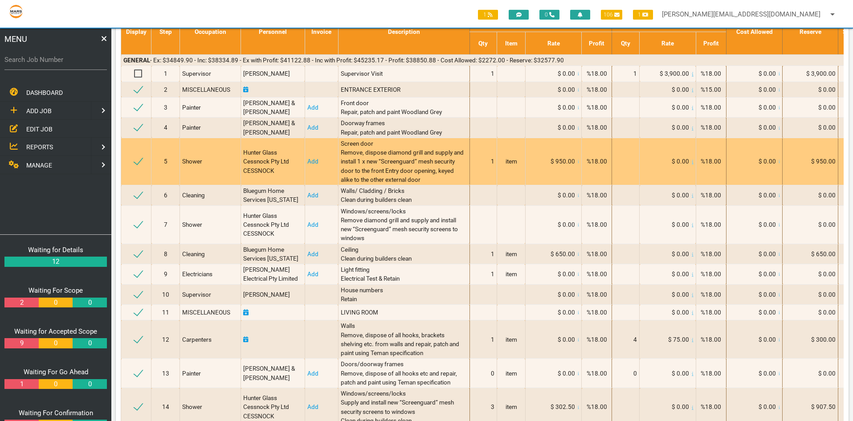
scroll to position [0, 0]
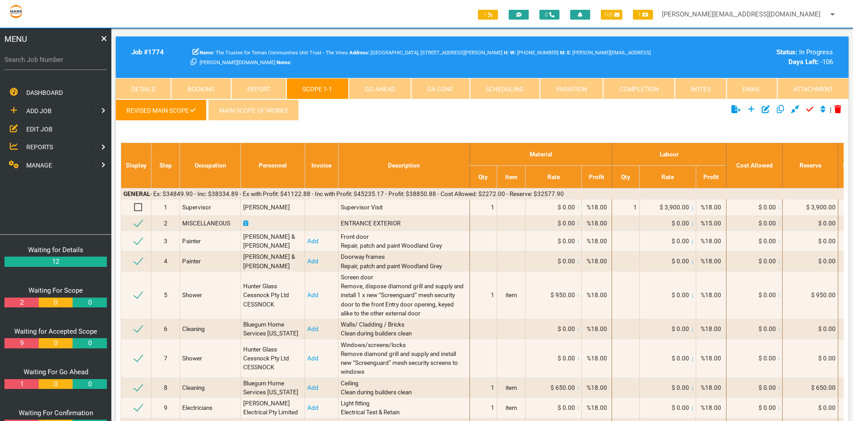
click at [500, 88] on link "Scheduling" at bounding box center [505, 88] width 70 height 21
select select "8"
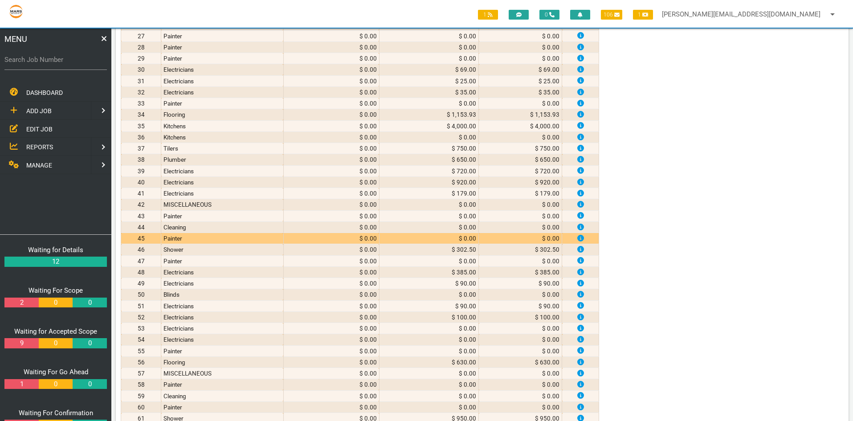
scroll to position [445, 0]
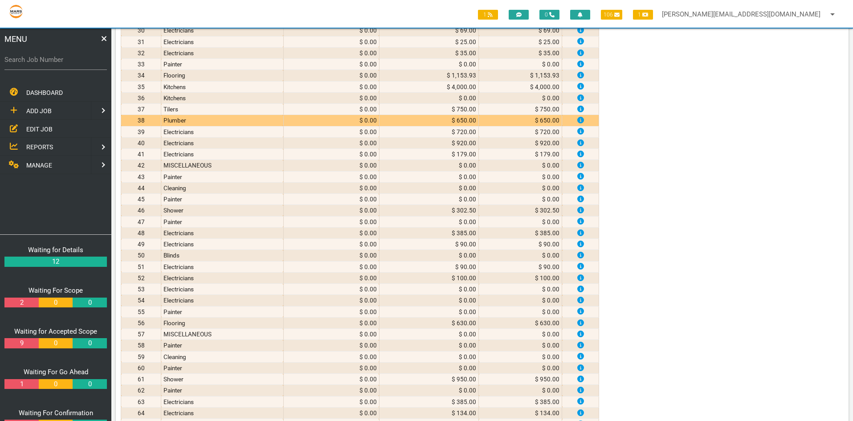
click at [140, 120] on td "38" at bounding box center [141, 120] width 40 height 11
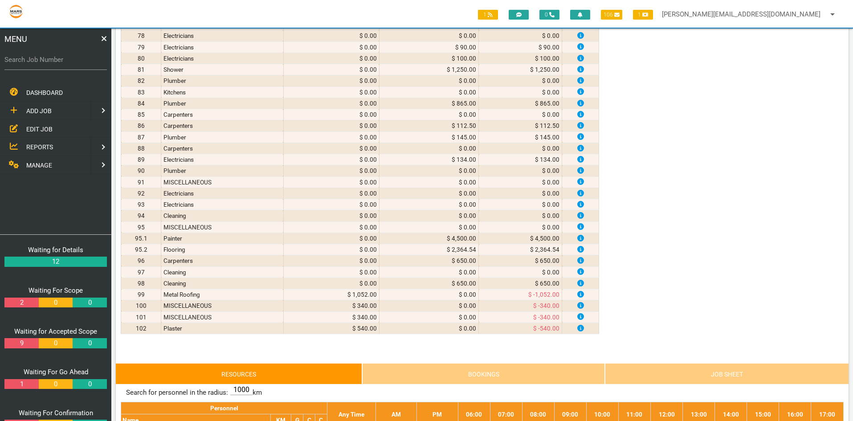
scroll to position [1203, 0]
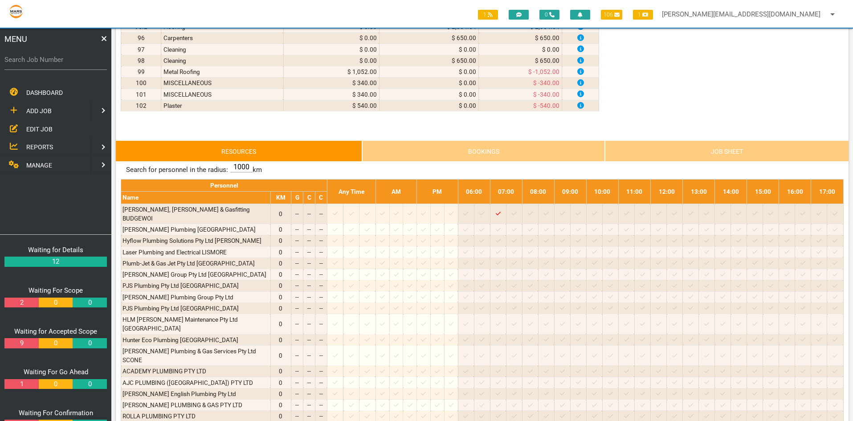
click at [471, 151] on link "Bookings" at bounding box center [483, 150] width 243 height 21
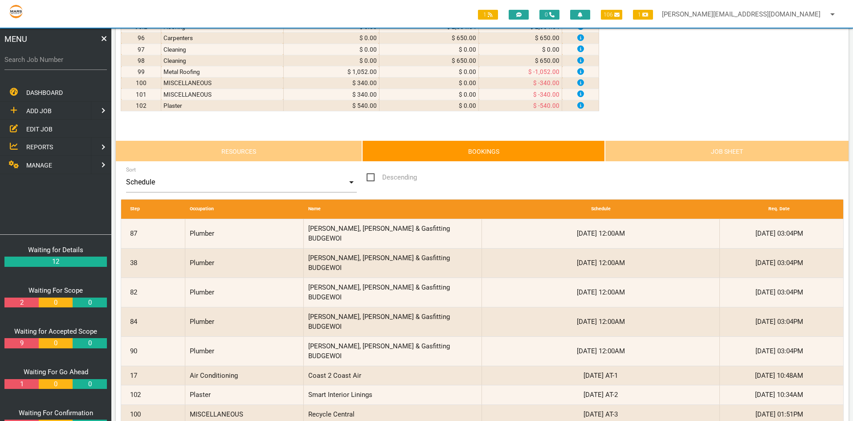
click at [701, 151] on link "Job Sheet" at bounding box center [727, 150] width 244 height 21
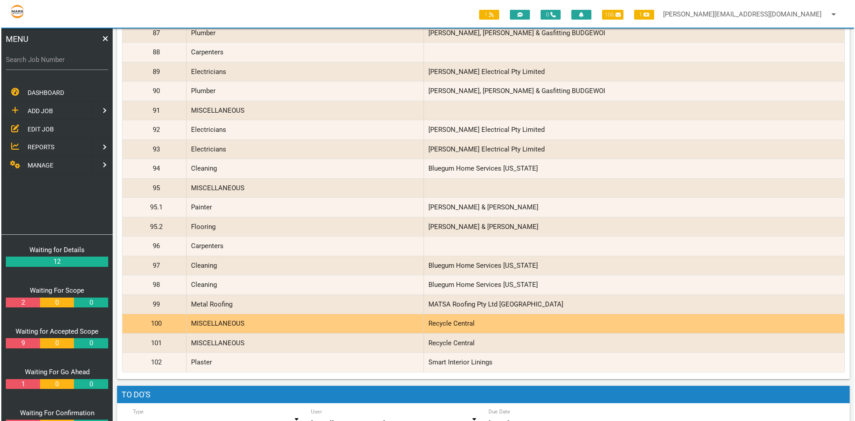
scroll to position [3029, 0]
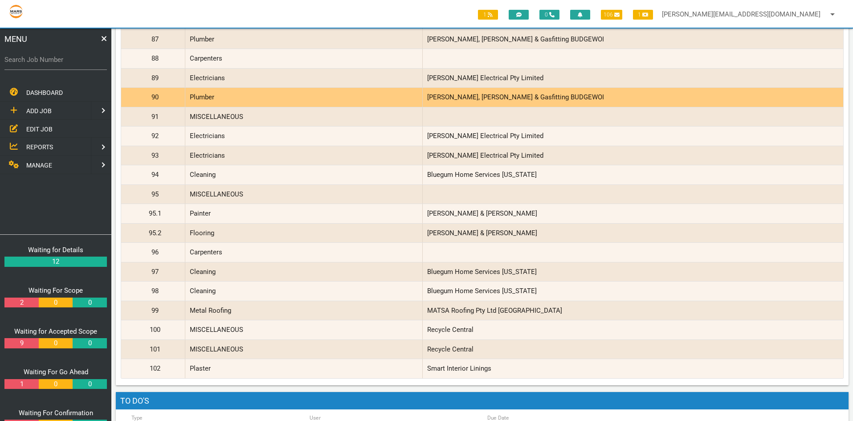
click at [446, 95] on div "[PERSON_NAME], [PERSON_NAME] & Gasfitting BUDGEWOI" at bounding box center [631, 97] width 416 height 19
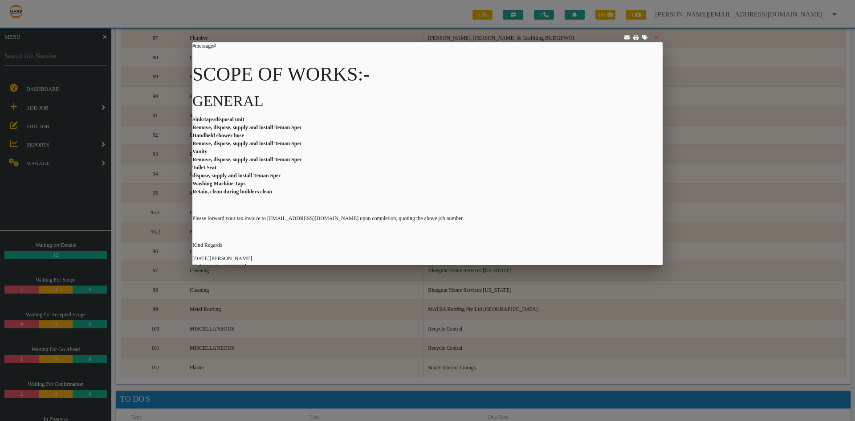
scroll to position [394, 0]
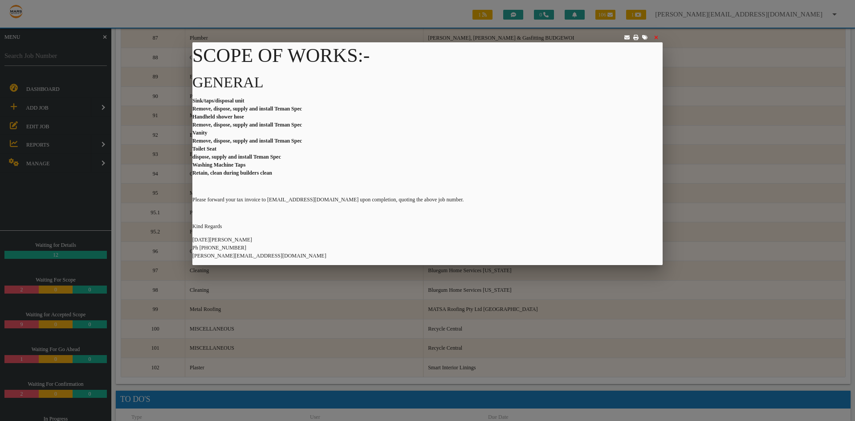
click at [626, 39] on icon at bounding box center [627, 38] width 5 height 4
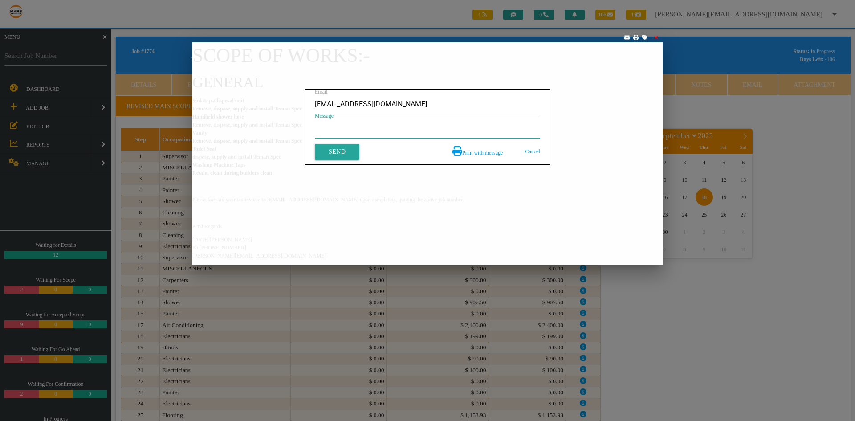
click at [365, 131] on textarea "Message" at bounding box center [427, 128] width 225 height 20
type textarea "HI Shawn please proceed as per Rod thanks Noel."
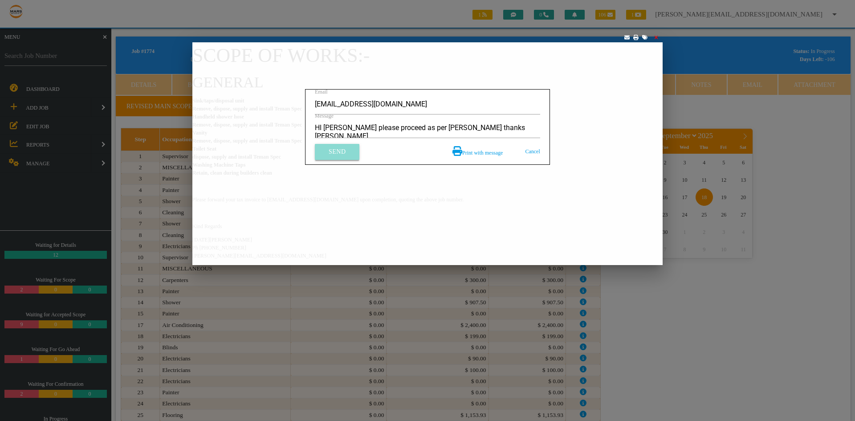
click at [329, 151] on link "Send" at bounding box center [337, 152] width 45 height 16
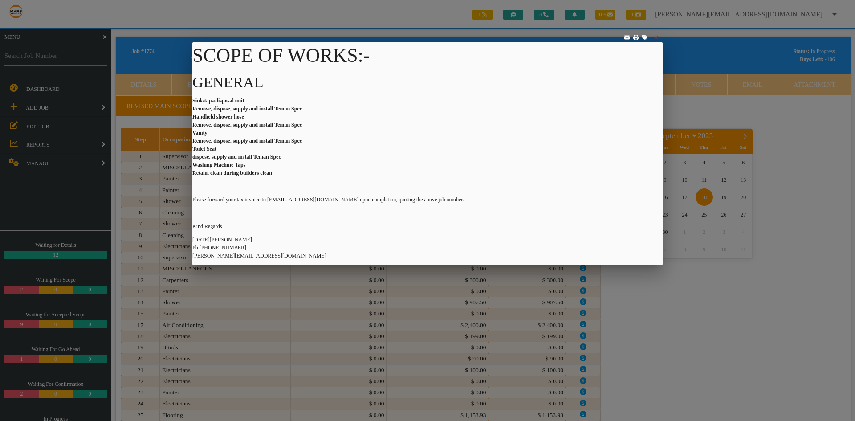
click at [658, 38] on icon at bounding box center [656, 37] width 4 height 5
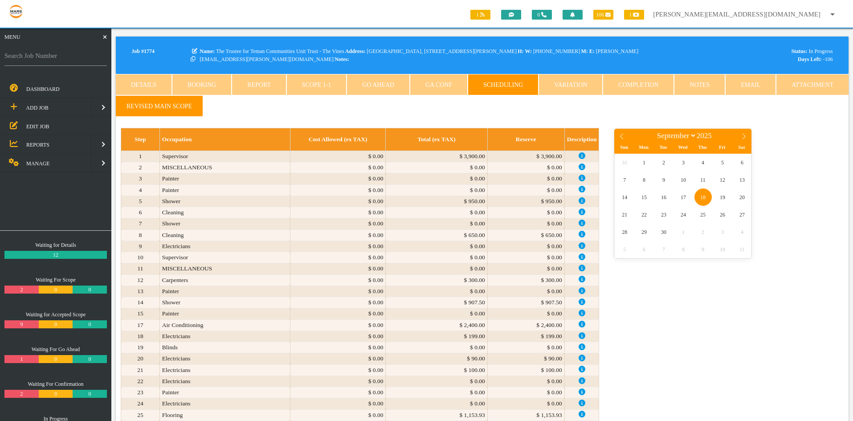
click at [40, 126] on span "EDIT JOB" at bounding box center [37, 126] width 23 height 6
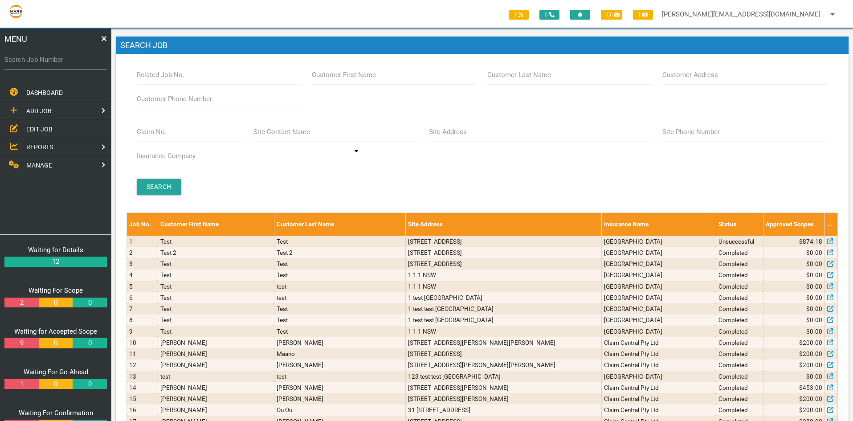
click at [450, 135] on label "Site Address" at bounding box center [448, 132] width 38 height 10
click at [450, 135] on input "Site Address" at bounding box center [541, 132] width 224 height 20
click at [171, 137] on input "Claim No." at bounding box center [190, 132] width 107 height 20
type input "VILLA 35"
click at [164, 182] on input "Search" at bounding box center [159, 187] width 45 height 16
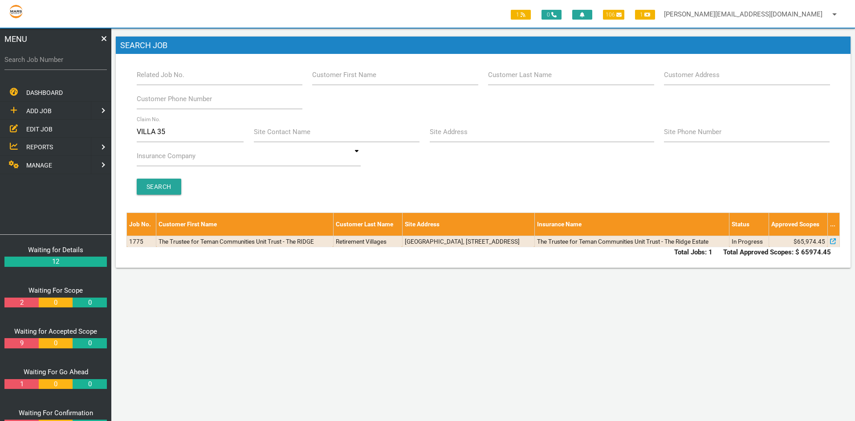
click at [42, 131] on span "EDIT JOB" at bounding box center [39, 128] width 26 height 7
click at [33, 128] on span "EDIT JOB" at bounding box center [39, 128] width 26 height 7
click at [175, 132] on input "VILLA 35" at bounding box center [190, 132] width 107 height 20
type input "V"
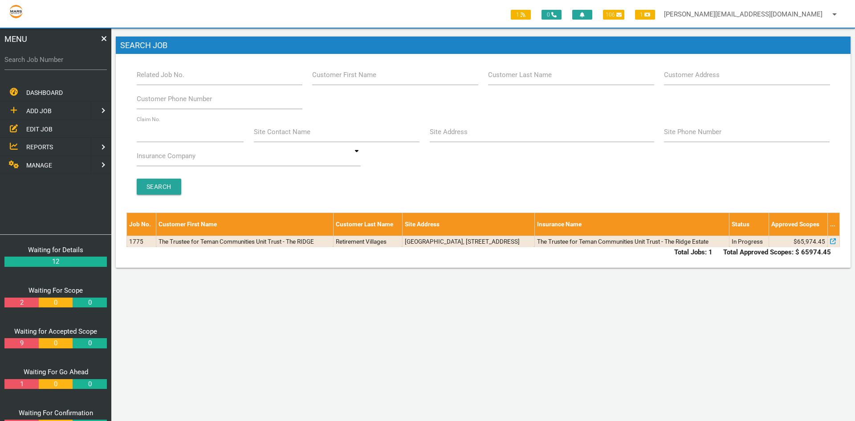
click at [458, 134] on label "Site Address" at bounding box center [449, 132] width 38 height 10
click at [458, 134] on input "Site Address" at bounding box center [542, 132] width 225 height 20
type input "31 tallawalla"
click at [412, 182] on div "Search" at bounding box center [483, 187] width 704 height 16
click at [163, 188] on input "Search" at bounding box center [159, 187] width 45 height 16
